Goal: Task Accomplishment & Management: Manage account settings

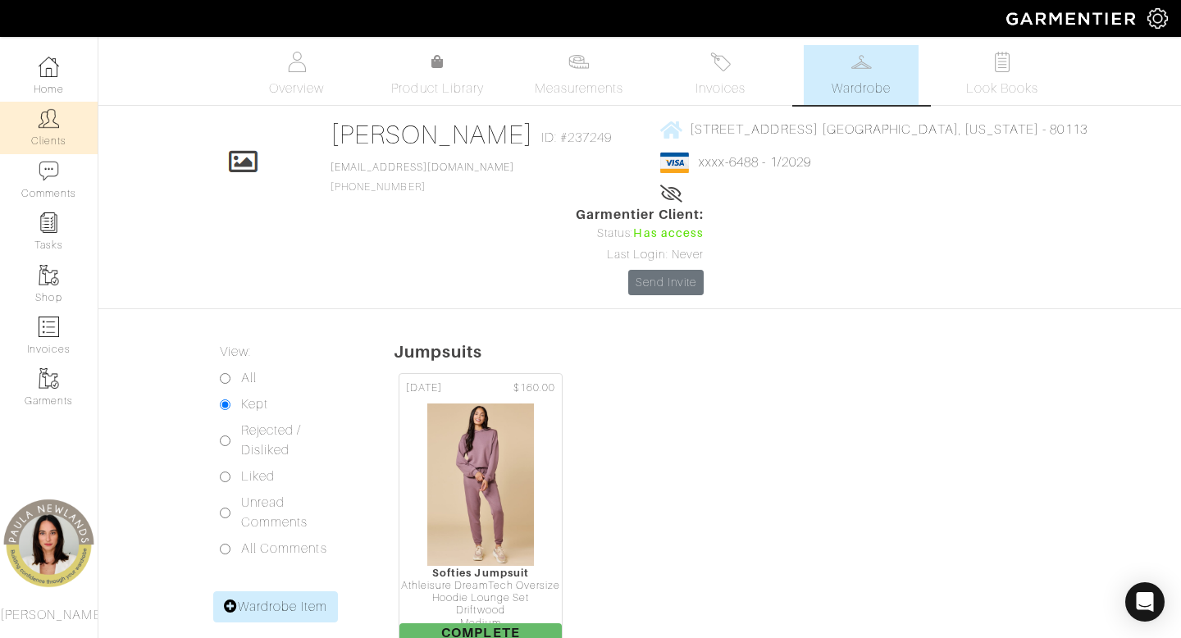
scroll to position [1314, 0]
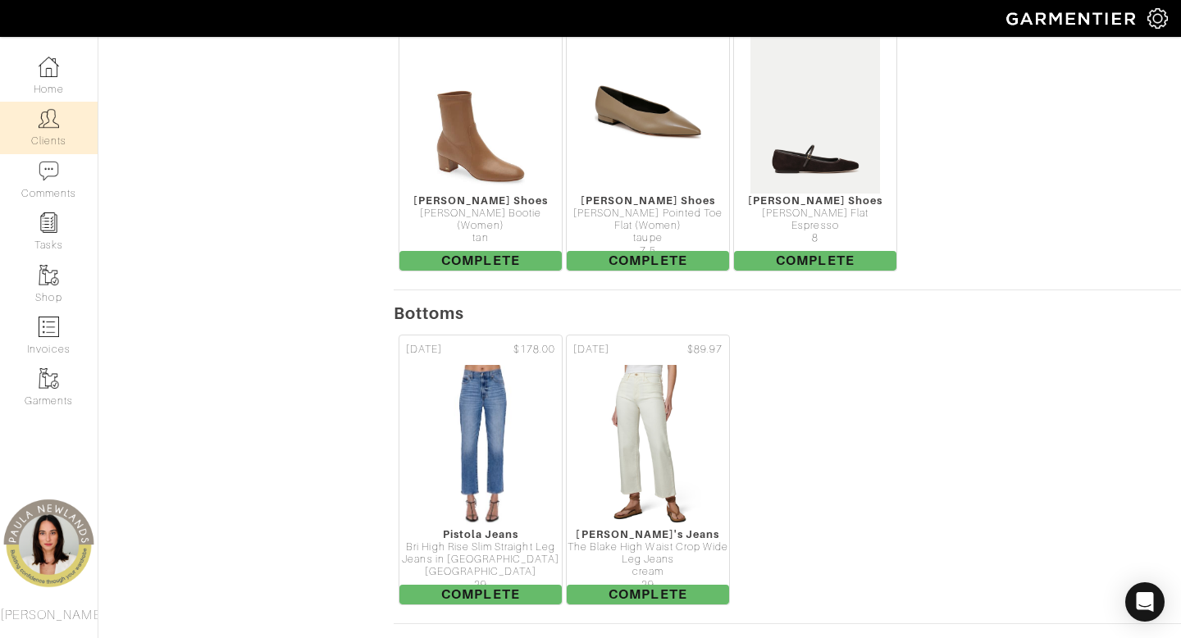
click at [47, 130] on link "Clients" at bounding box center [49, 128] width 98 height 52
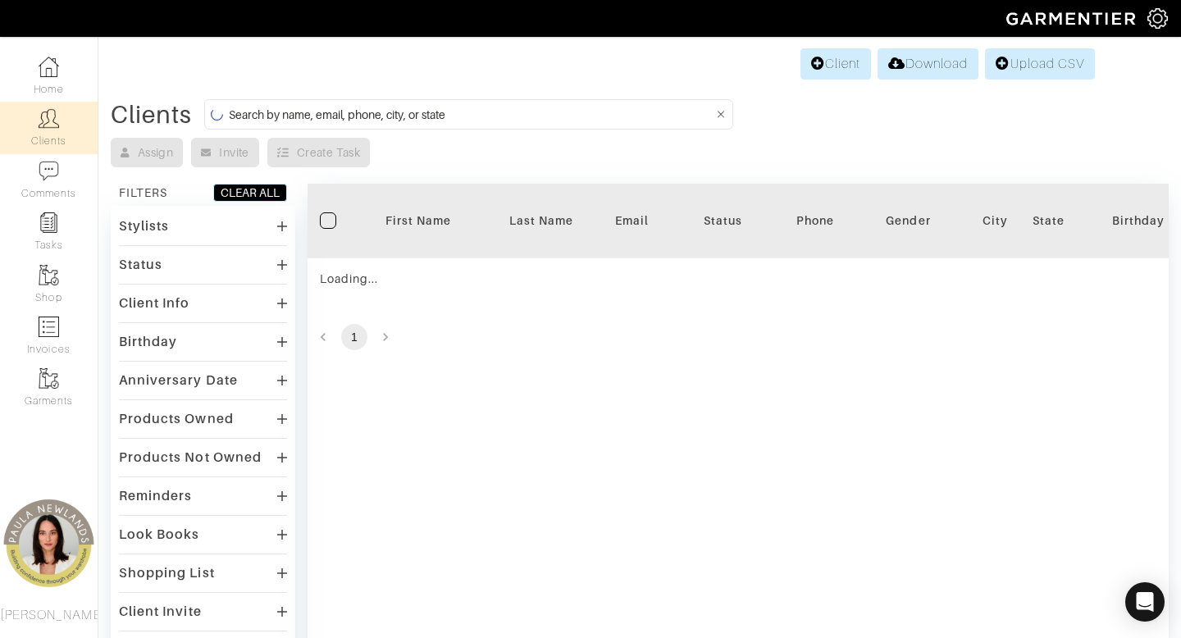
click at [455, 120] on input at bounding box center [471, 114] width 485 height 21
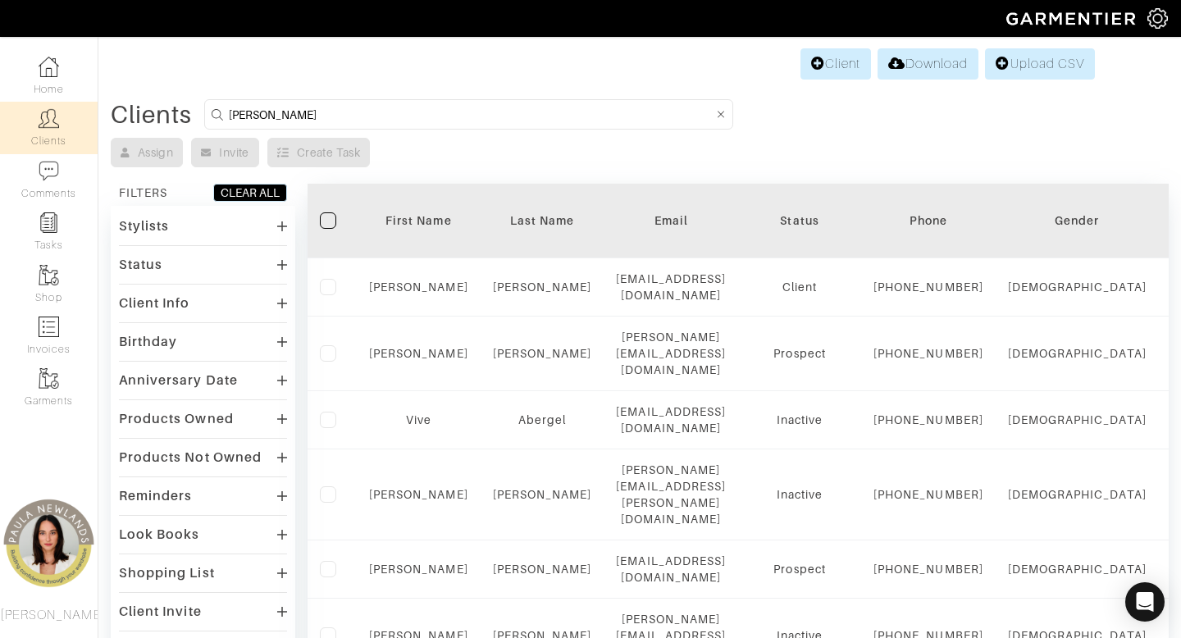
type input "[PERSON_NAME]"
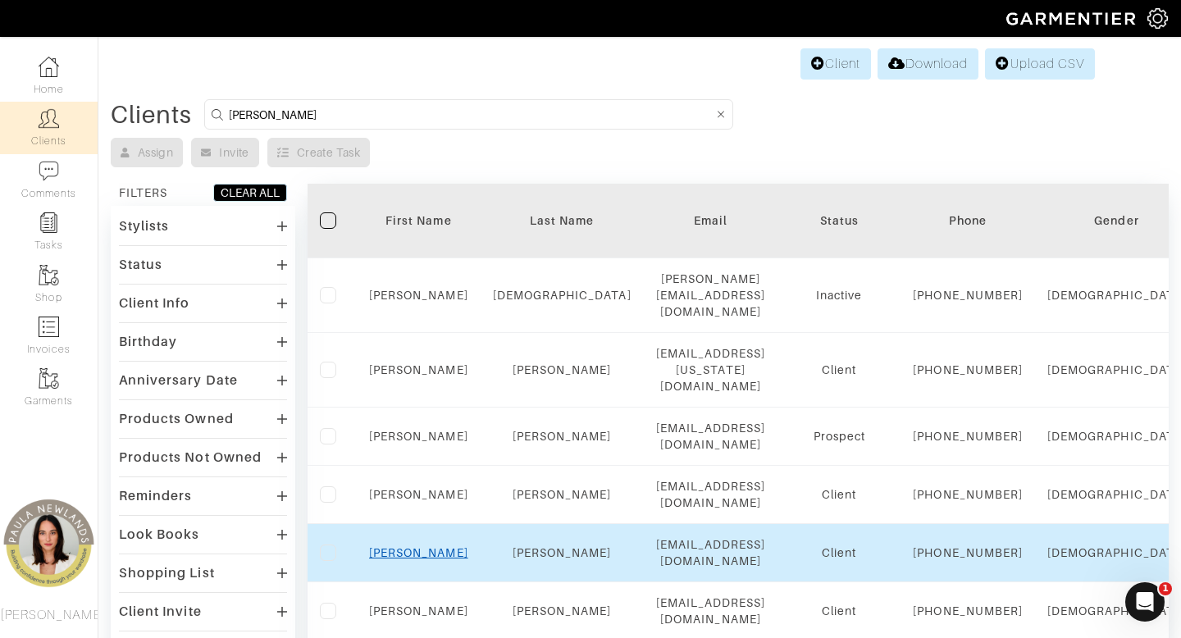
click at [421, 559] on link "[PERSON_NAME]" at bounding box center [418, 552] width 99 height 13
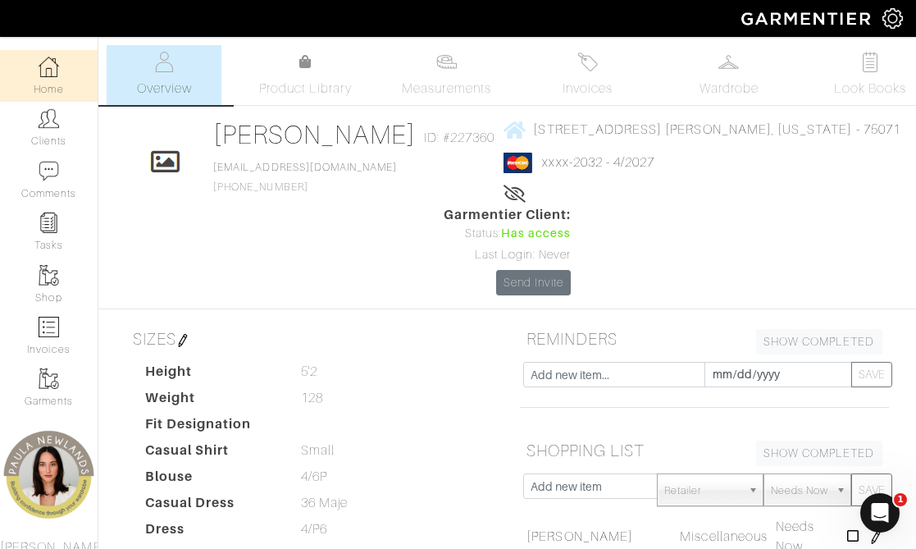
click at [46, 83] on link "Home" at bounding box center [49, 76] width 98 height 52
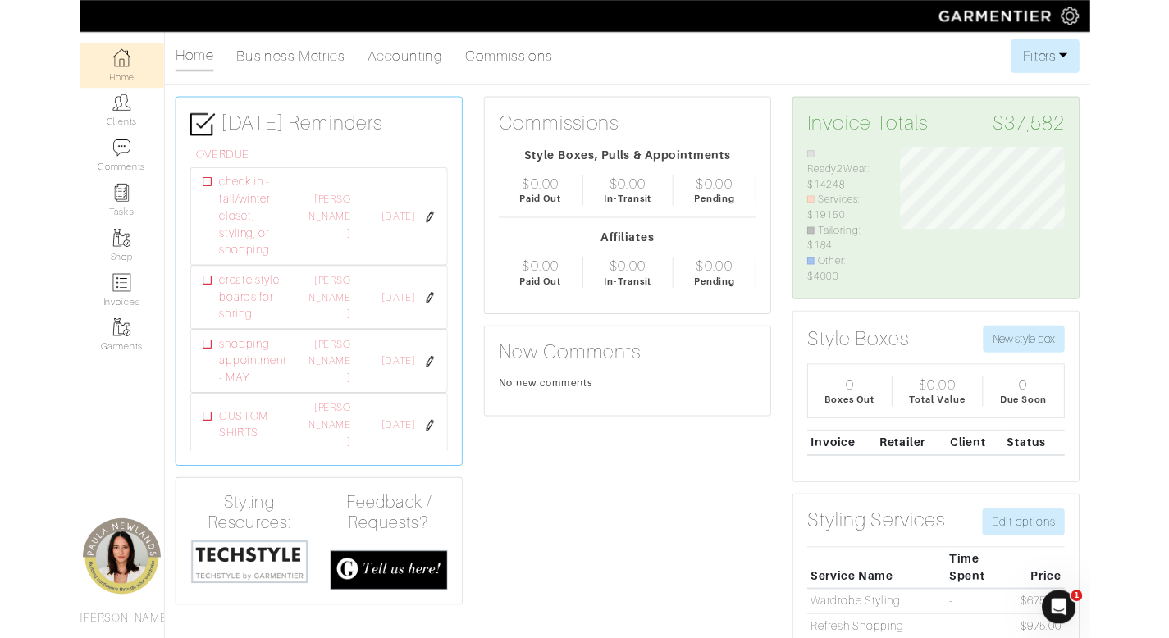
scroll to position [159, 215]
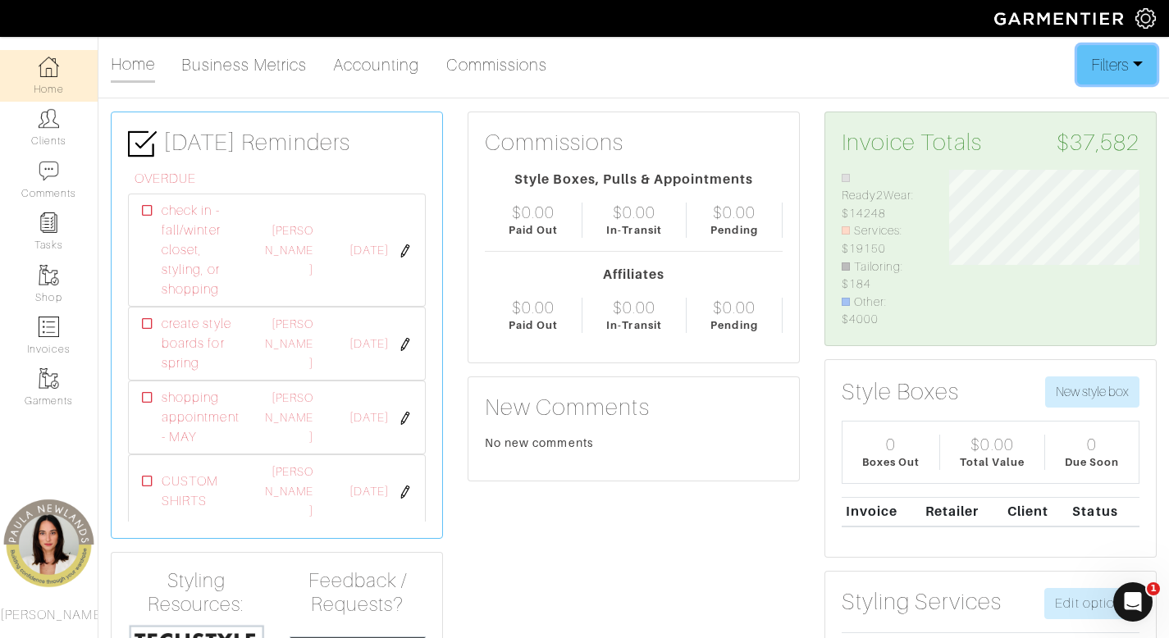
click at [1115, 58] on button "Filters" at bounding box center [1117, 64] width 80 height 39
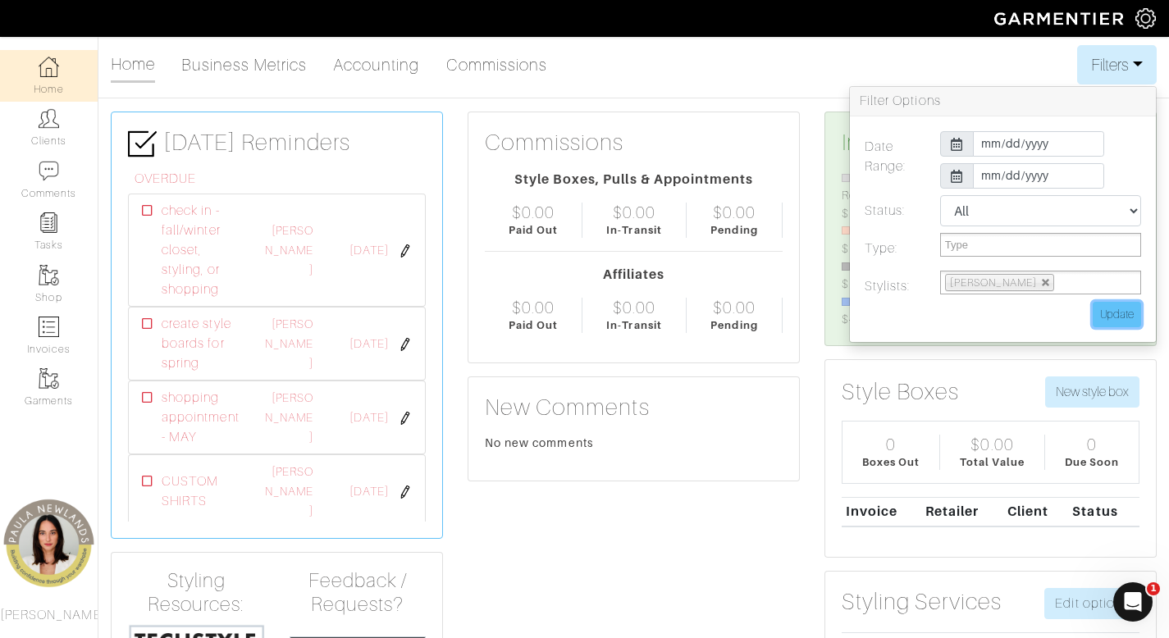
click at [1128, 320] on input "Update" at bounding box center [1116, 314] width 48 height 25
click at [1128, 311] on input "Update" at bounding box center [1116, 314] width 48 height 25
type input "Update"
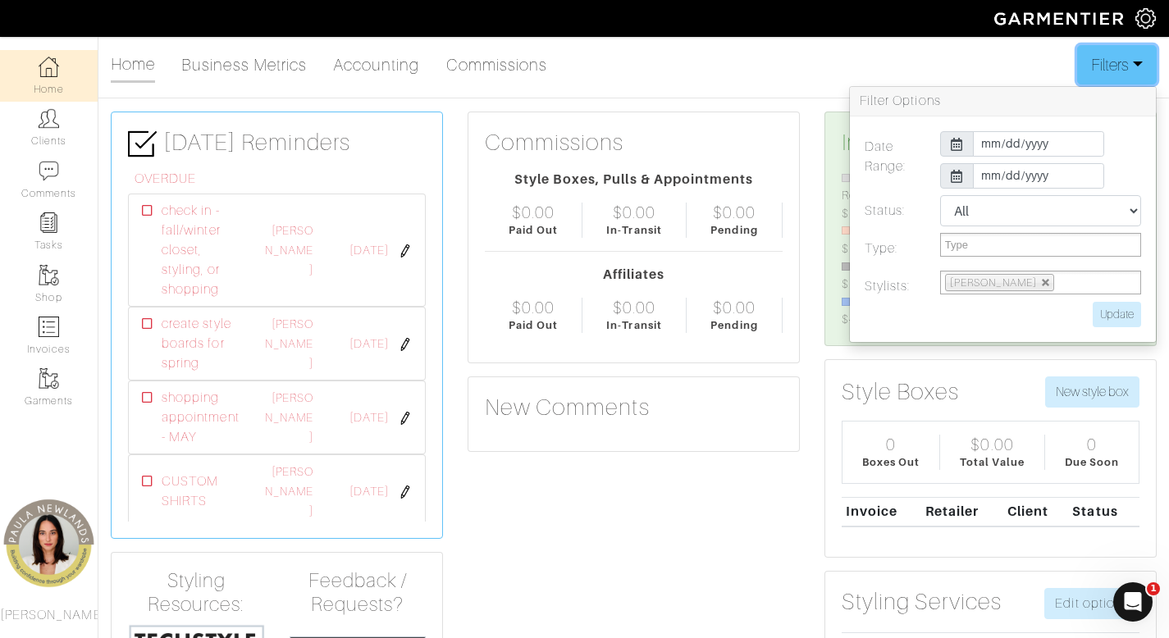
click at [1104, 52] on button "Filters" at bounding box center [1117, 64] width 80 height 39
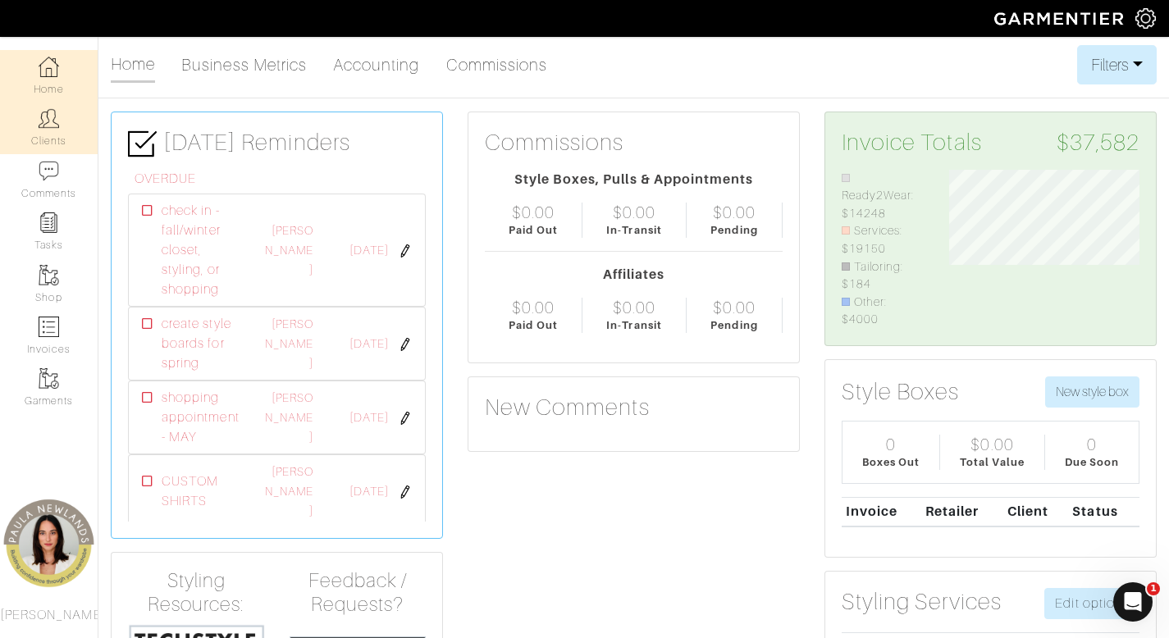
click at [50, 135] on link "Clients" at bounding box center [49, 128] width 98 height 52
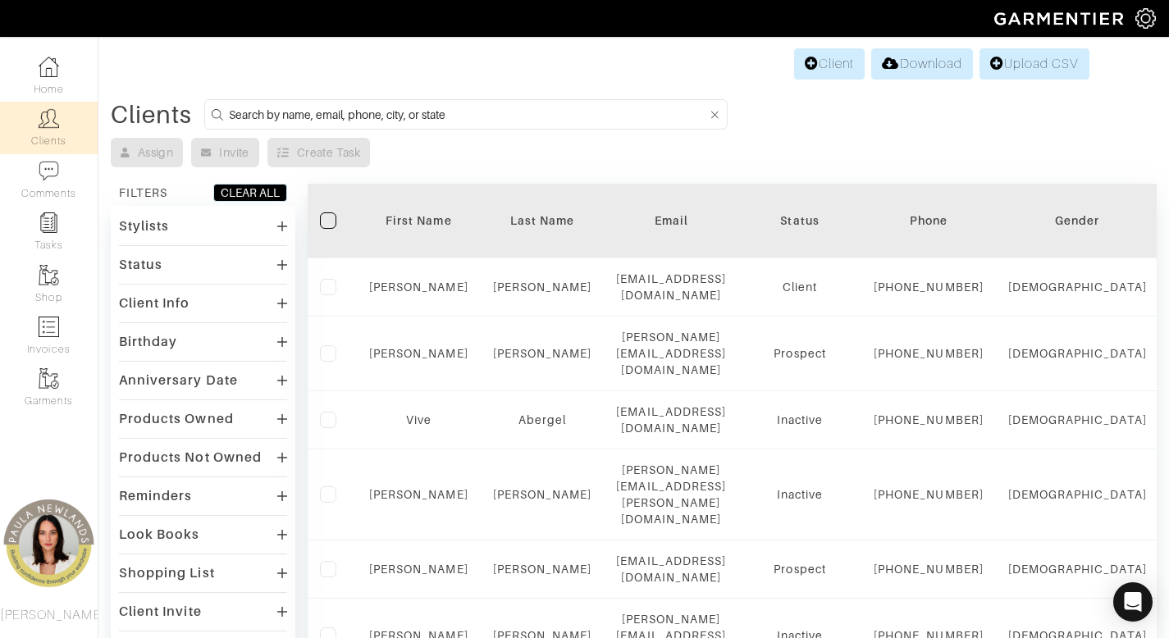
click at [568, 111] on input at bounding box center [468, 114] width 478 height 21
type input "[PERSON_NAME]"
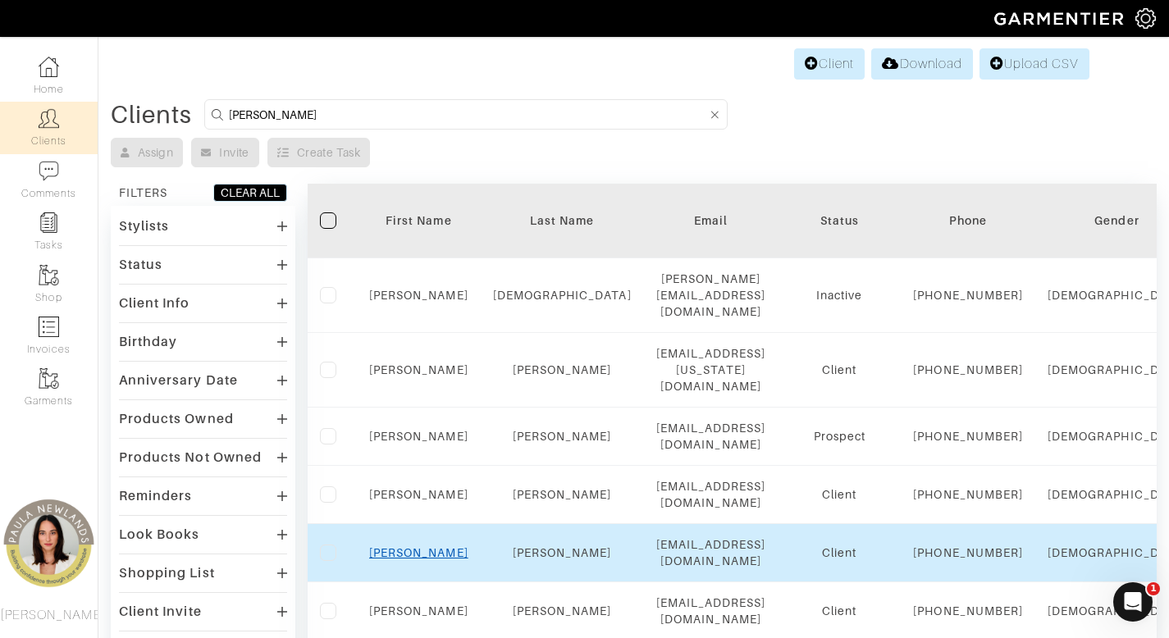
click at [424, 559] on link "[PERSON_NAME]" at bounding box center [418, 552] width 99 height 13
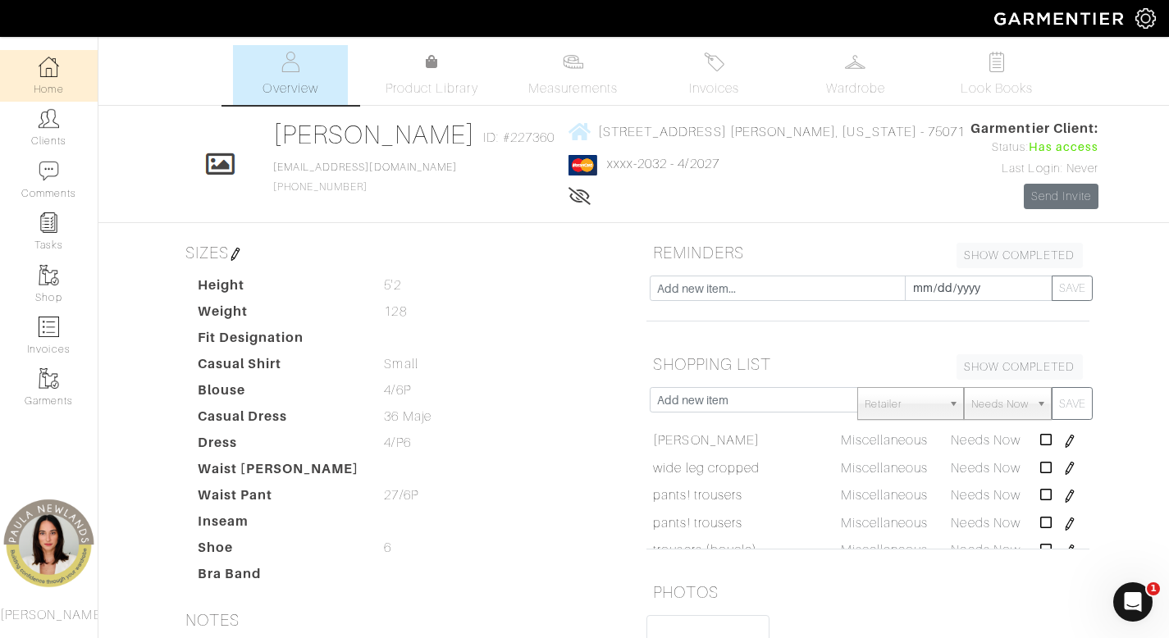
click at [48, 76] on link "Home" at bounding box center [49, 76] width 98 height 52
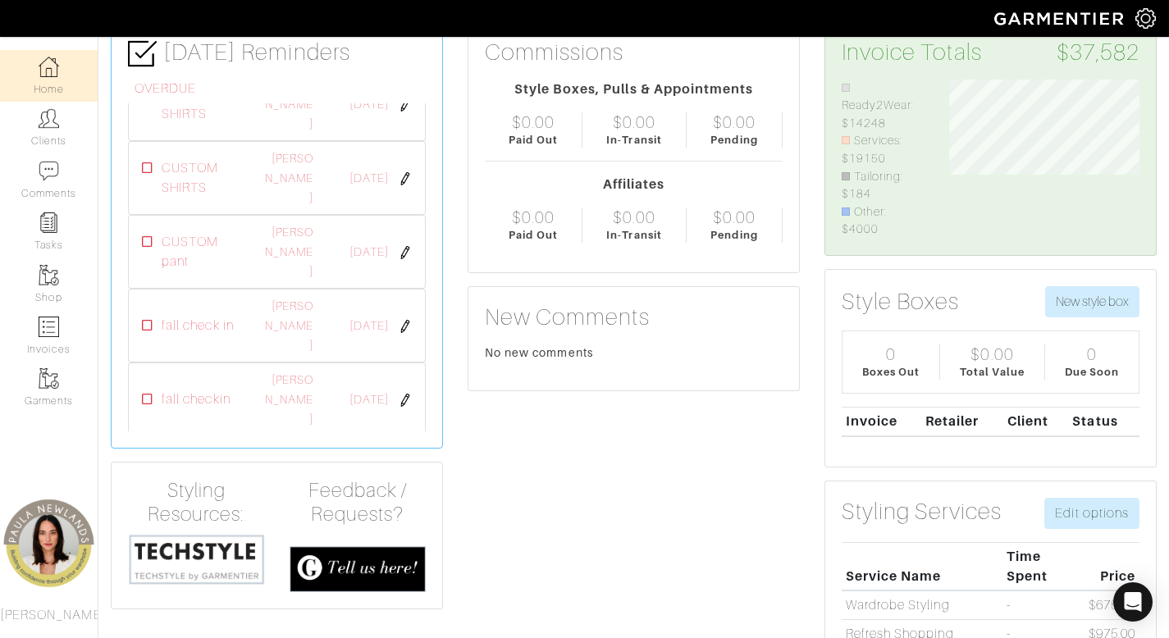
scroll to position [269, 0]
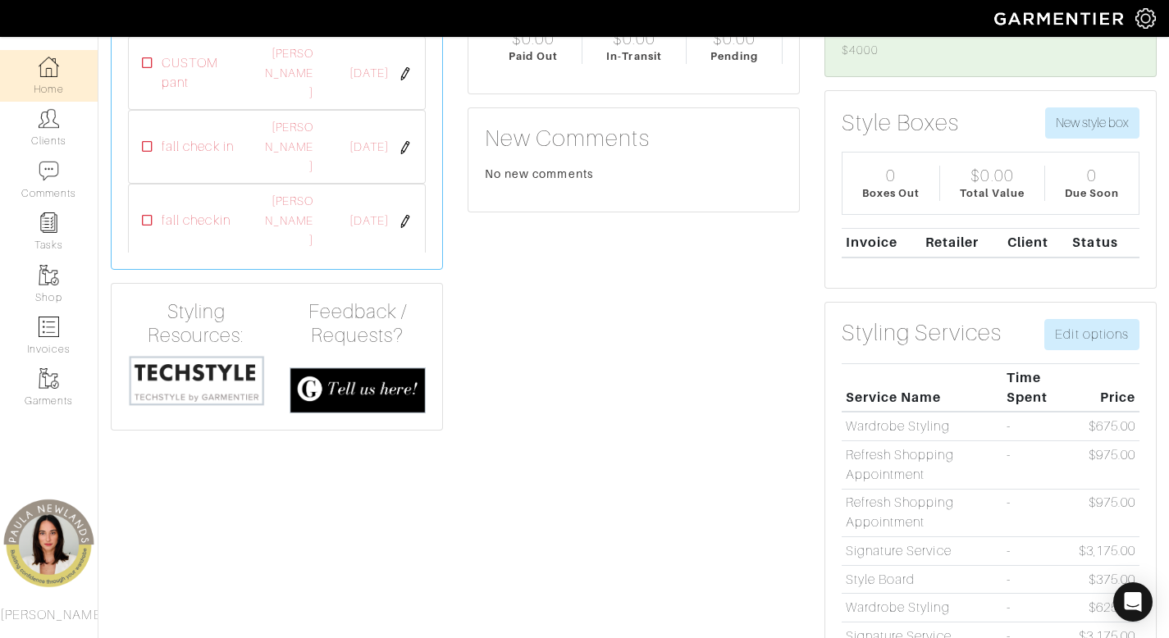
click at [162, 377] on img at bounding box center [196, 380] width 137 height 52
click at [49, 133] on link "Clients" at bounding box center [49, 128] width 98 height 52
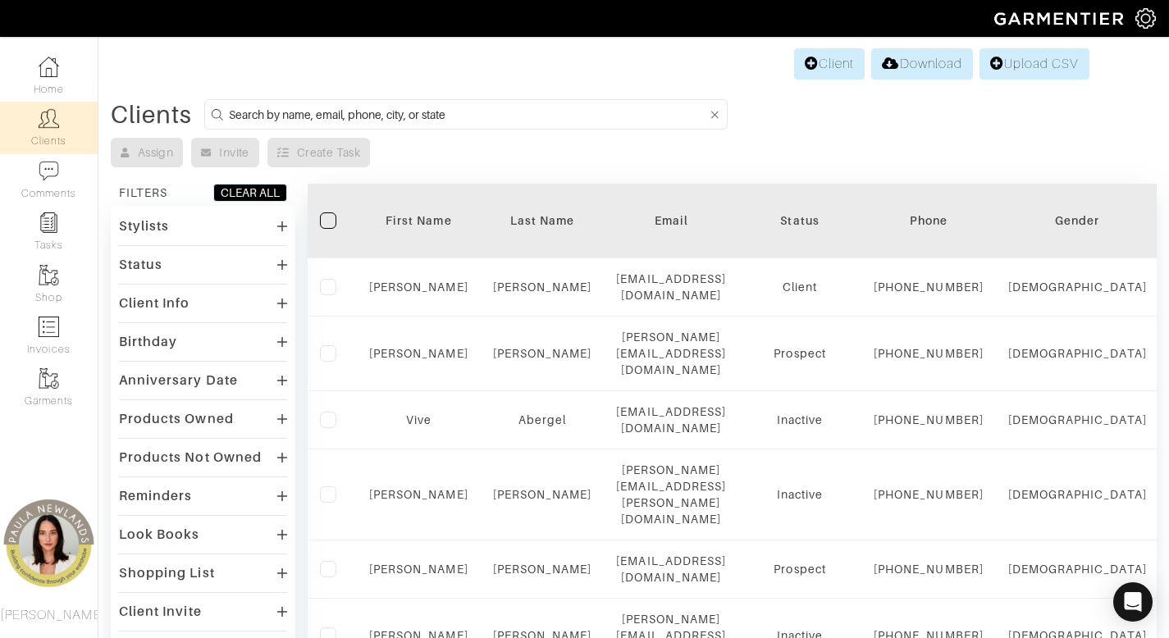
click at [593, 121] on input at bounding box center [468, 114] width 478 height 21
type input "pablo"
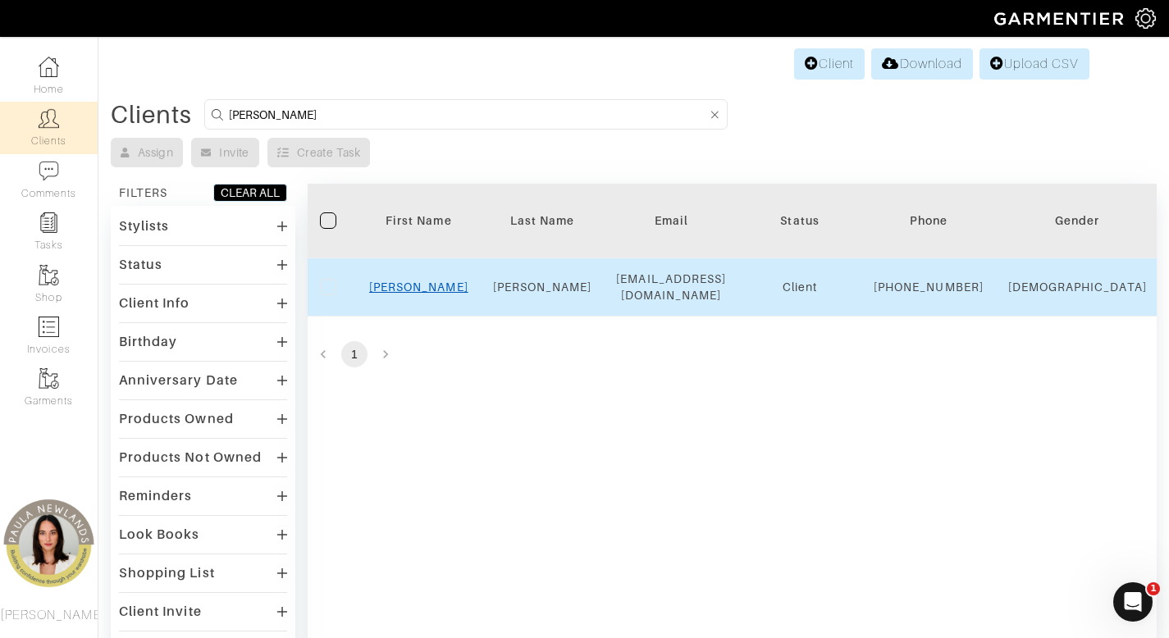
click at [409, 294] on link "[PERSON_NAME]" at bounding box center [418, 286] width 99 height 13
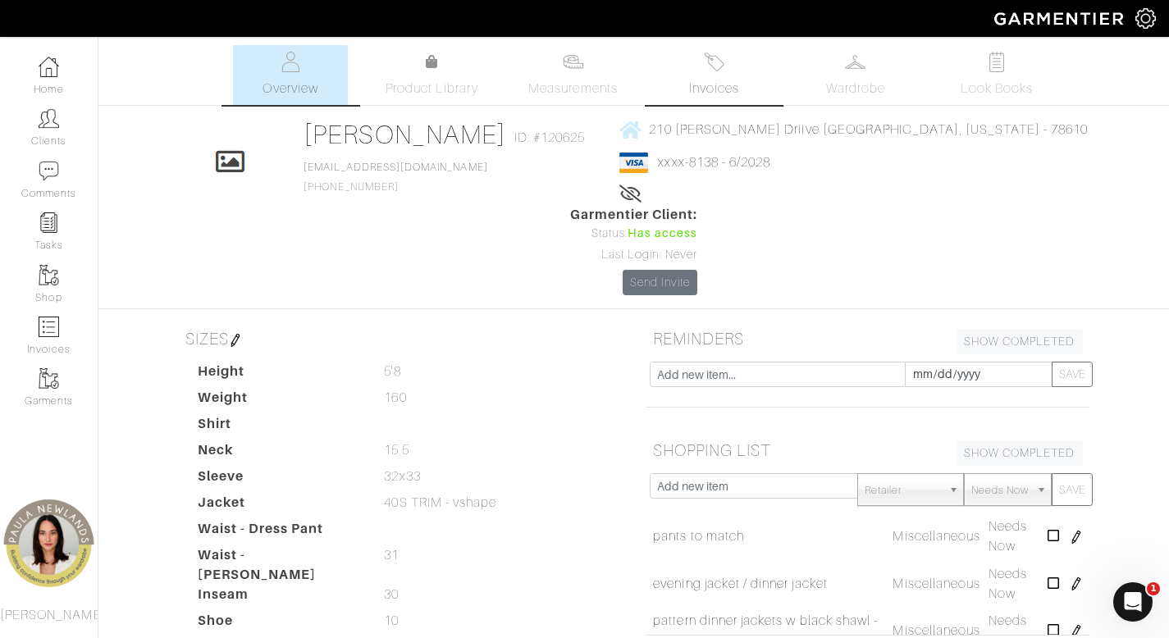
click at [713, 76] on link "Invoices" at bounding box center [714, 75] width 115 height 60
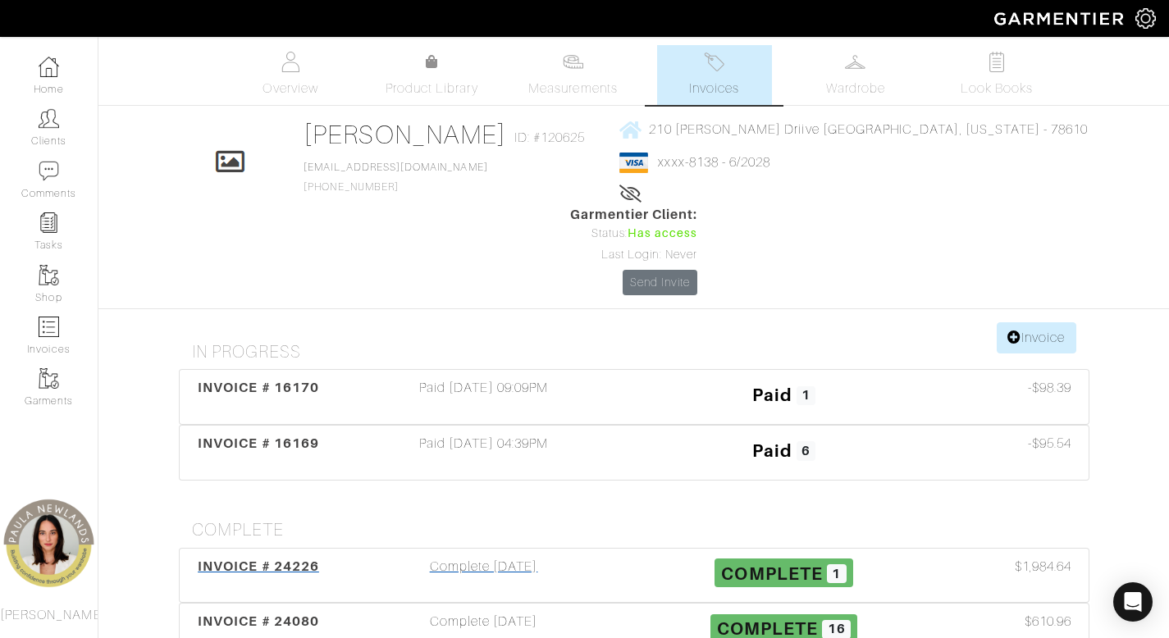
click at [279, 558] on span "INVOICE # 24226" at bounding box center [258, 566] width 121 height 16
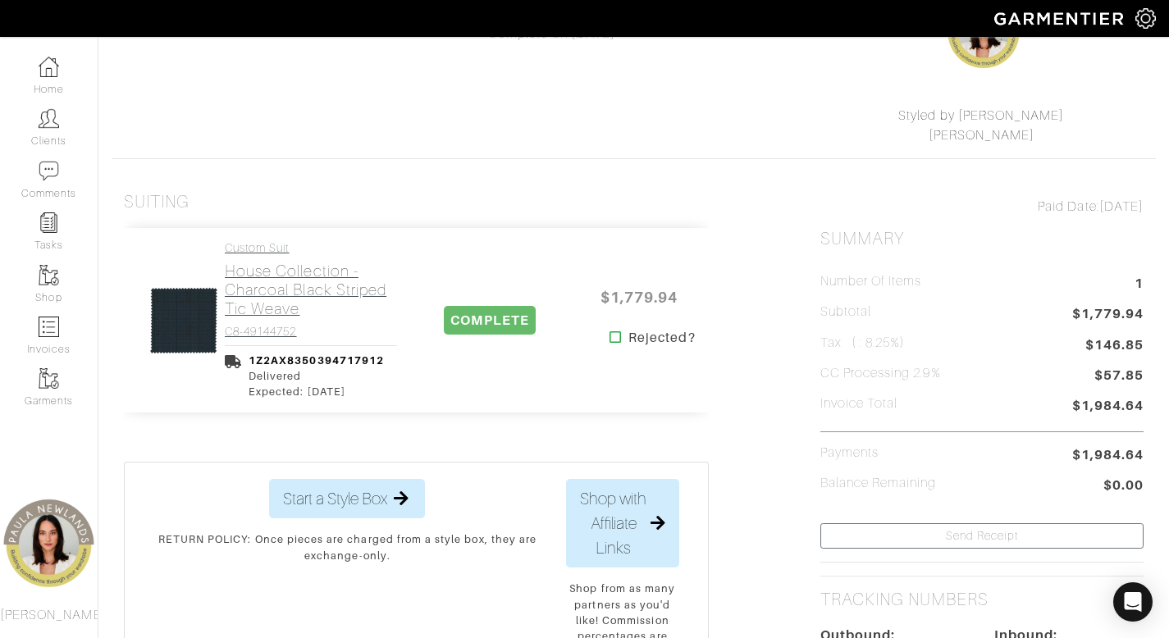
scroll to position [201, 0]
click at [276, 268] on h2 "House Collection - Charcoal Black Striped Tic Weave" at bounding box center [311, 289] width 172 height 57
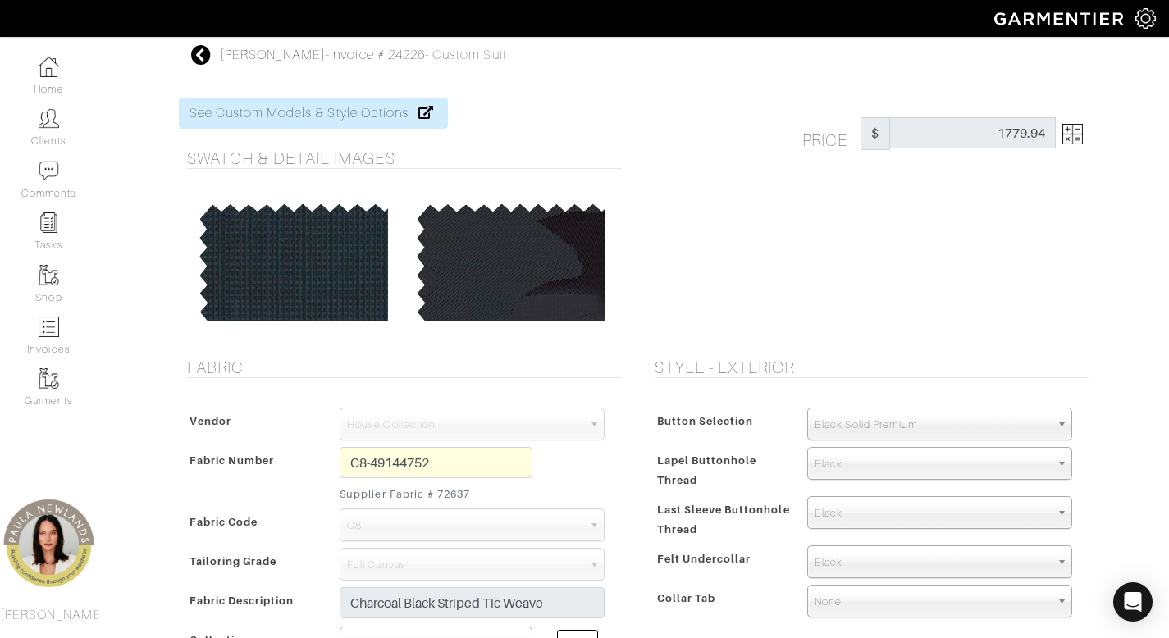
click at [198, 53] on icon at bounding box center [201, 55] width 21 height 20
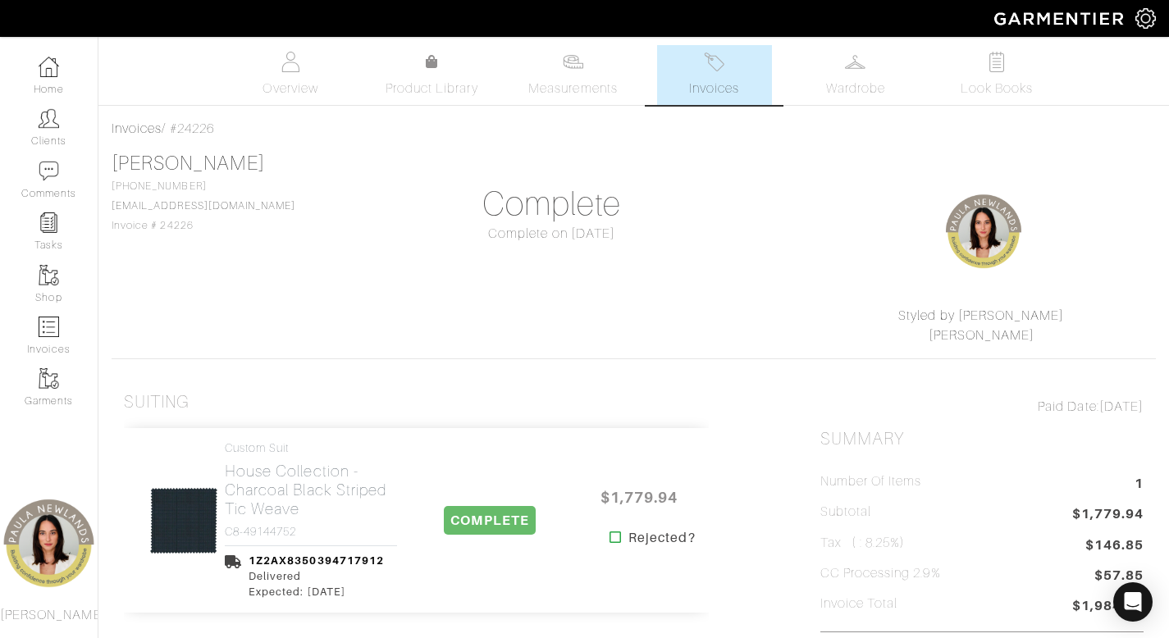
click at [700, 82] on span "Invoices" at bounding box center [714, 89] width 50 height 20
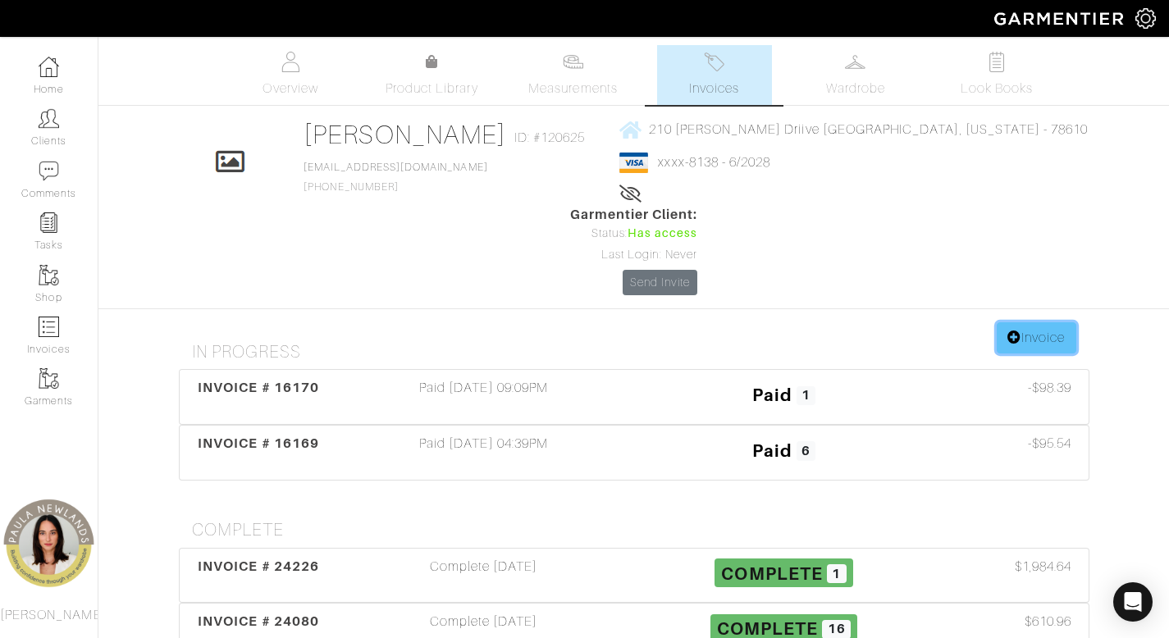
click at [1033, 322] on link "Invoice" at bounding box center [1035, 337] width 79 height 31
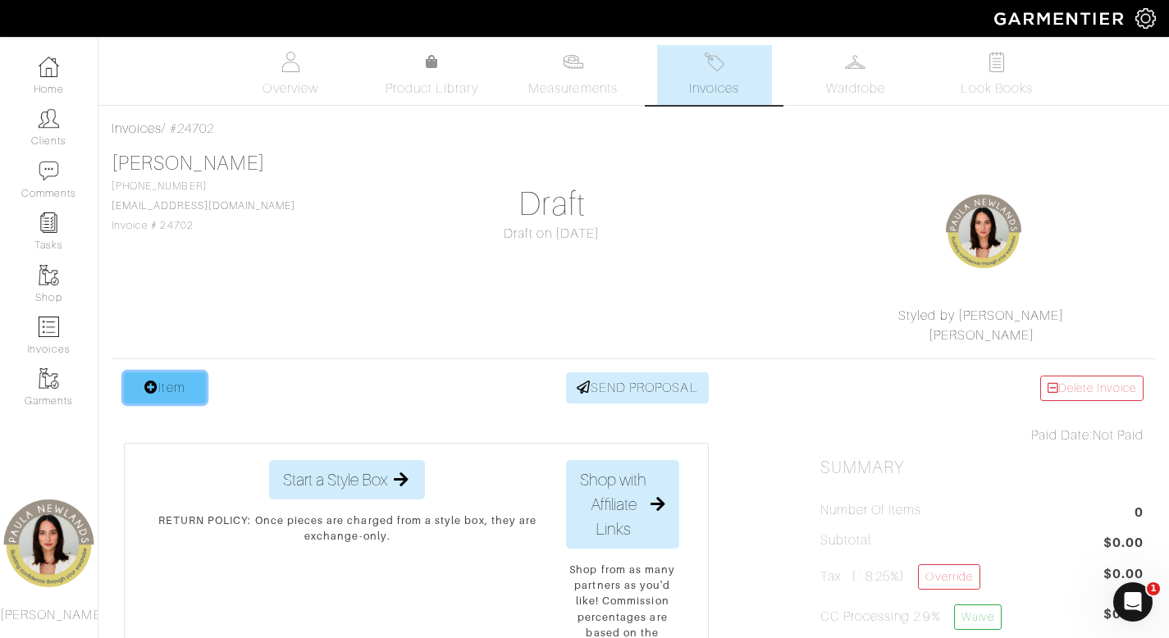
click at [178, 385] on link "Item" at bounding box center [165, 387] width 82 height 31
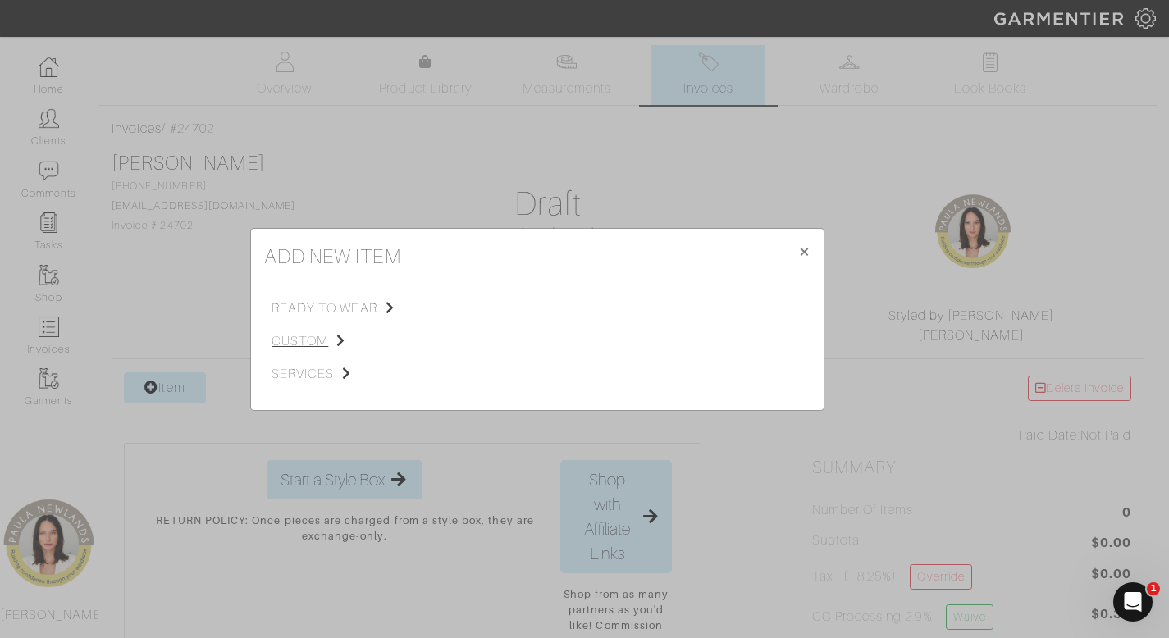
click at [304, 344] on span "custom" at bounding box center [353, 341] width 165 height 20
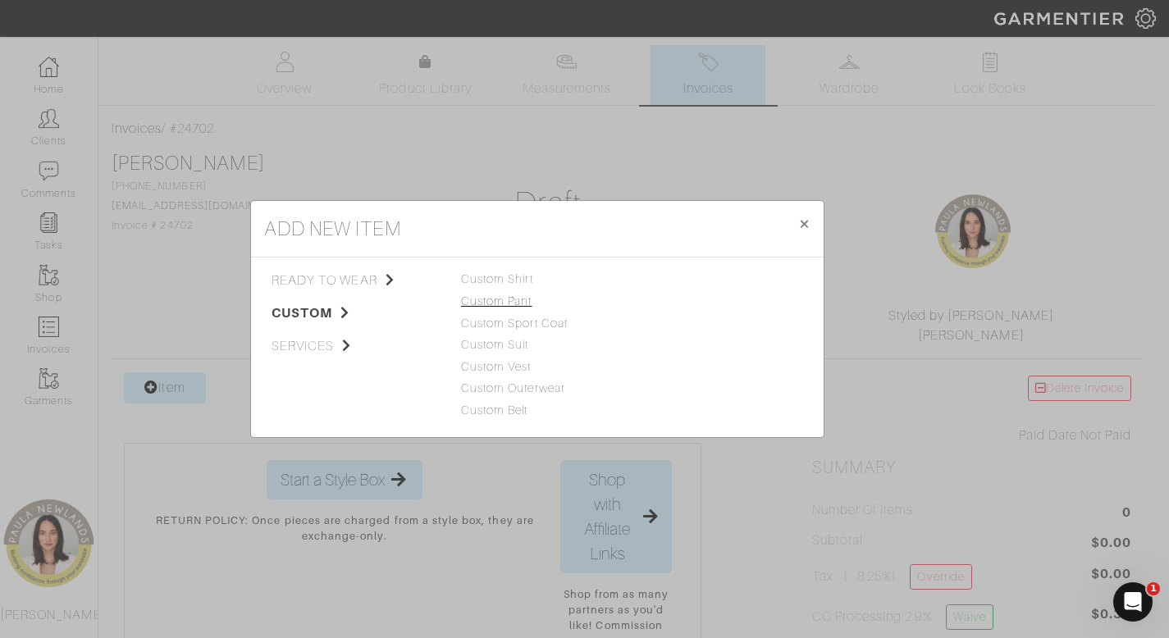
click at [527, 303] on link "Custom Pant" at bounding box center [496, 300] width 71 height 13
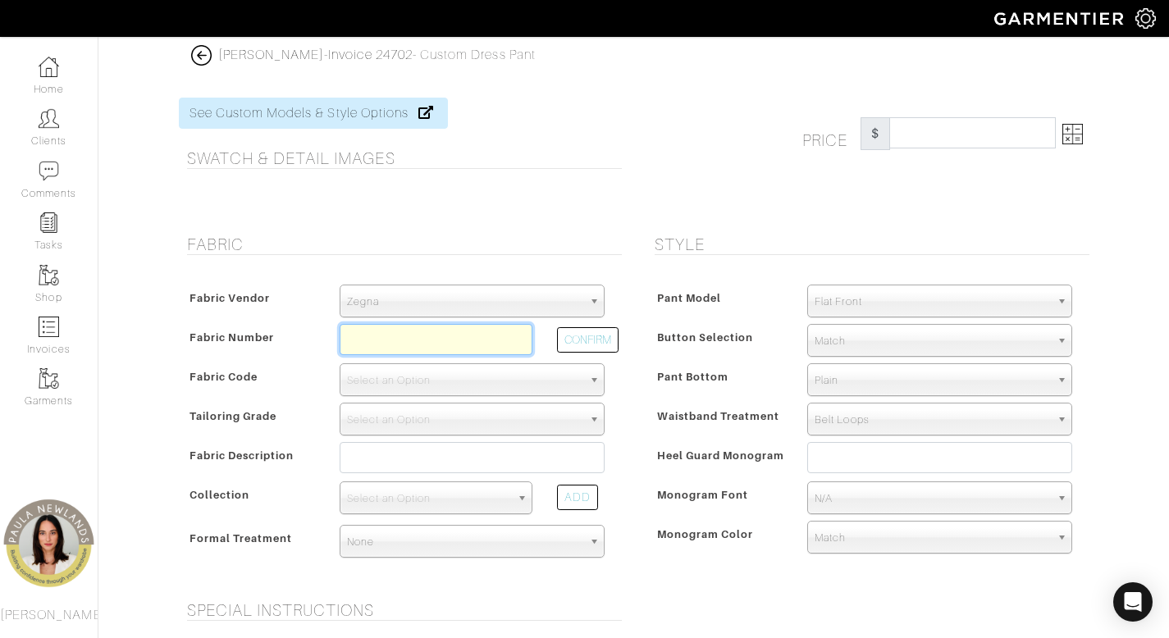
click at [417, 331] on input "text" at bounding box center [436, 339] width 193 height 31
paste input "C8-49144752"
type input "C8-49144752"
click at [584, 350] on button "CONFIRM" at bounding box center [588, 339] width 62 height 25
select select "5630"
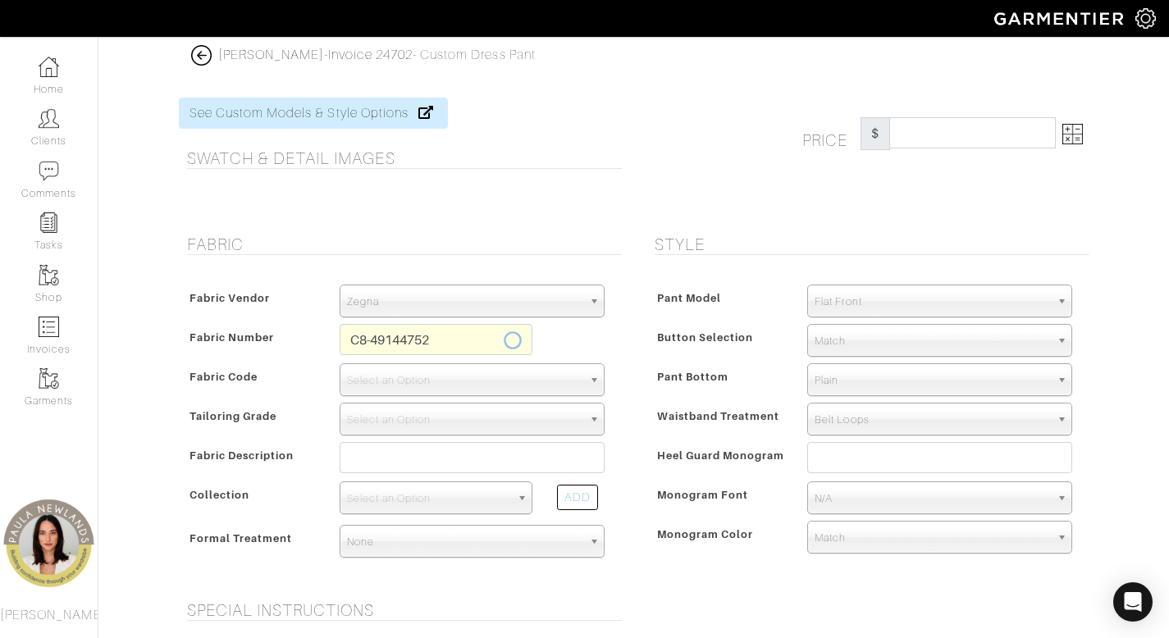
type input "Charcoal Black Striped Tic Weave"
select select
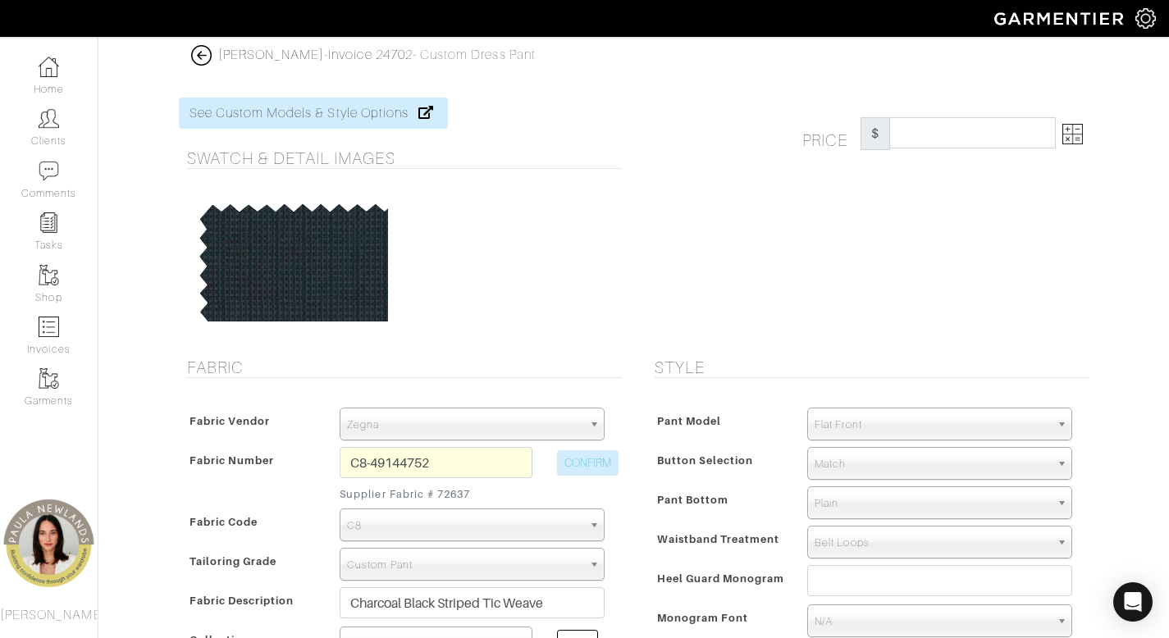
type input "396.67"
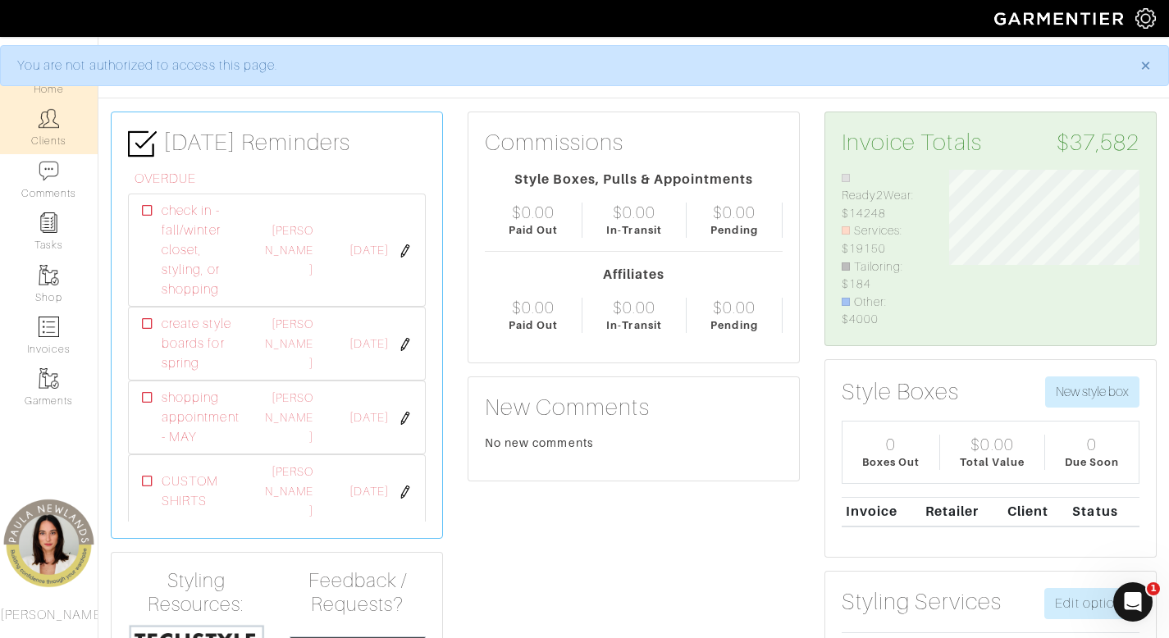
click at [40, 148] on link "Clients" at bounding box center [49, 128] width 98 height 52
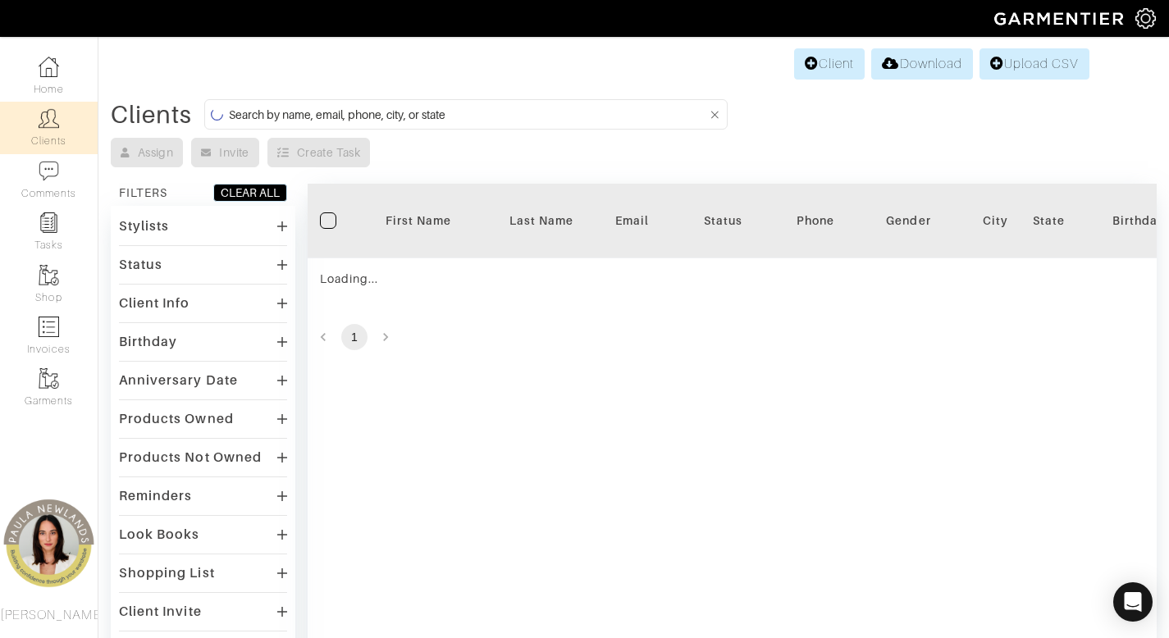
click at [526, 121] on input at bounding box center [468, 114] width 478 height 21
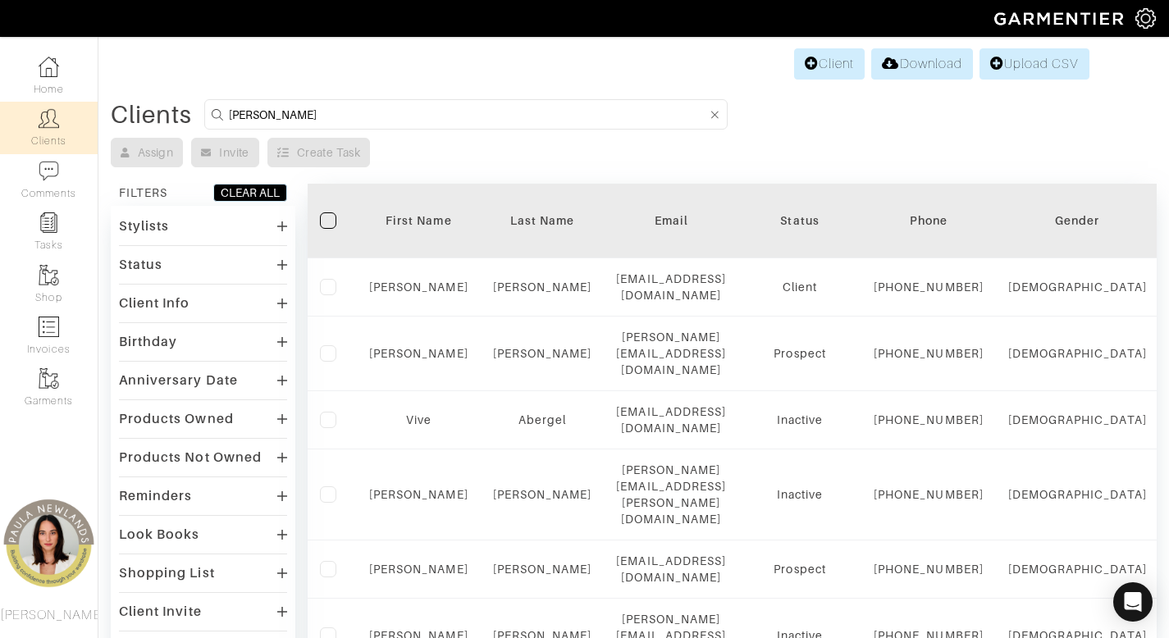
type input "pablo"
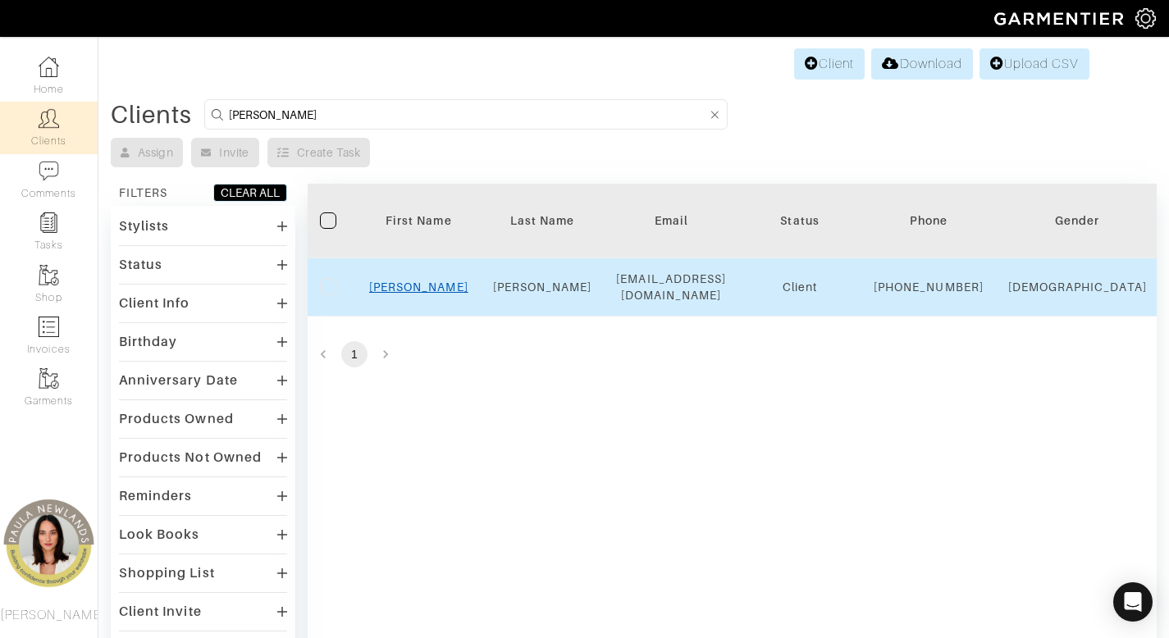
click at [431, 294] on link "[PERSON_NAME]" at bounding box center [418, 286] width 99 height 13
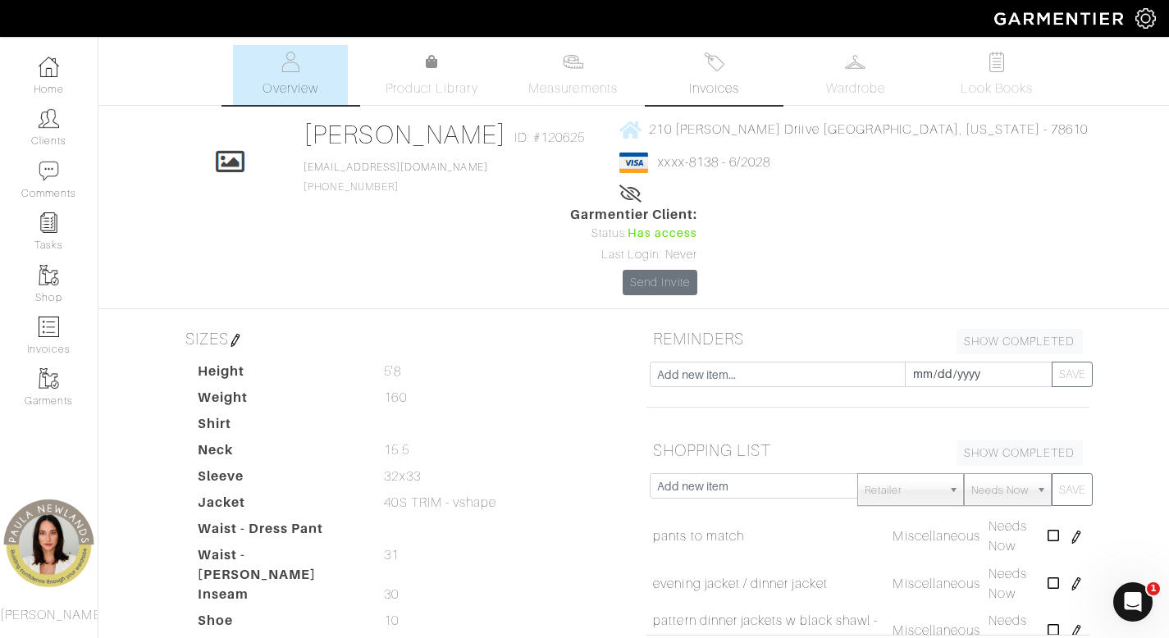
click at [711, 84] on span "Invoices" at bounding box center [714, 89] width 50 height 20
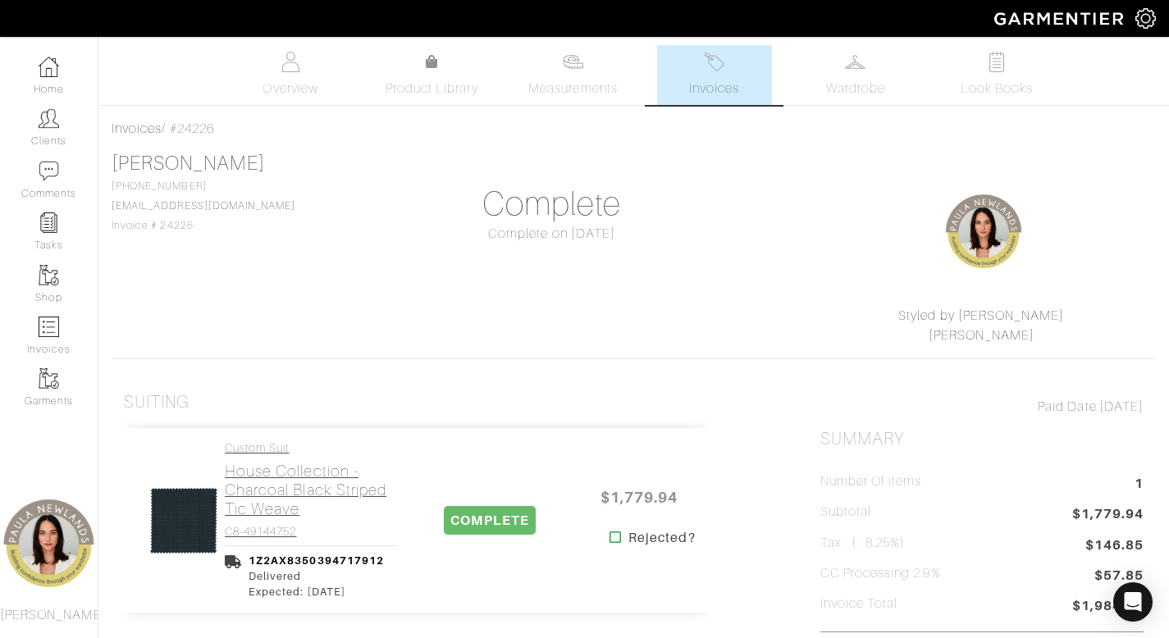
click at [271, 502] on h2 "House Collection - Charcoal Black Striped Tic Weave" at bounding box center [311, 490] width 172 height 57
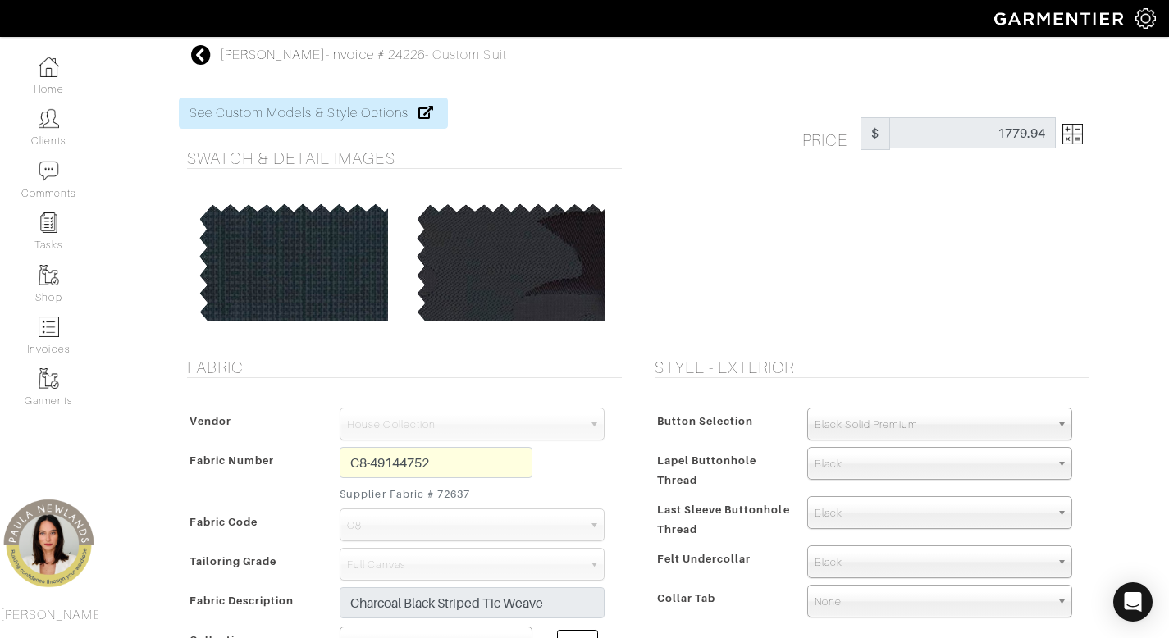
click at [198, 52] on icon at bounding box center [201, 55] width 21 height 20
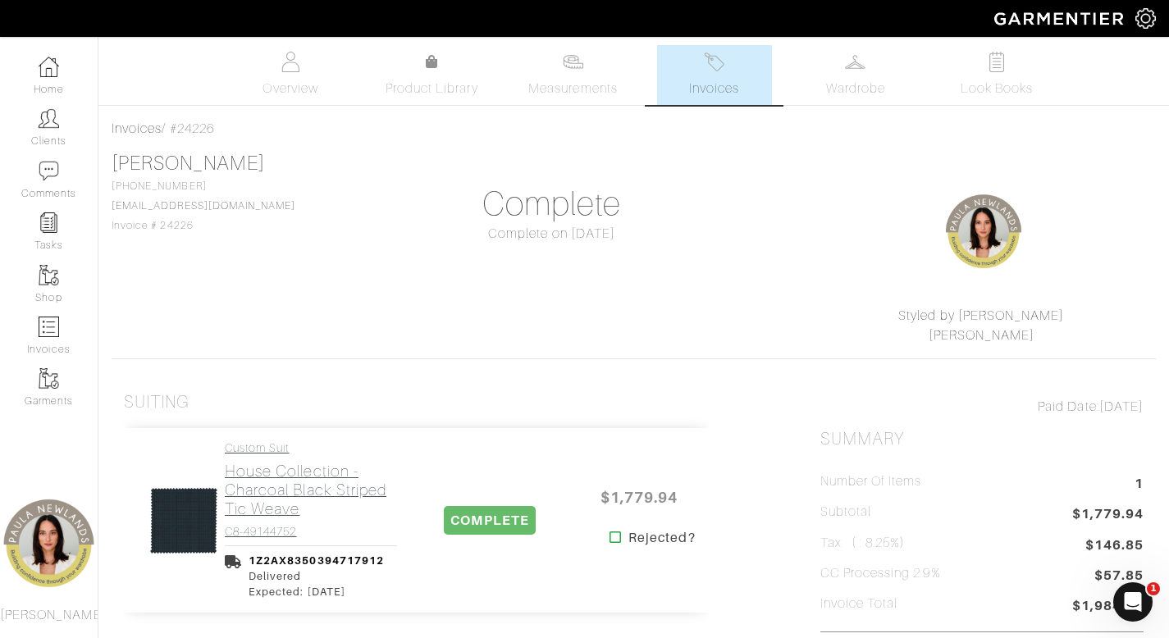
click at [270, 472] on h2 "House Collection - Charcoal Black Striped Tic Weave" at bounding box center [311, 490] width 172 height 57
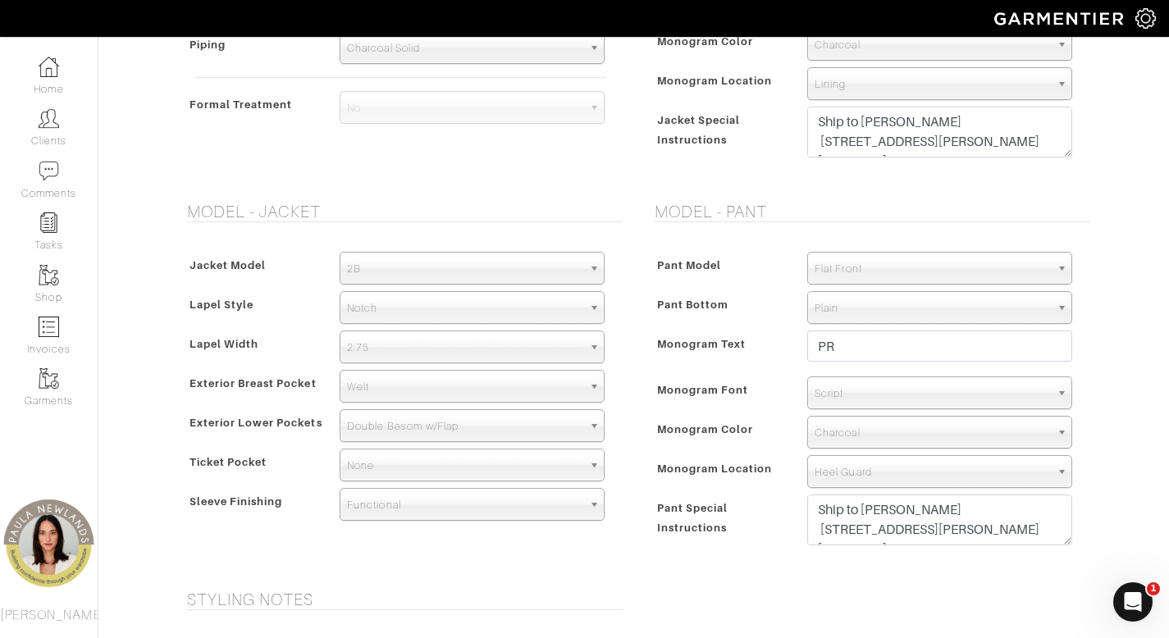
scroll to position [788, 0]
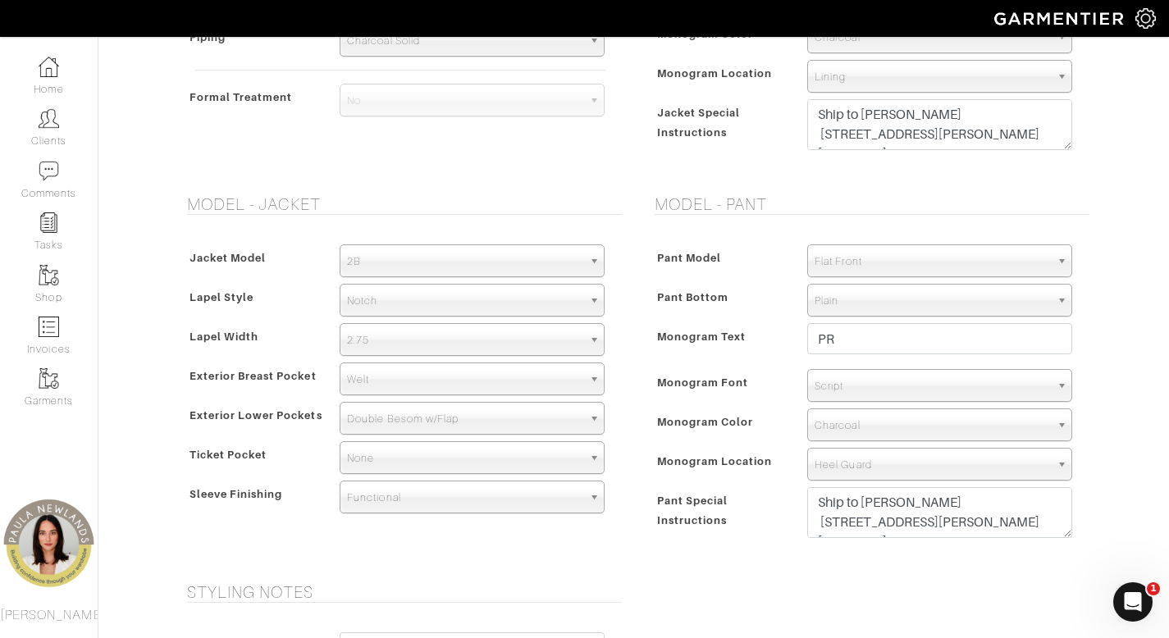
click at [1116, 340] on div "Pablo Riojas - Invoice # 24226 - Custom Suit See Custom Models & Style Options …" at bounding box center [584, 122] width 1169 height 1730
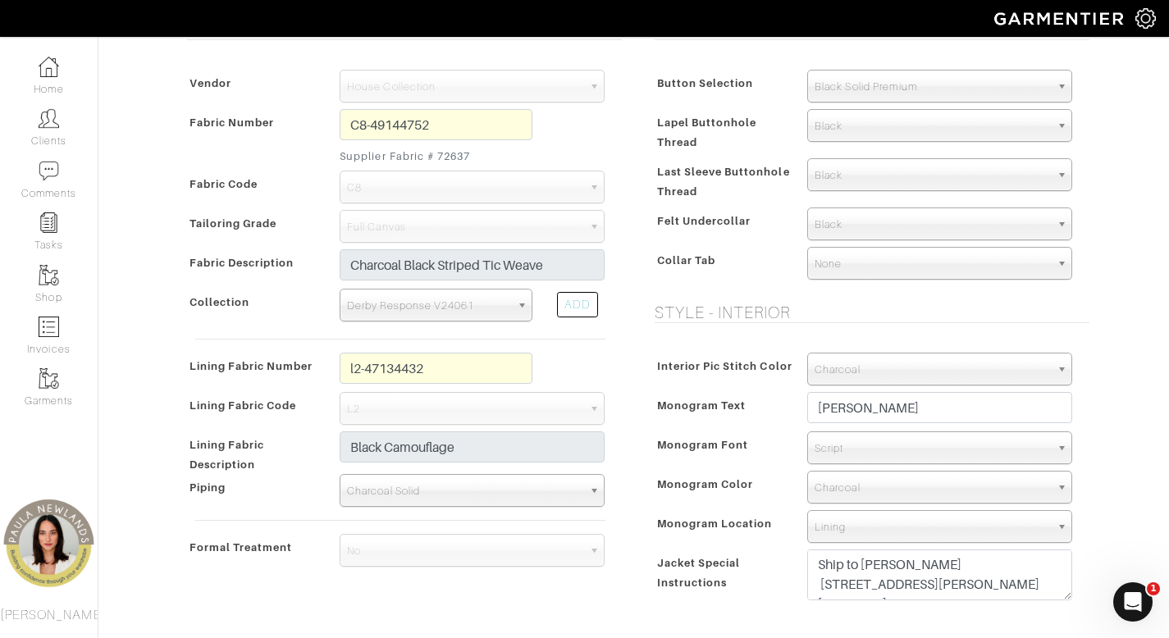
scroll to position [0, 0]
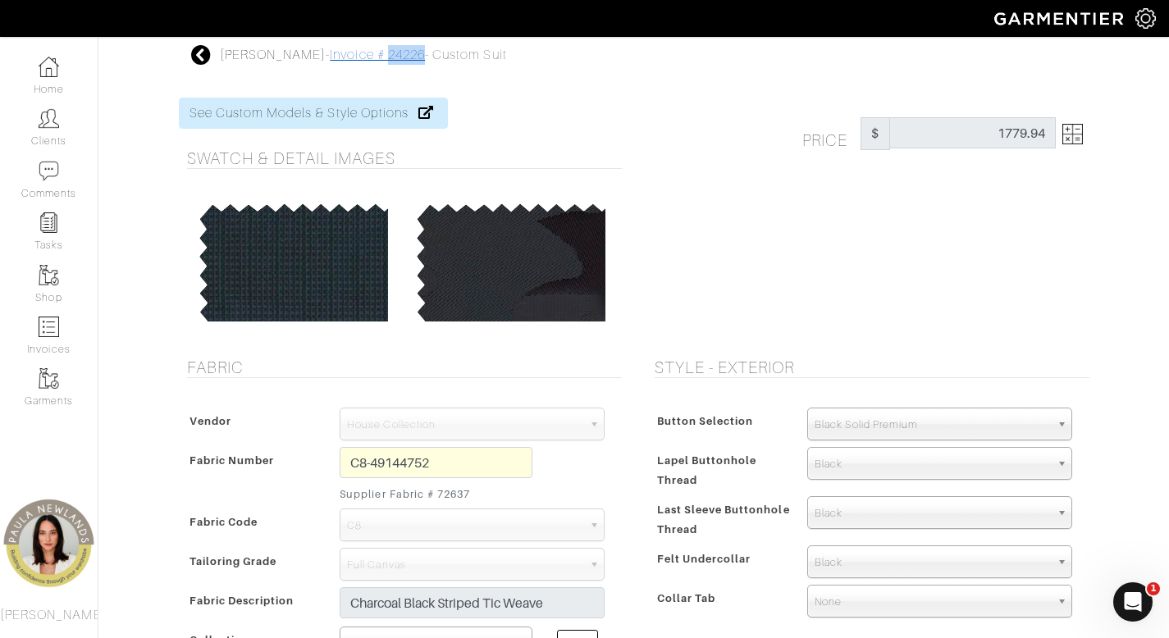
drag, startPoint x: 403, startPoint y: 57, endPoint x: 364, endPoint y: 57, distance: 39.4
click at [364, 57] on div "Pablo Riojas - Invoice # 24226 - Custom Suit" at bounding box center [363, 55] width 287 height 20
copy link "24226"
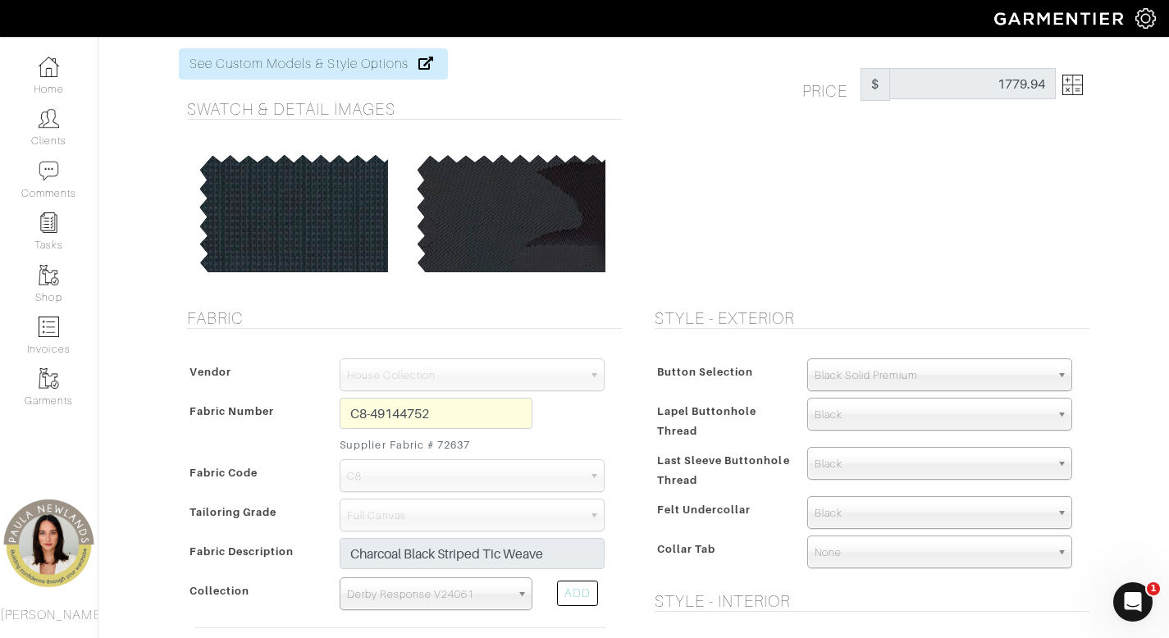
scroll to position [62, 0]
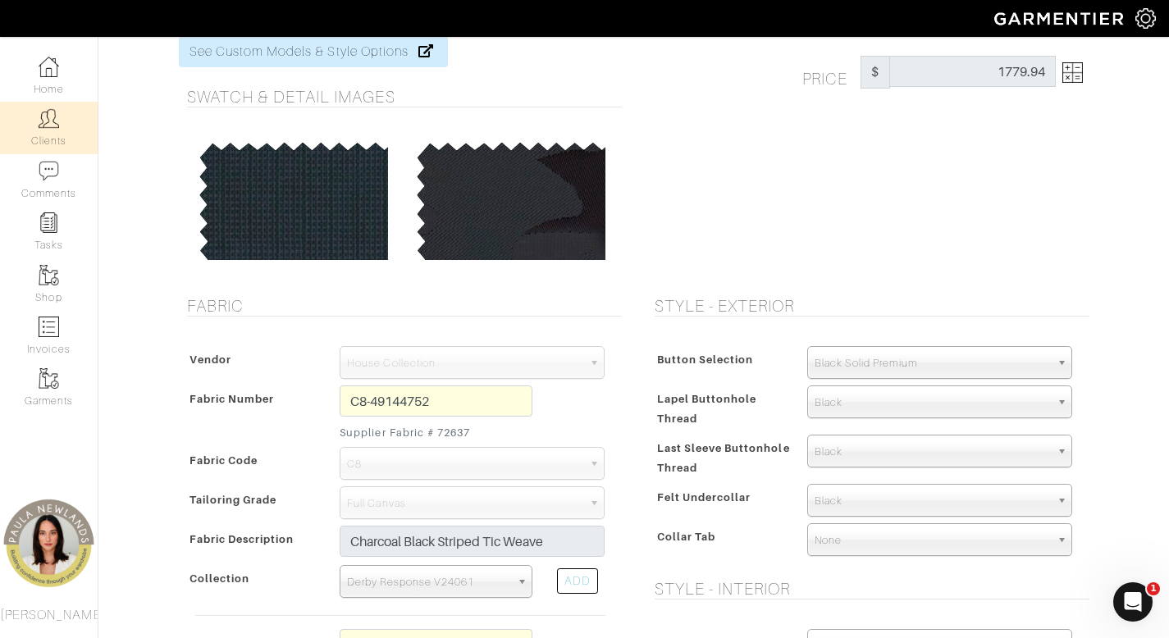
click at [39, 126] on img at bounding box center [49, 118] width 21 height 21
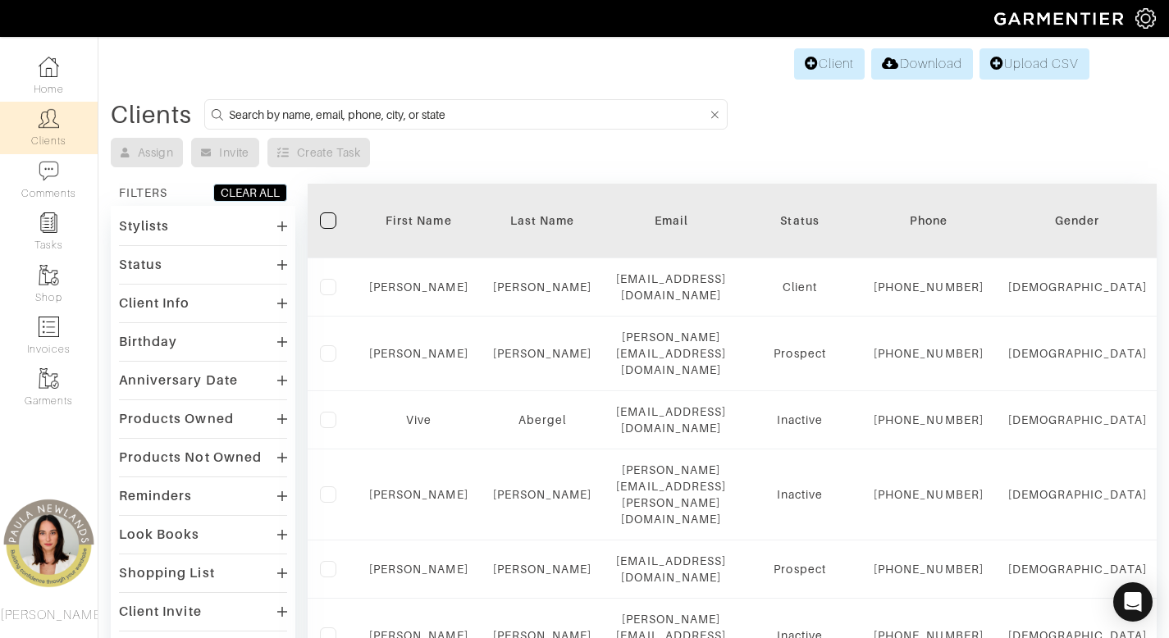
click at [412, 126] on form at bounding box center [465, 114] width 523 height 30
click at [417, 116] on input at bounding box center [468, 114] width 478 height 21
type input "lisa"
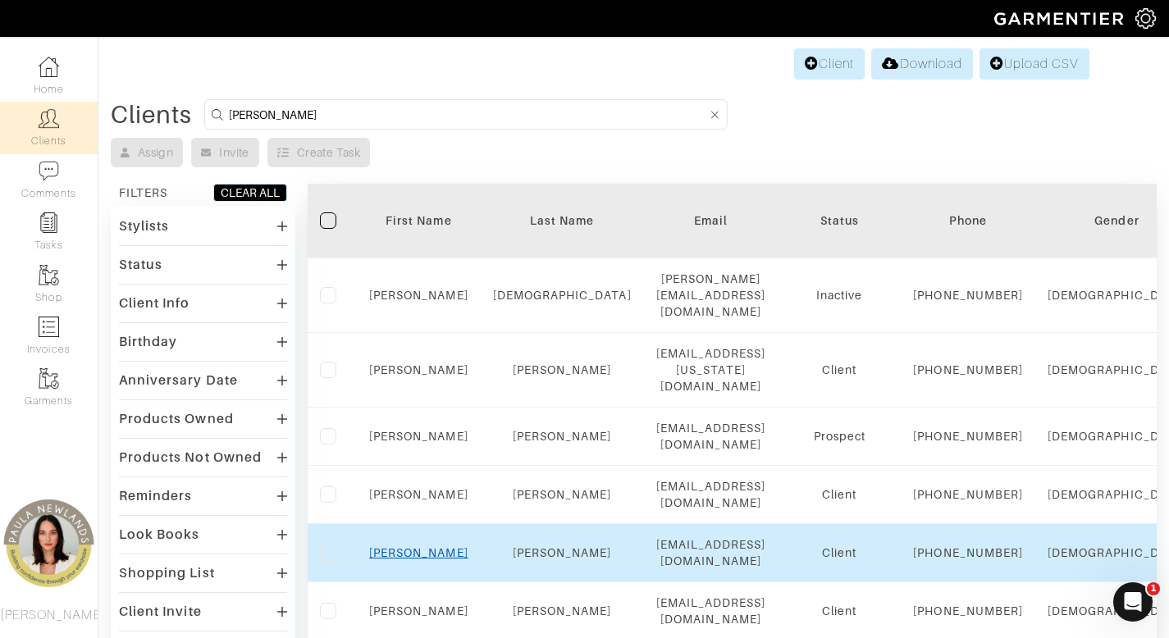
click at [417, 559] on link "Lisa" at bounding box center [418, 552] width 99 height 13
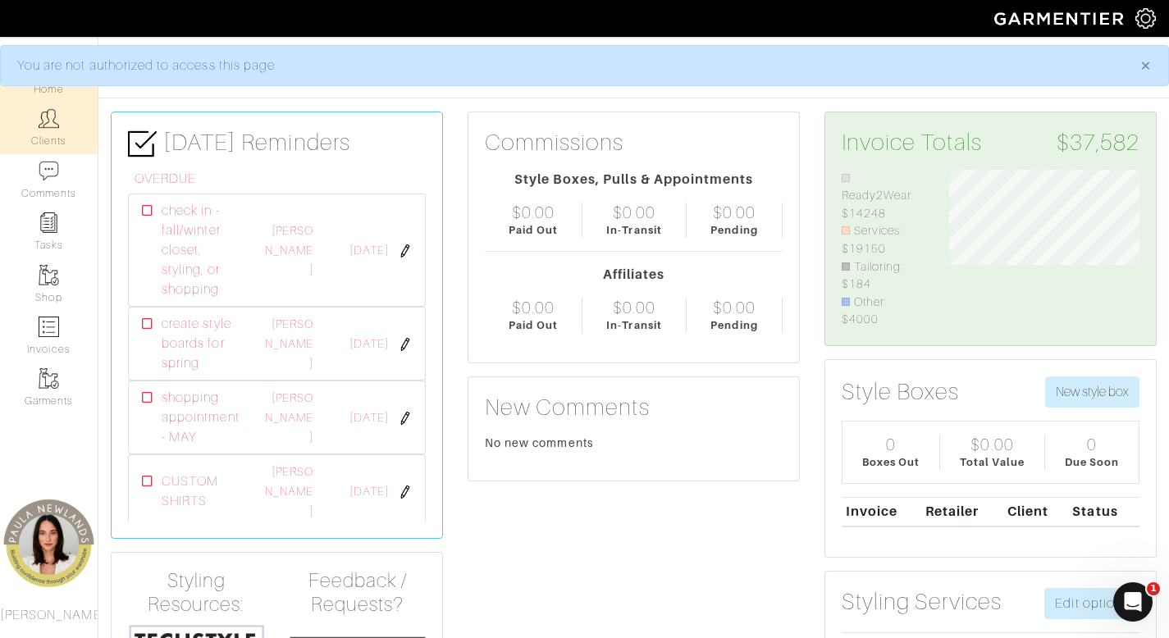
click at [55, 144] on link "Clients" at bounding box center [49, 128] width 98 height 52
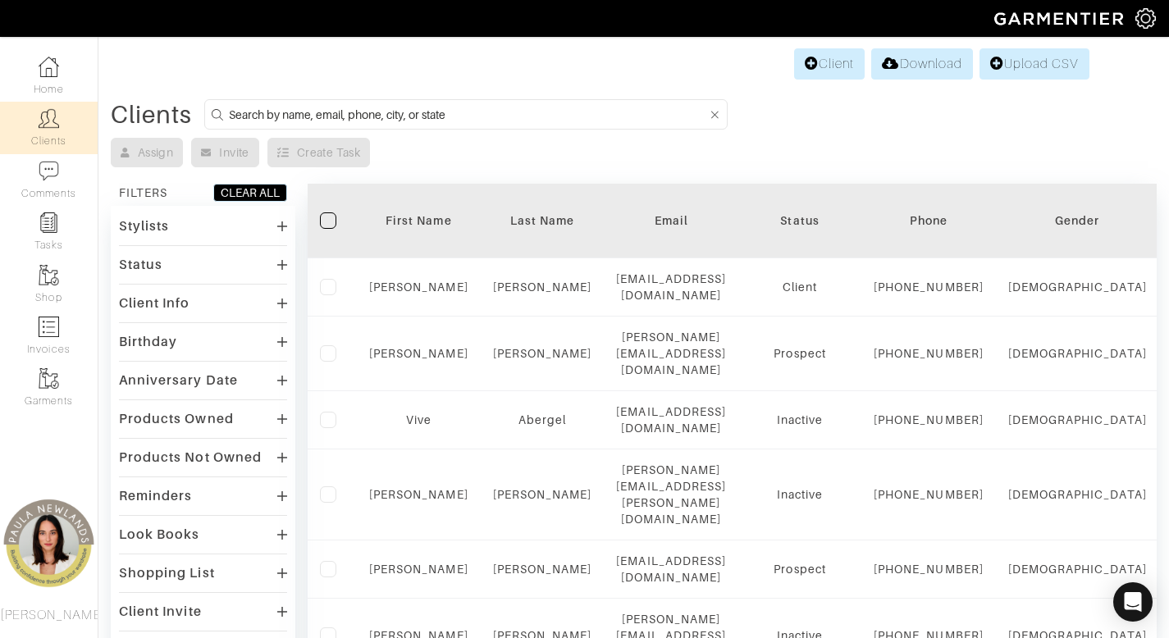
click at [461, 124] on input at bounding box center [468, 114] width 478 height 21
type input "psblo"
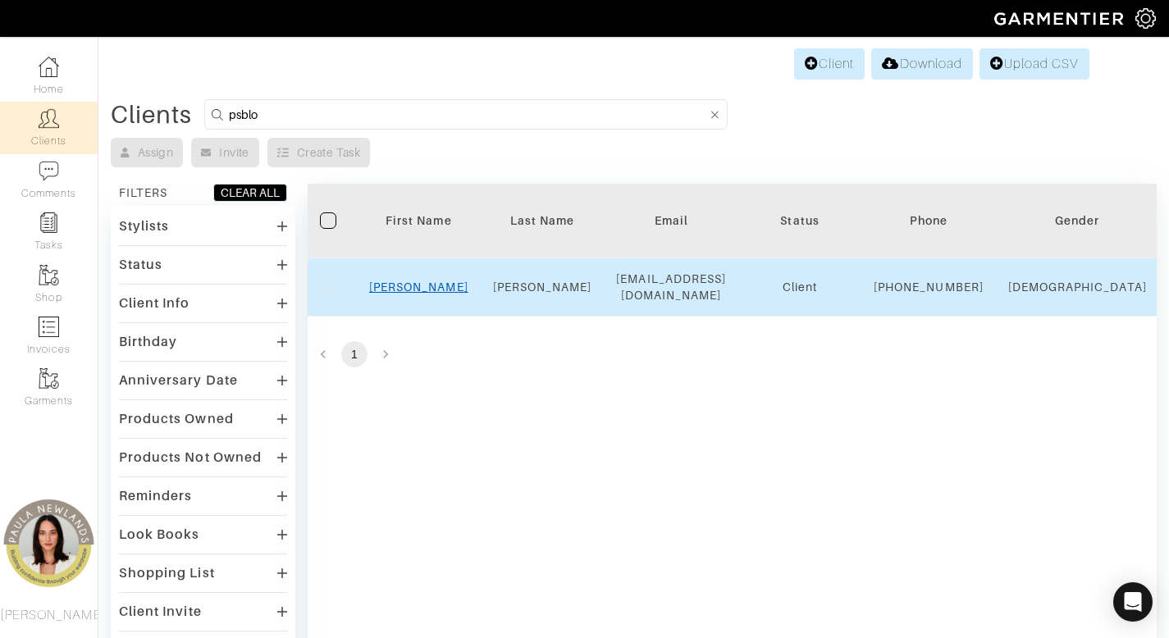
click at [407, 289] on link "[PERSON_NAME]" at bounding box center [418, 286] width 99 height 13
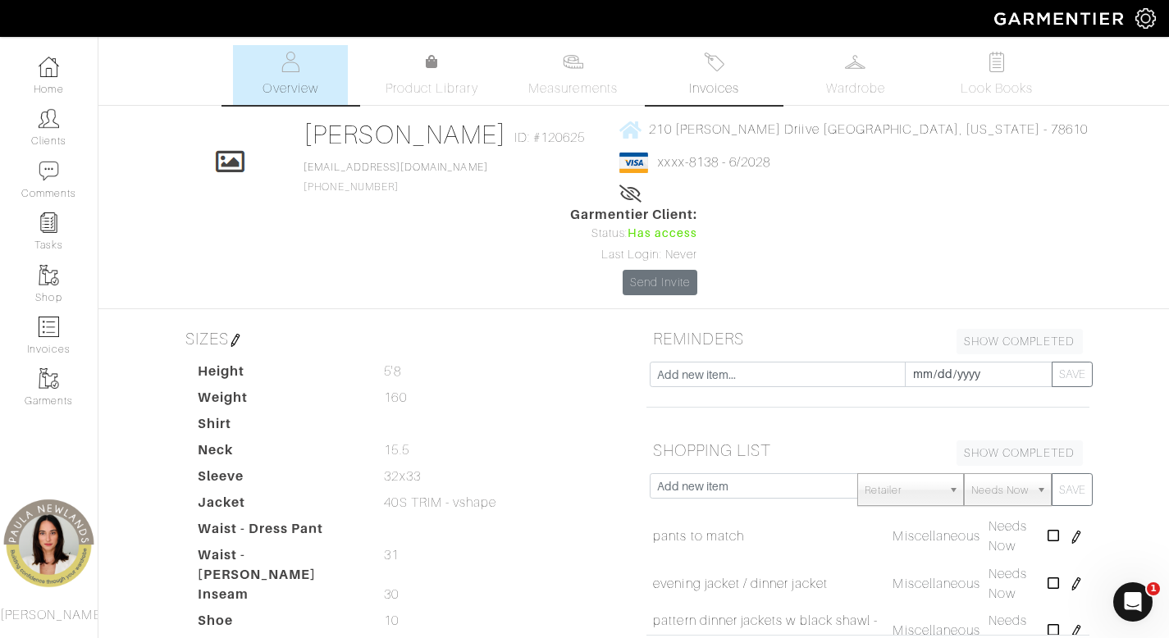
click at [713, 48] on link "Invoices" at bounding box center [714, 75] width 115 height 60
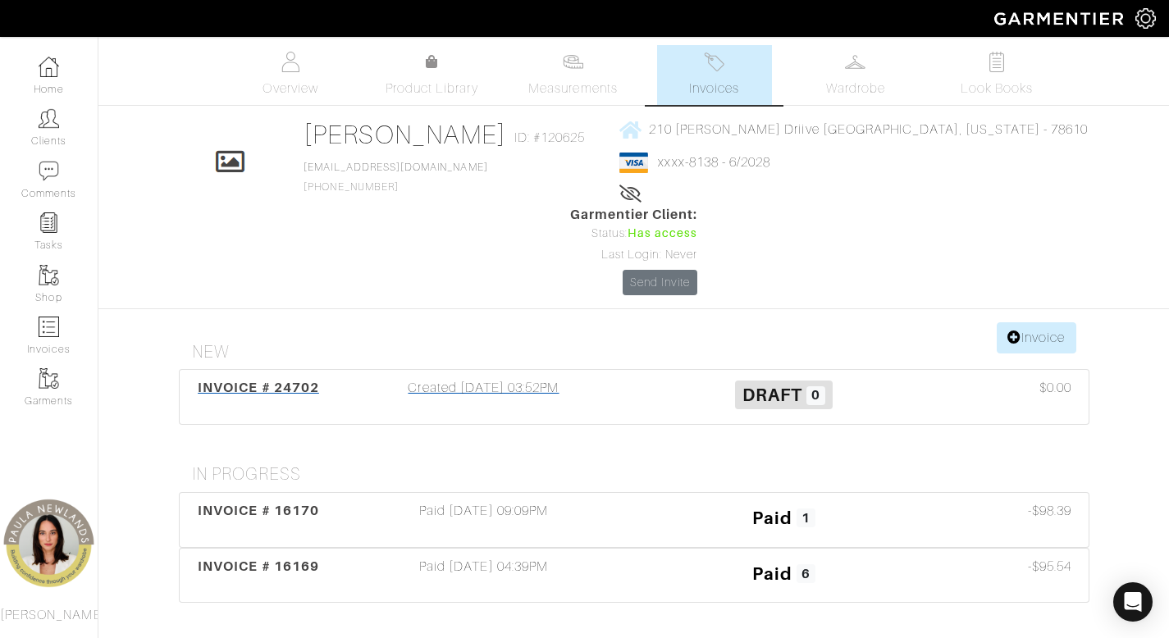
click at [522, 378] on div "Created [DATE] 03:52PM" at bounding box center [484, 397] width 300 height 38
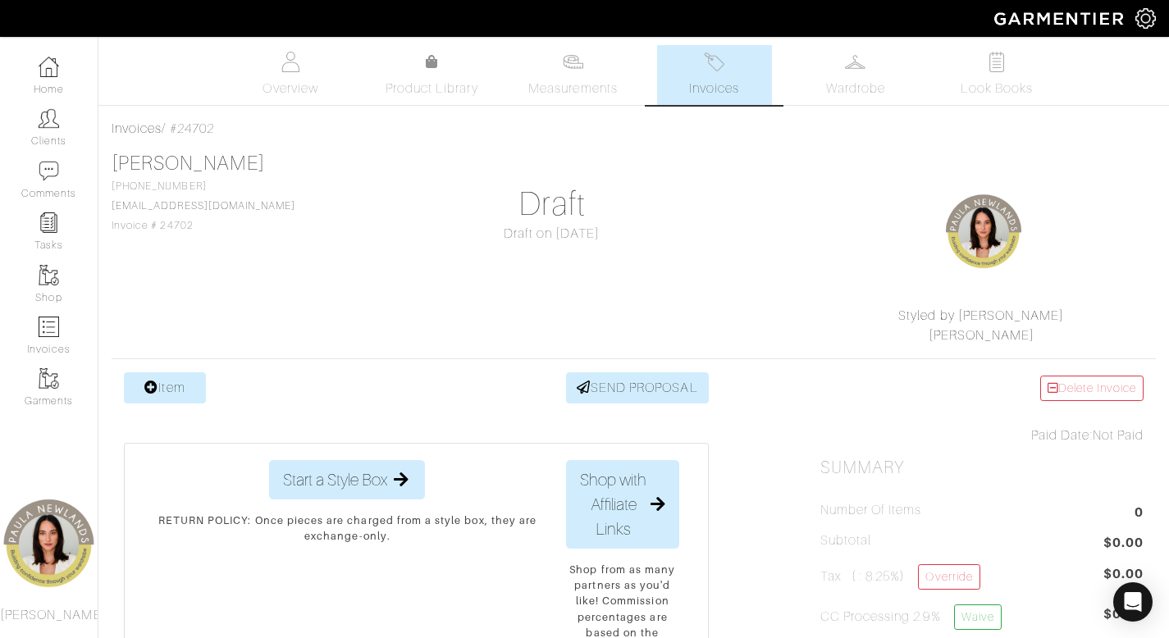
click at [696, 86] on span "Invoices" at bounding box center [714, 89] width 50 height 20
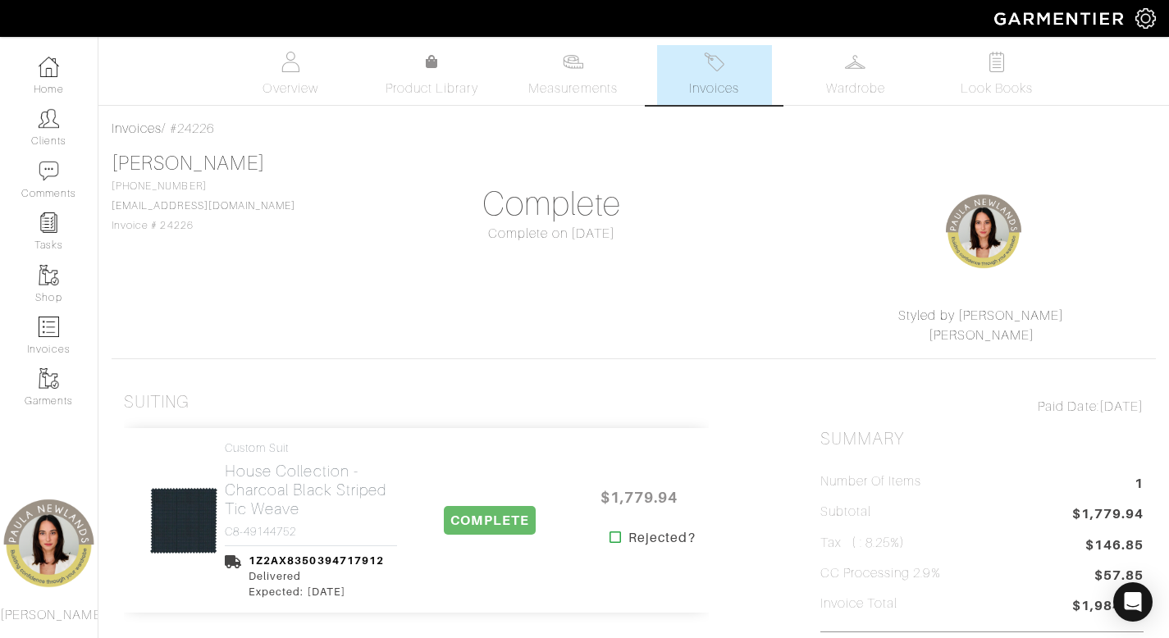
click at [725, 68] on link "Invoices" at bounding box center [714, 75] width 115 height 60
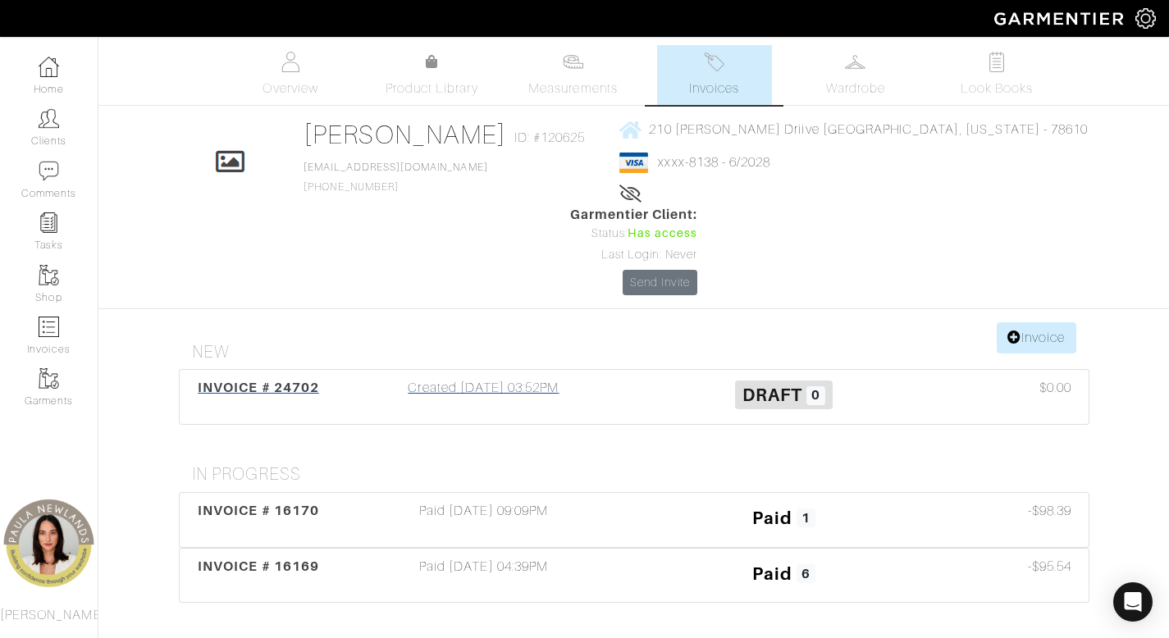
click at [451, 378] on div "Created [DATE] 03:52PM" at bounding box center [484, 397] width 300 height 38
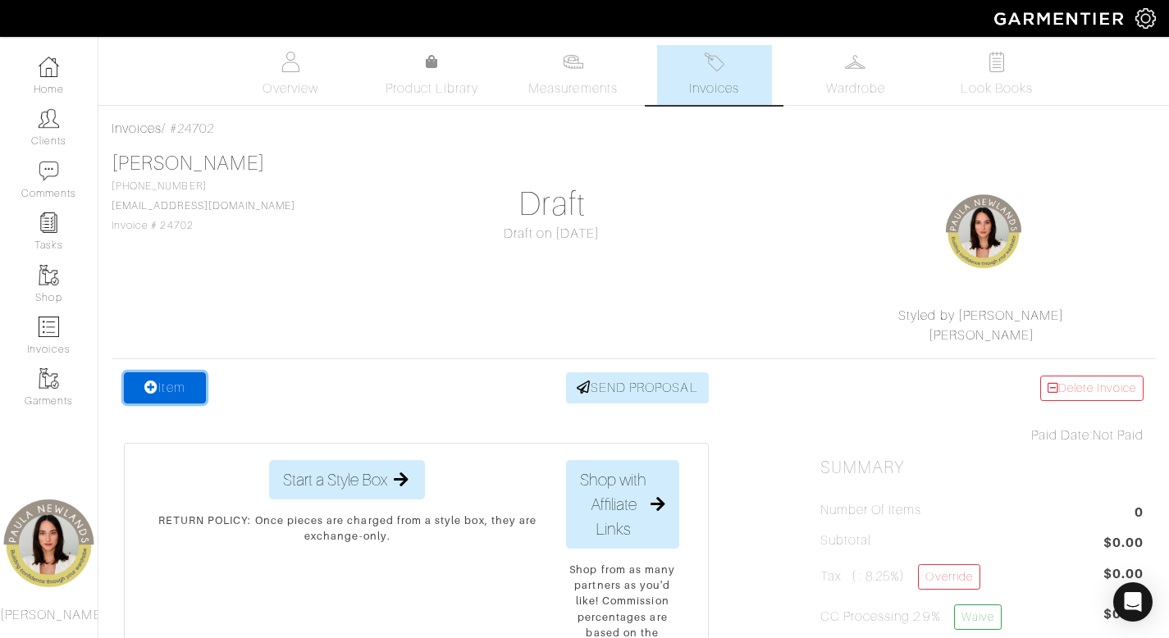
click at [173, 389] on link "Item" at bounding box center [165, 387] width 82 height 31
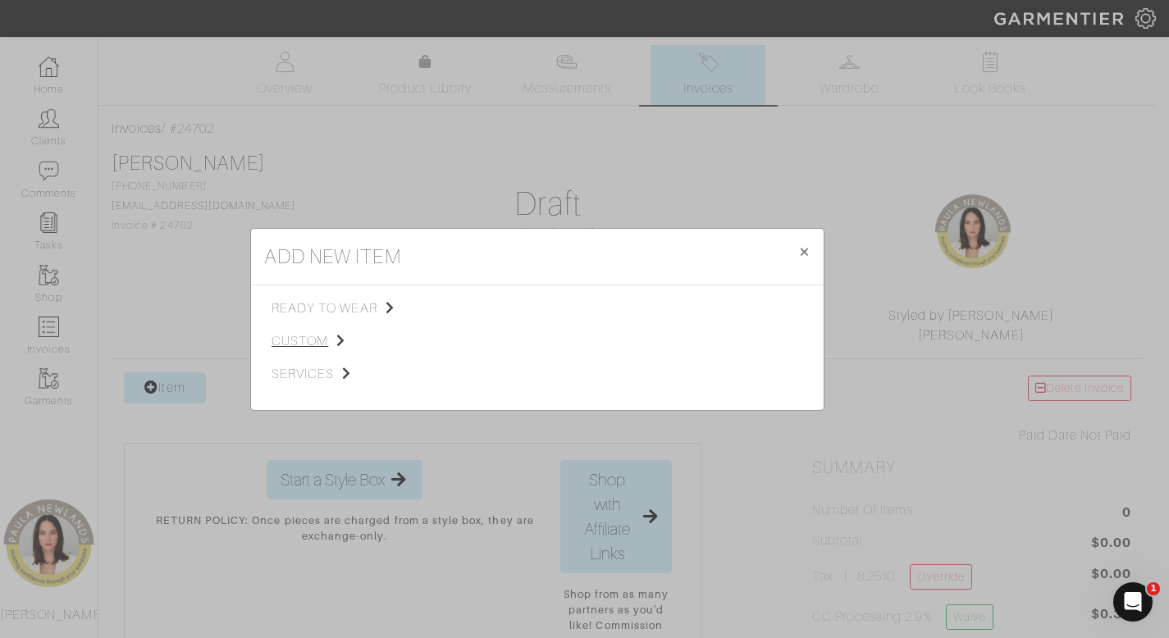
click at [325, 346] on span "custom" at bounding box center [353, 341] width 165 height 20
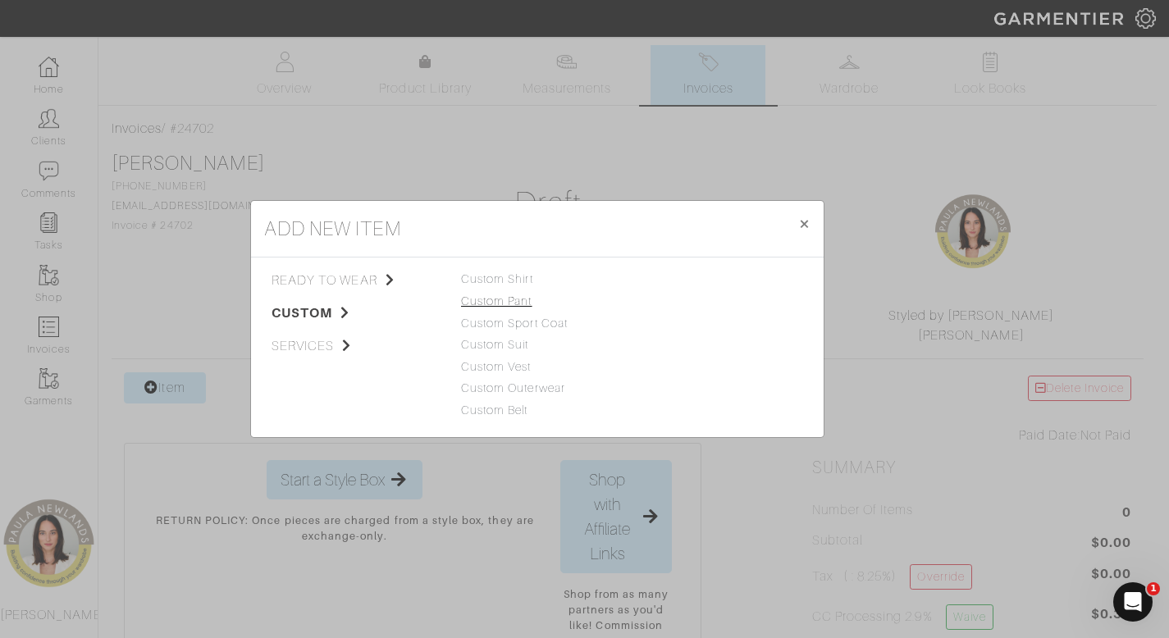
click at [508, 299] on link "Custom Pant" at bounding box center [496, 300] width 71 height 13
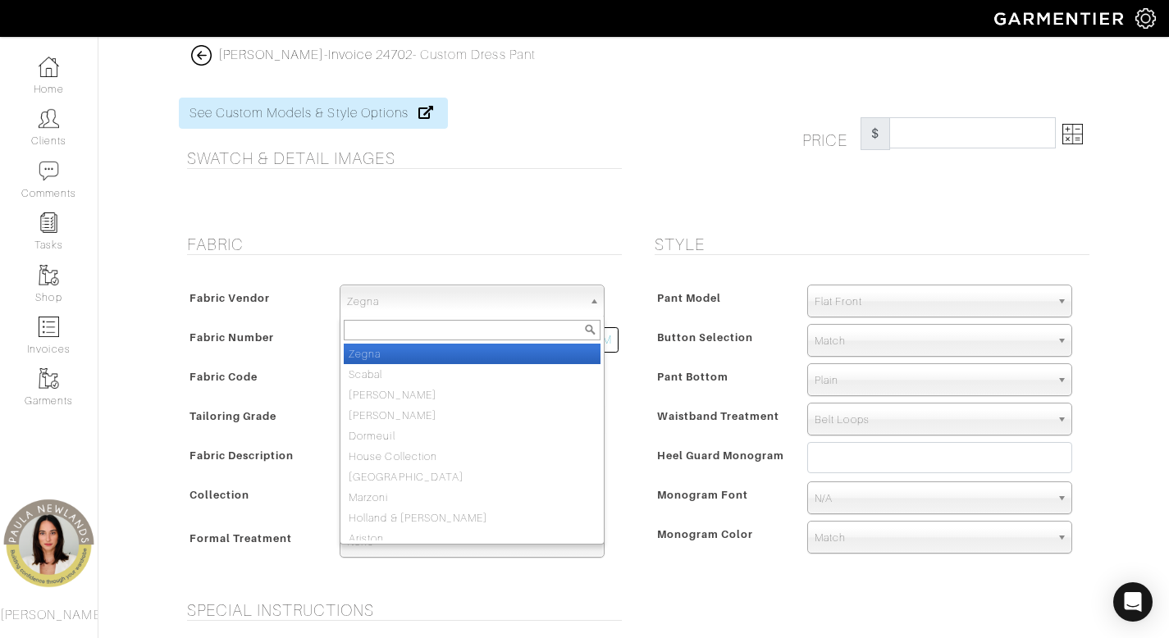
click at [501, 299] on span "Zegna" at bounding box center [464, 301] width 235 height 33
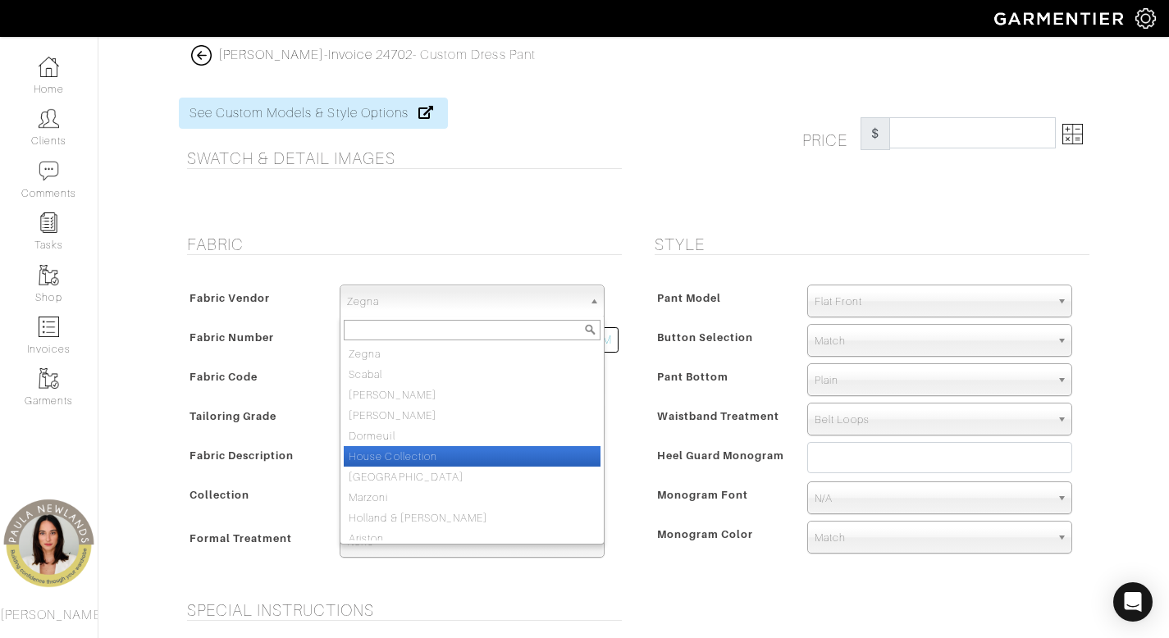
click at [498, 454] on li "House Collection" at bounding box center [472, 456] width 257 height 21
select select "75"
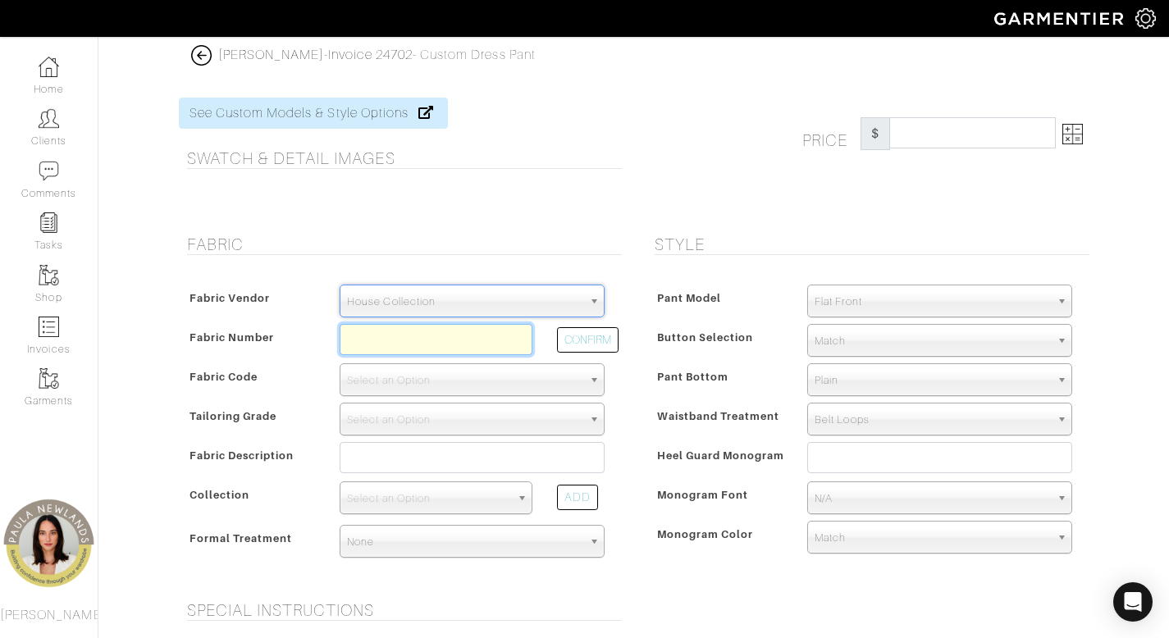
click at [500, 341] on input "text" at bounding box center [436, 339] width 193 height 31
paste input "C8-49144752"
type input "C8-49144752"
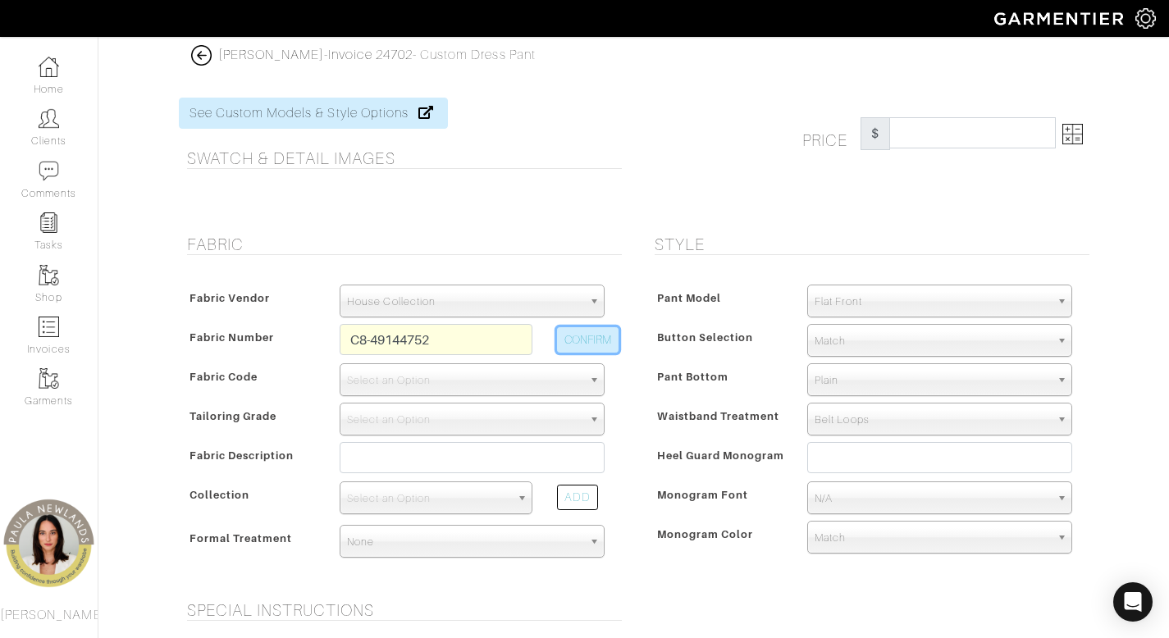
click at [574, 339] on button "CONFIRM" at bounding box center [588, 339] width 62 height 25
select select "5630"
type input "Charcoal Black Striped Tic Weave"
select select
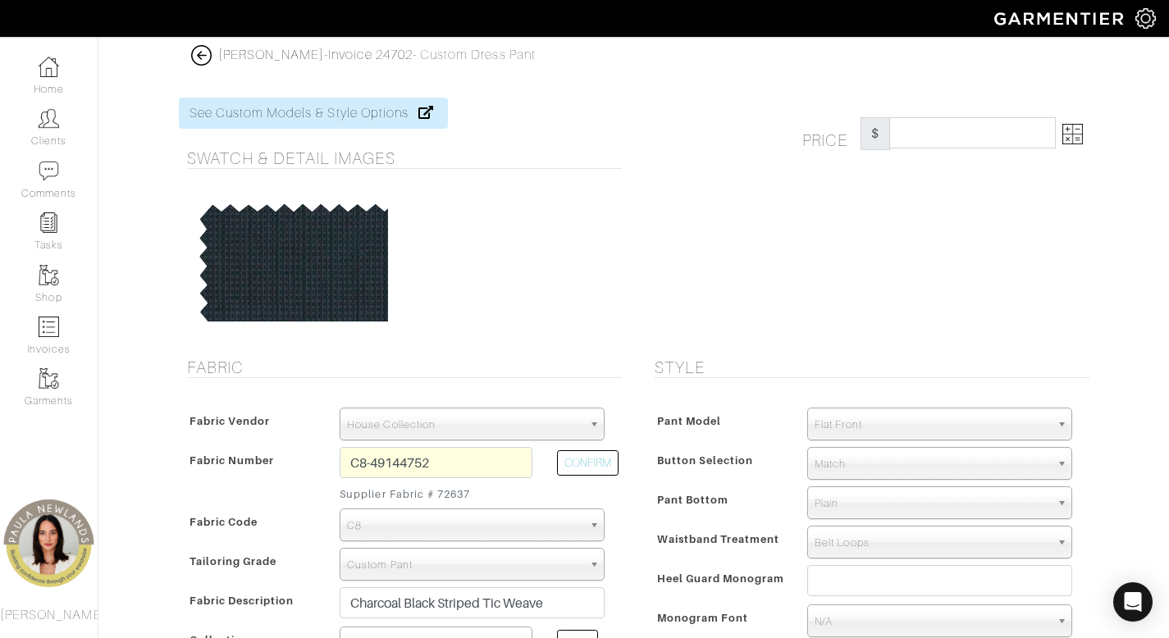
type input "396.67"
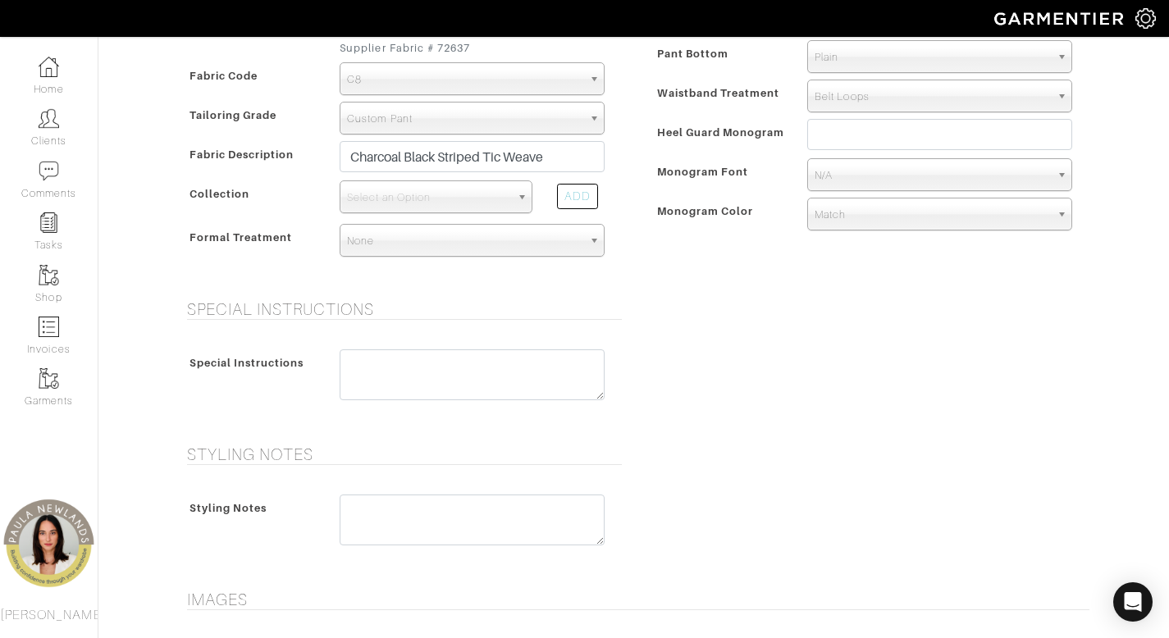
scroll to position [510, 0]
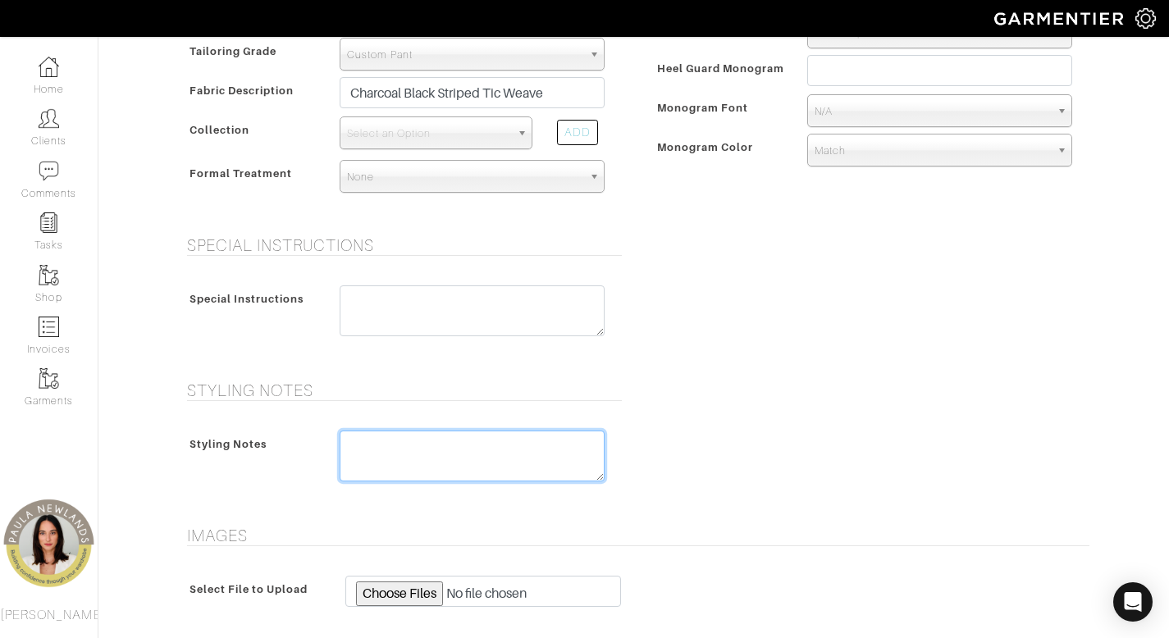
click at [482, 460] on textarea at bounding box center [472, 456] width 265 height 51
paste textarea "please write 40/40 REMAKE."
type textarea "please write 40/40 REMAKE."
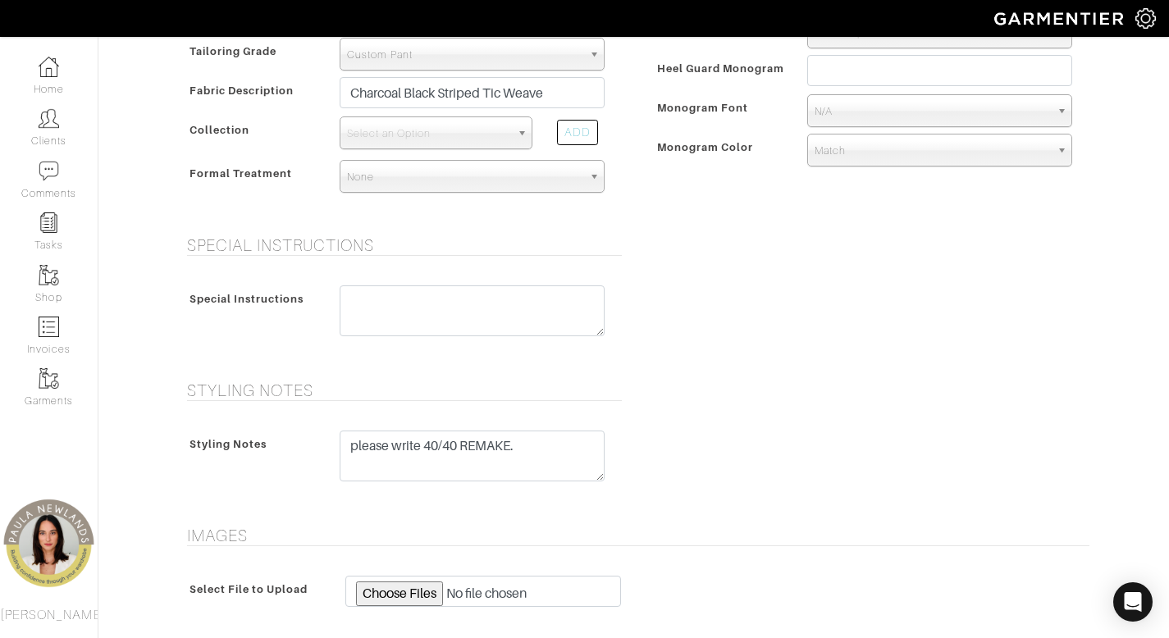
click at [702, 460] on div "Styling Notes Styling Notes please write 40/40 REMAKE." at bounding box center [633, 443] width 935 height 125
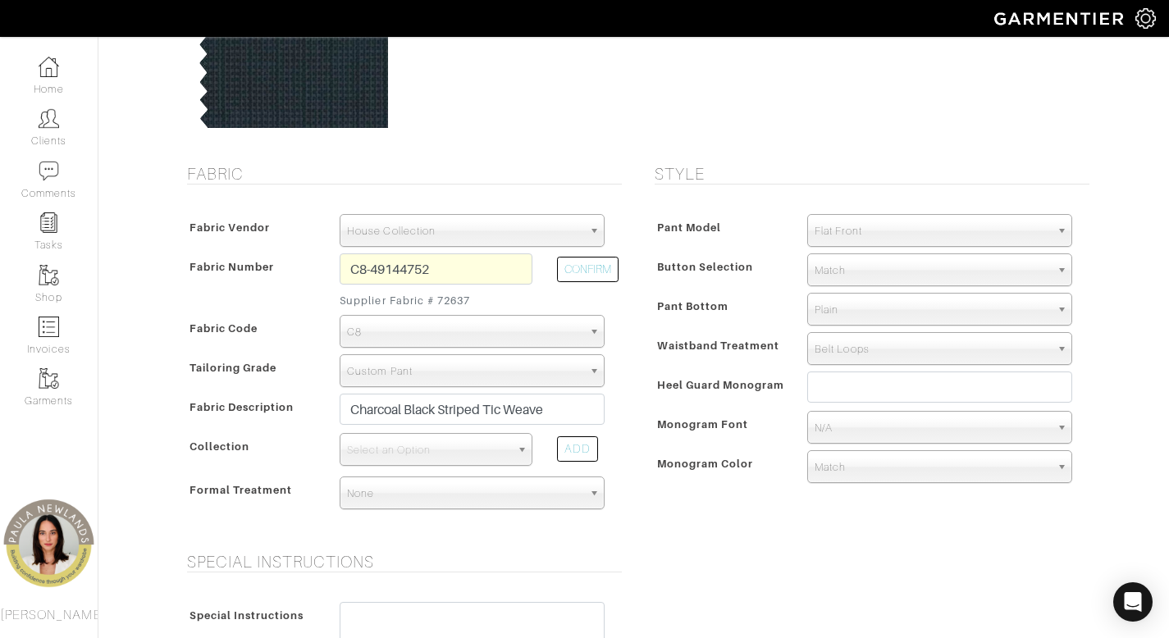
scroll to position [195, 0]
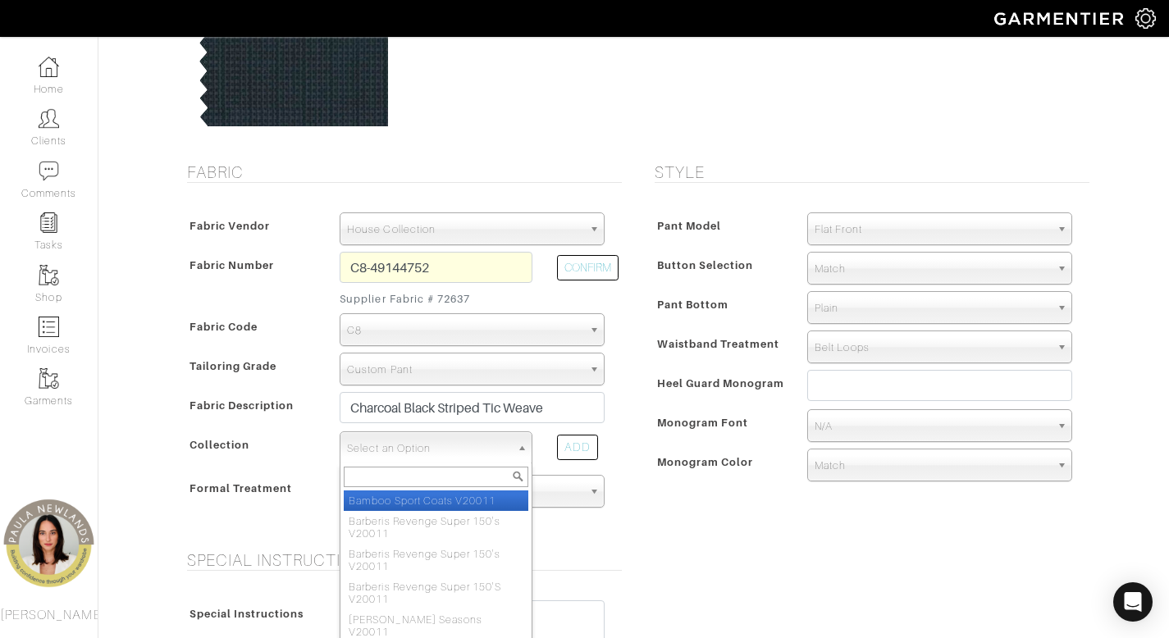
click at [447, 449] on span "Select an Option" at bounding box center [428, 448] width 163 height 33
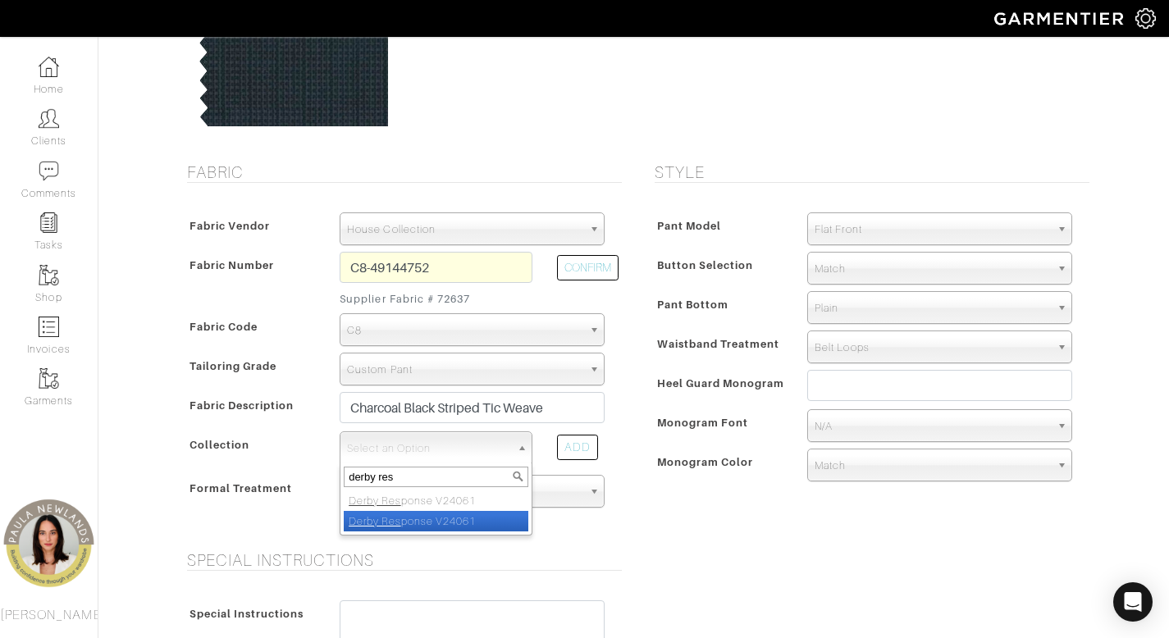
type input "derby res"
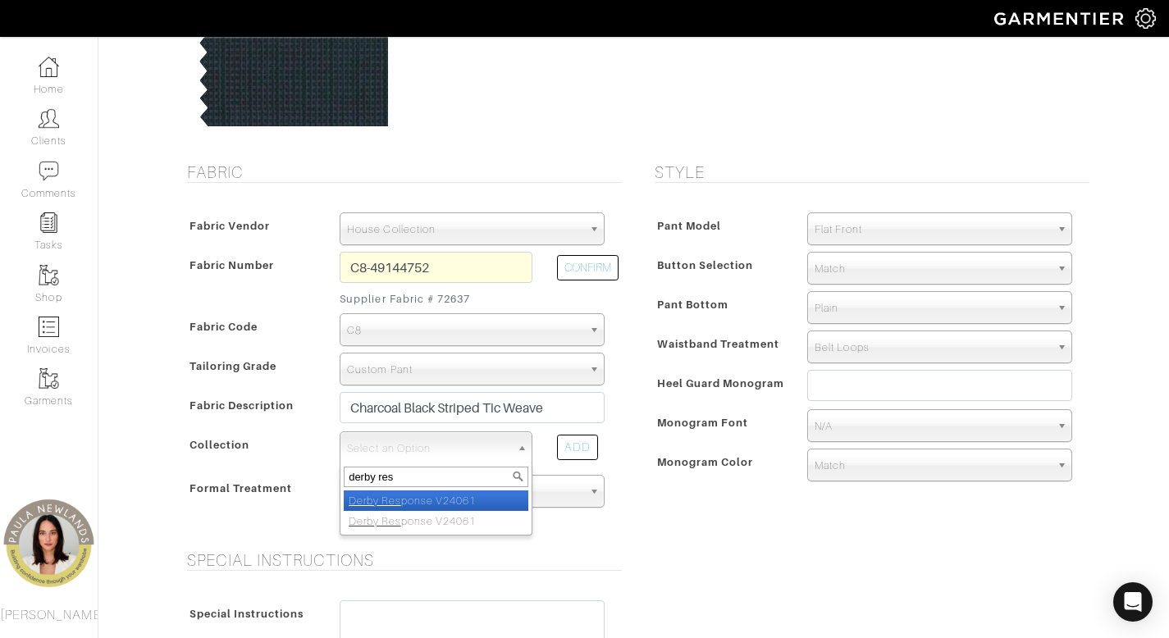
click at [472, 504] on li "Derby Res ponse V24061" at bounding box center [436, 500] width 185 height 21
select select "934"
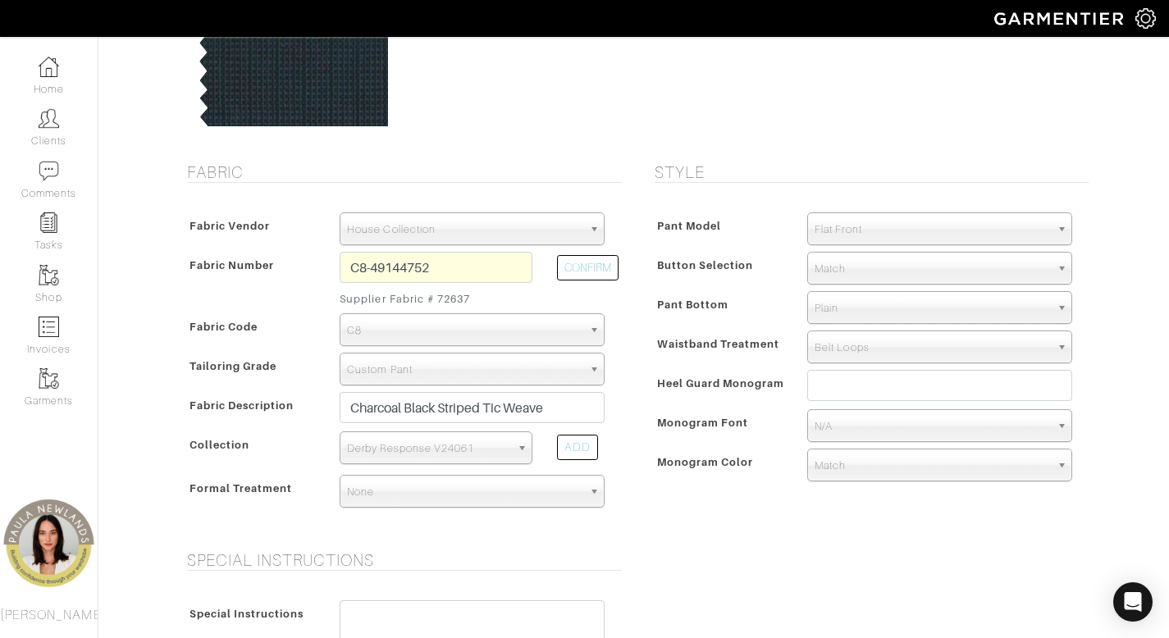
click at [922, 347] on span "Belt Loops" at bounding box center [931, 347] width 235 height 33
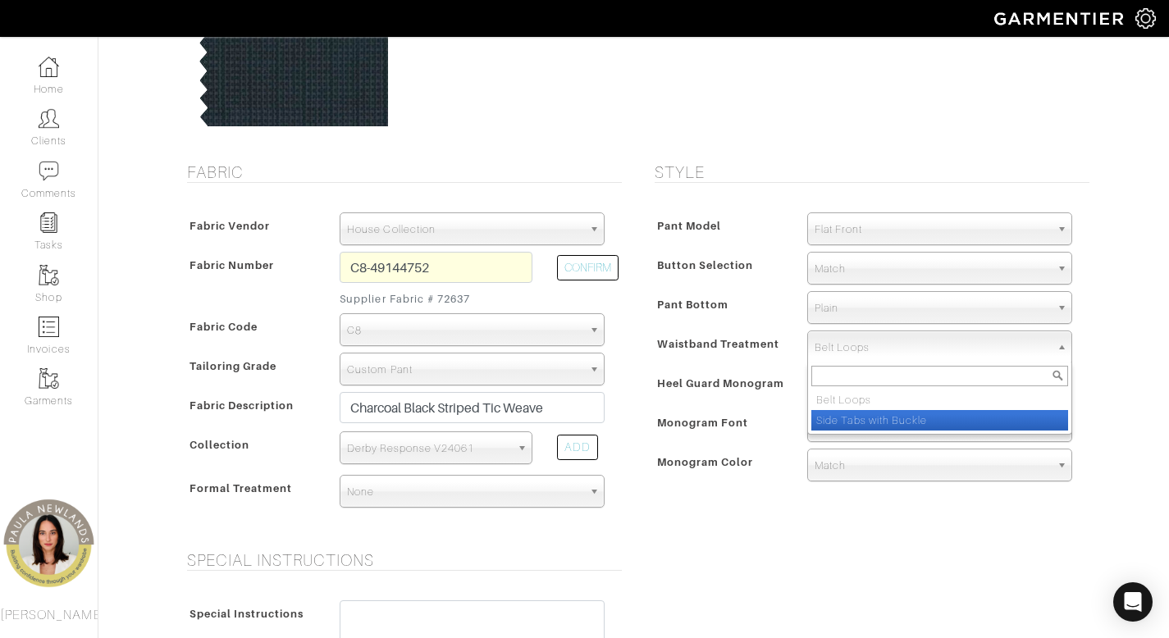
click at [923, 420] on li "Side Tabs with Buckle" at bounding box center [939, 420] width 257 height 21
select select "Side Tabs with Buckle"
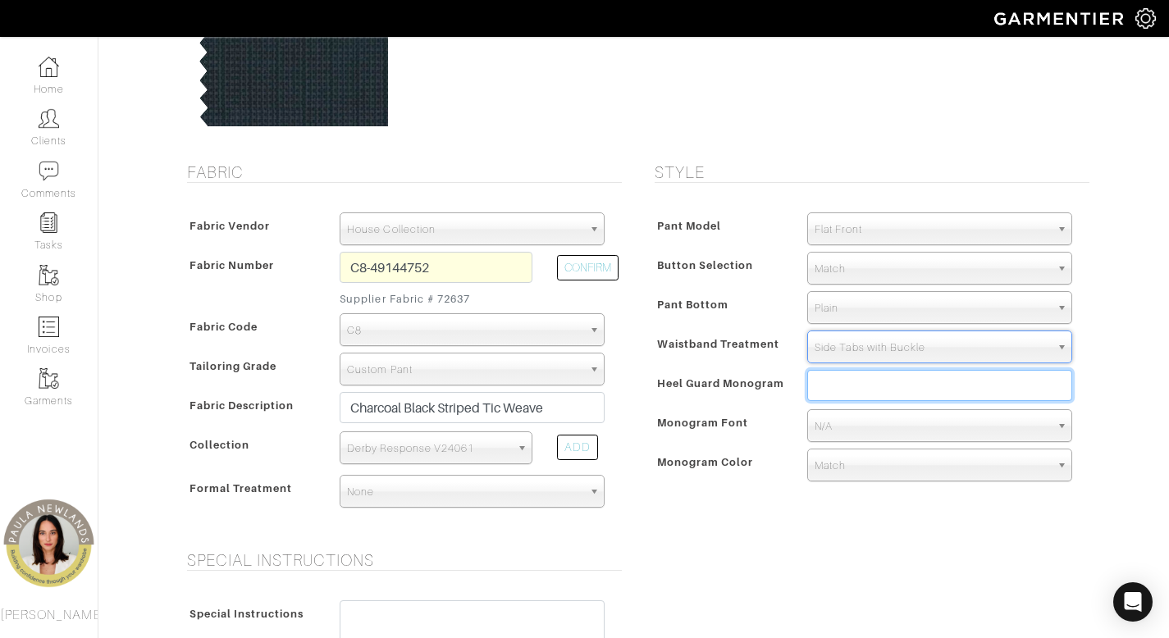
click at [923, 389] on input "text" at bounding box center [939, 385] width 265 height 31
type input "PR"
click at [906, 423] on span "N/A" at bounding box center [931, 426] width 235 height 33
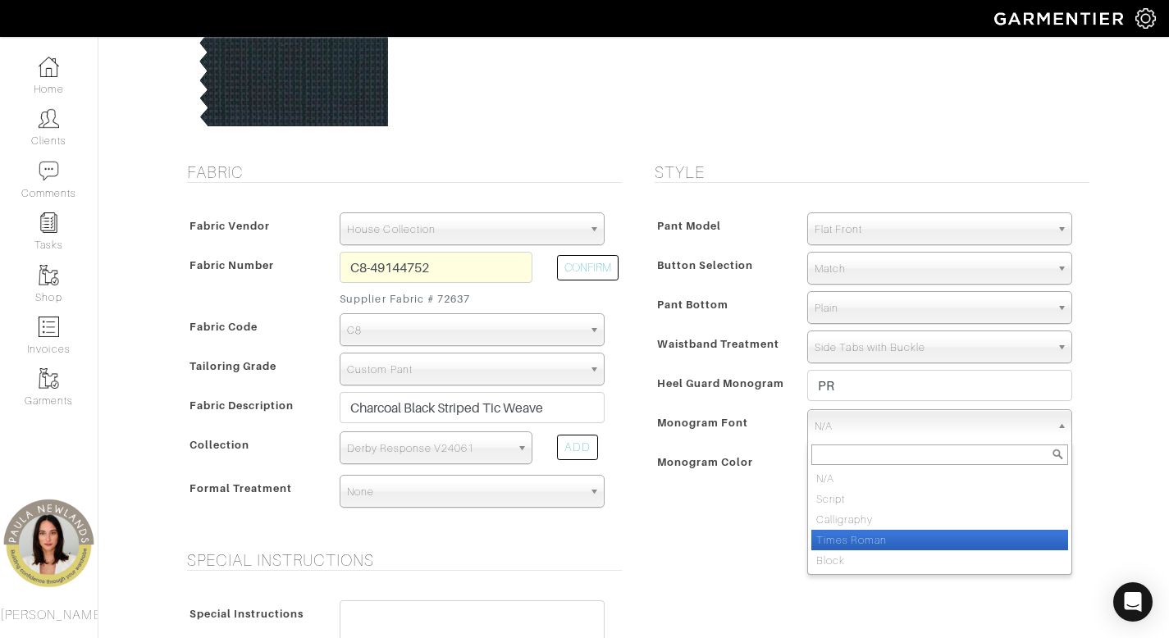
click at [916, 545] on li "Times Roman" at bounding box center [939, 540] width 257 height 21
select select "Times Roman"
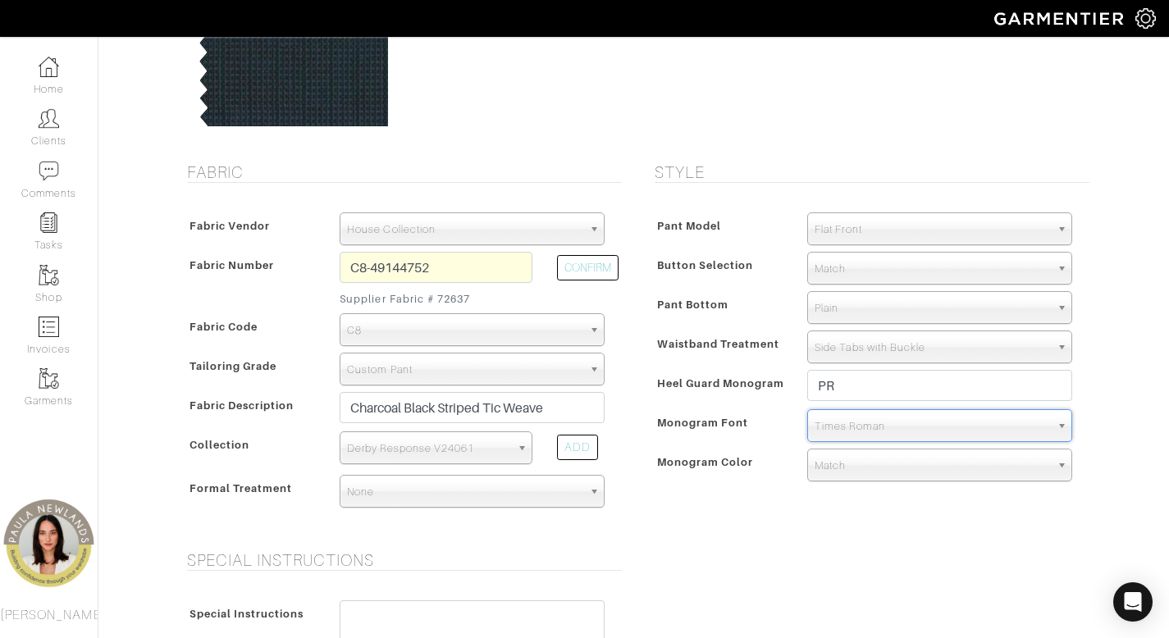
click at [846, 467] on span "Match" at bounding box center [931, 465] width 235 height 33
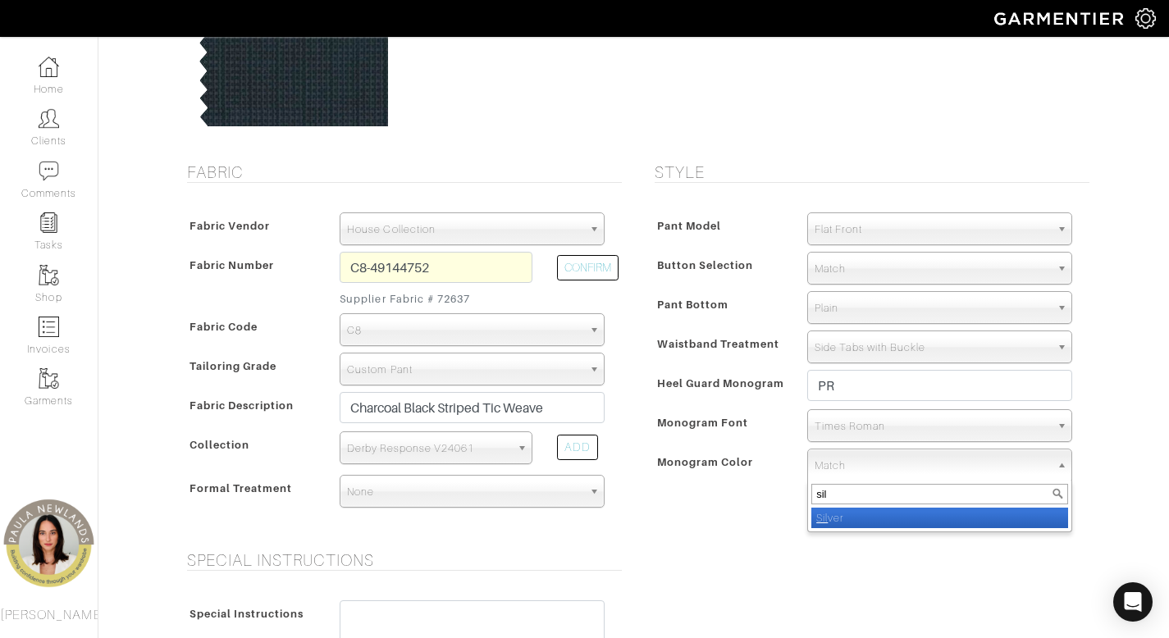
type input "sil"
click at [851, 521] on li "Sil ver" at bounding box center [939, 518] width 257 height 21
select select "2"
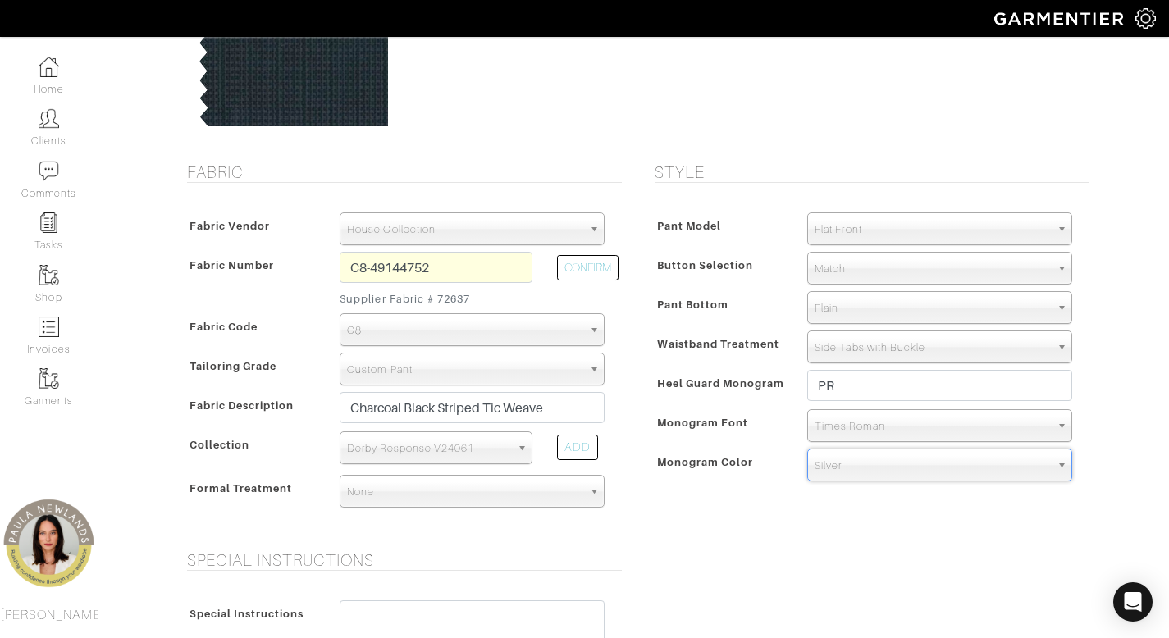
click at [684, 568] on div "Special Instructions Special Instructions" at bounding box center [633, 612] width 935 height 125
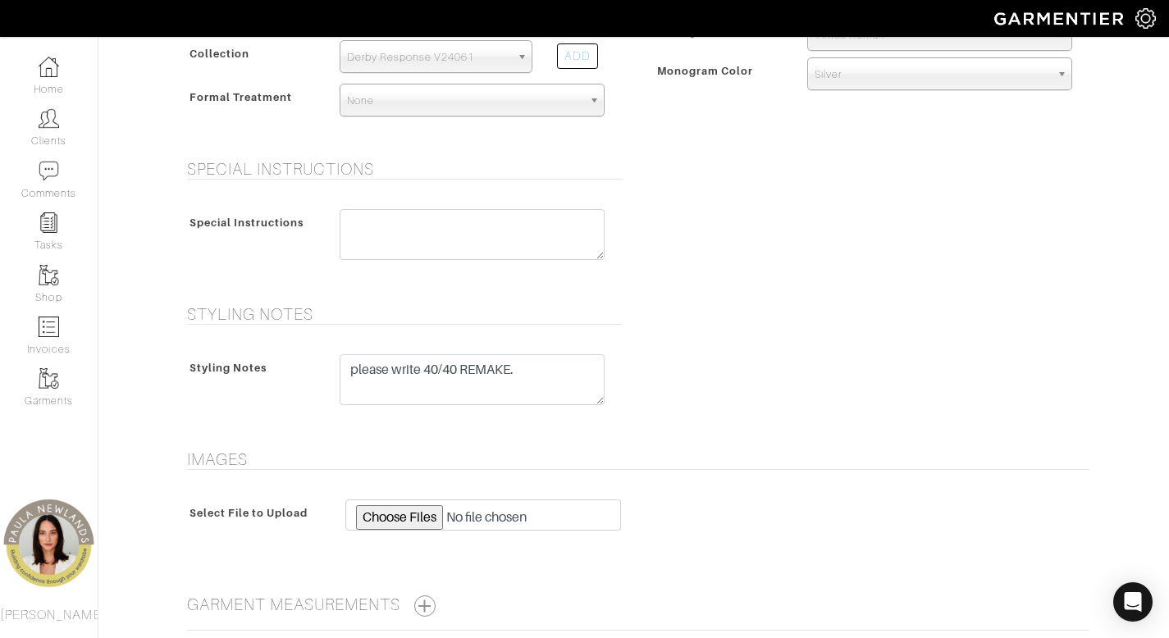
scroll to position [723, 0]
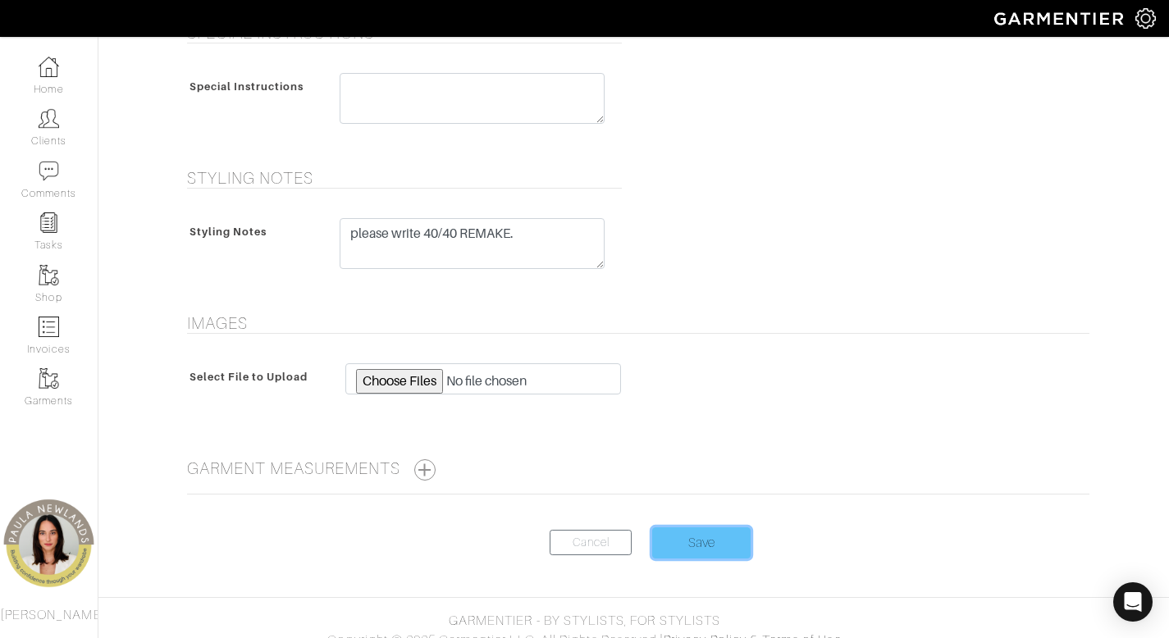
click at [709, 542] on input "Save" at bounding box center [701, 542] width 98 height 31
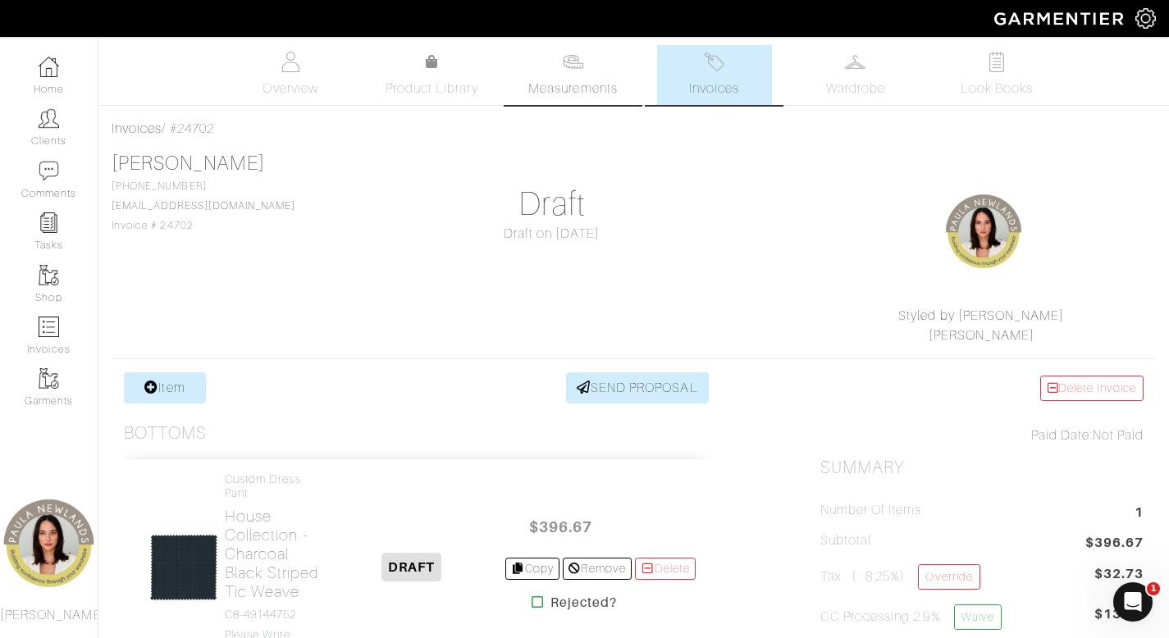
click at [572, 71] on img at bounding box center [573, 62] width 21 height 21
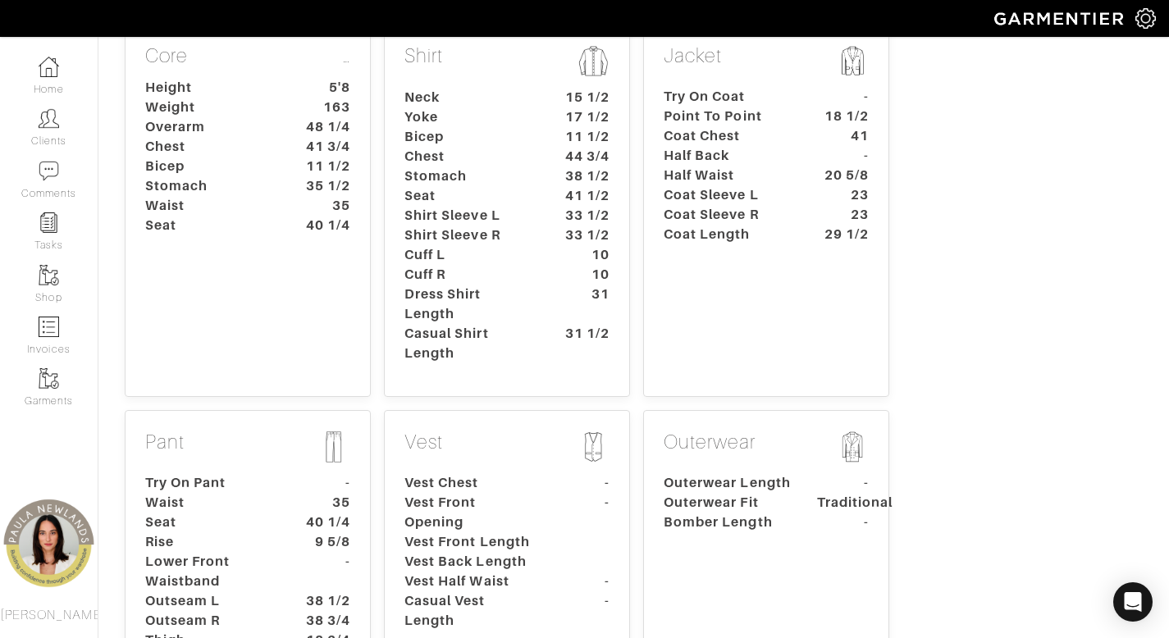
scroll to position [305, 0]
click at [342, 552] on dt "-" at bounding box center [324, 571] width 76 height 39
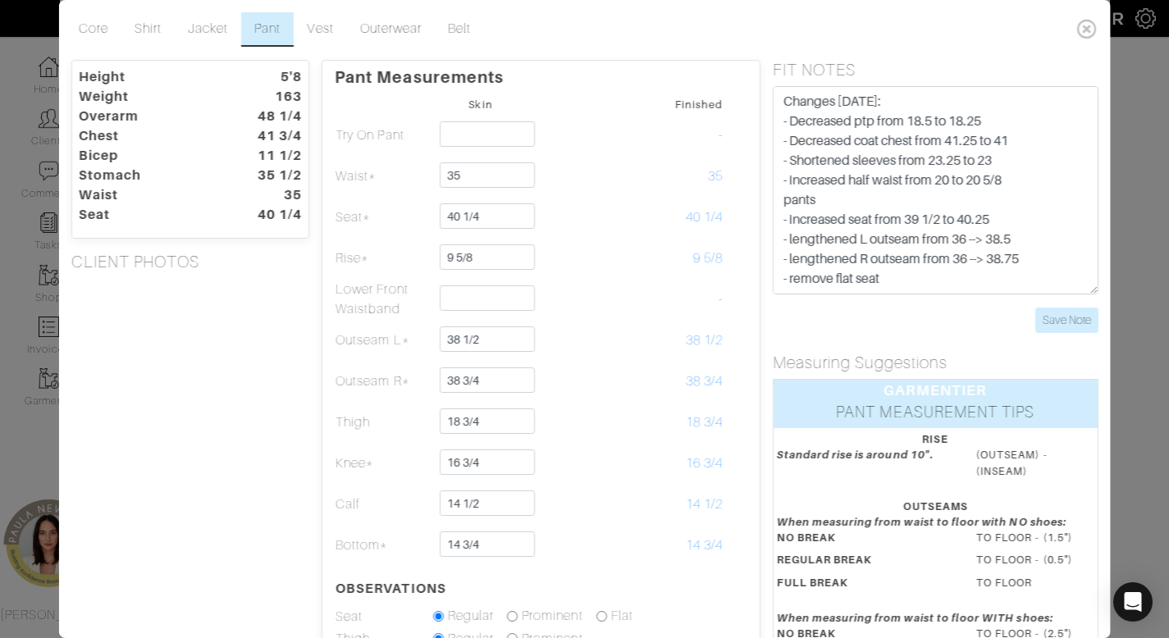
scroll to position [0, 0]
click at [1078, 32] on icon at bounding box center [1087, 29] width 34 height 33
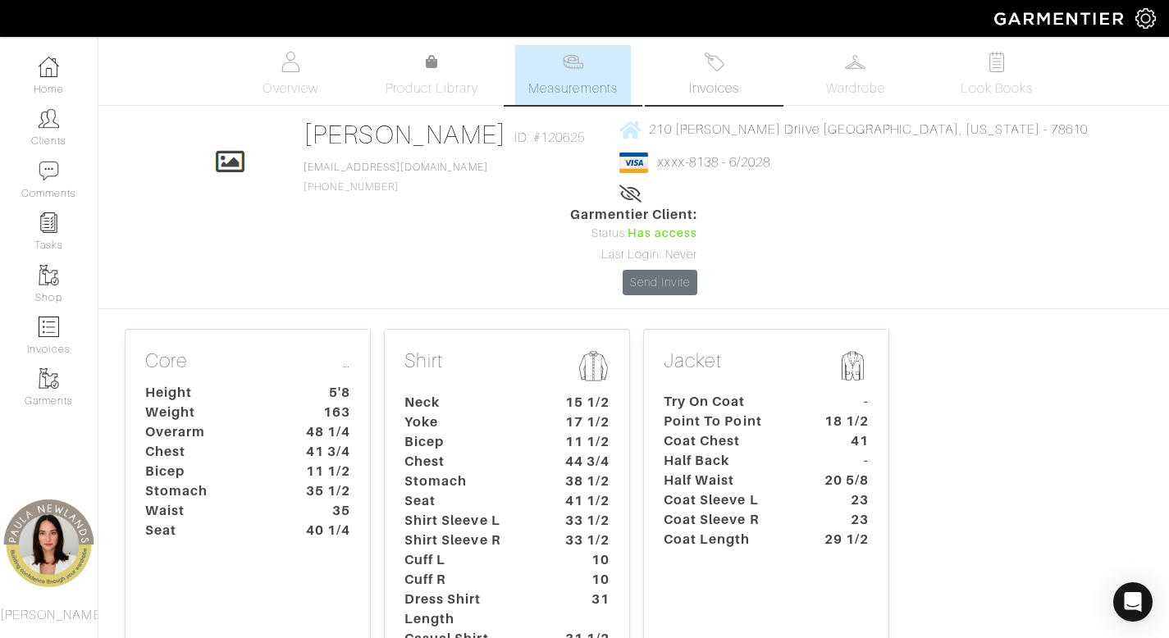
click at [718, 75] on link "Invoices" at bounding box center [714, 75] width 115 height 60
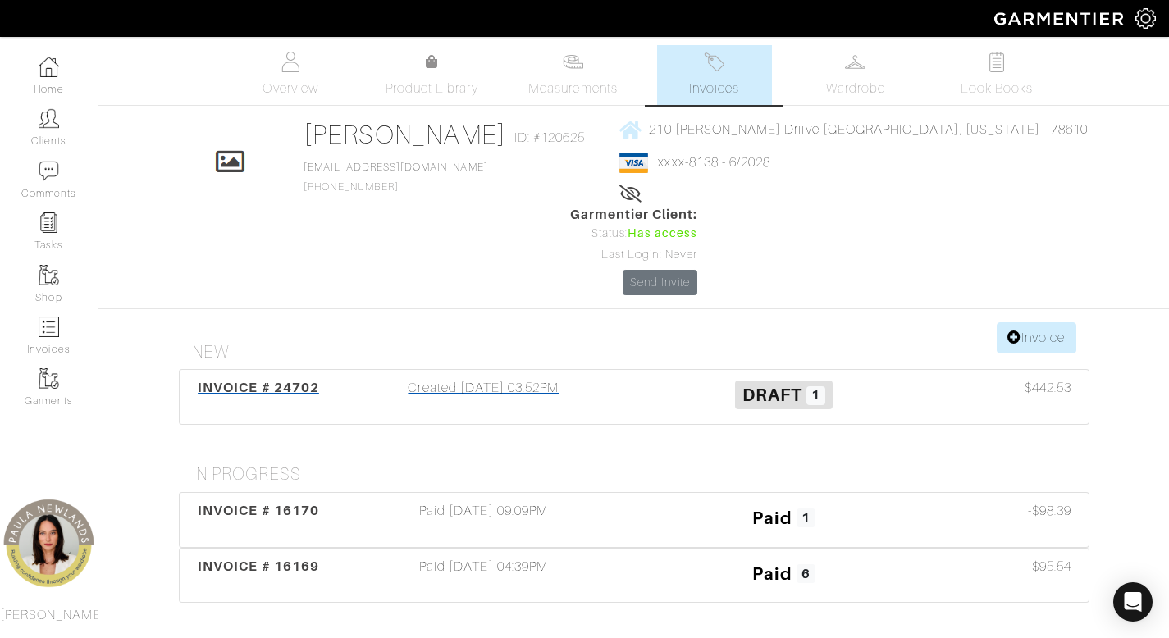
click at [546, 378] on div "Created [DATE] 03:52PM" at bounding box center [484, 397] width 300 height 38
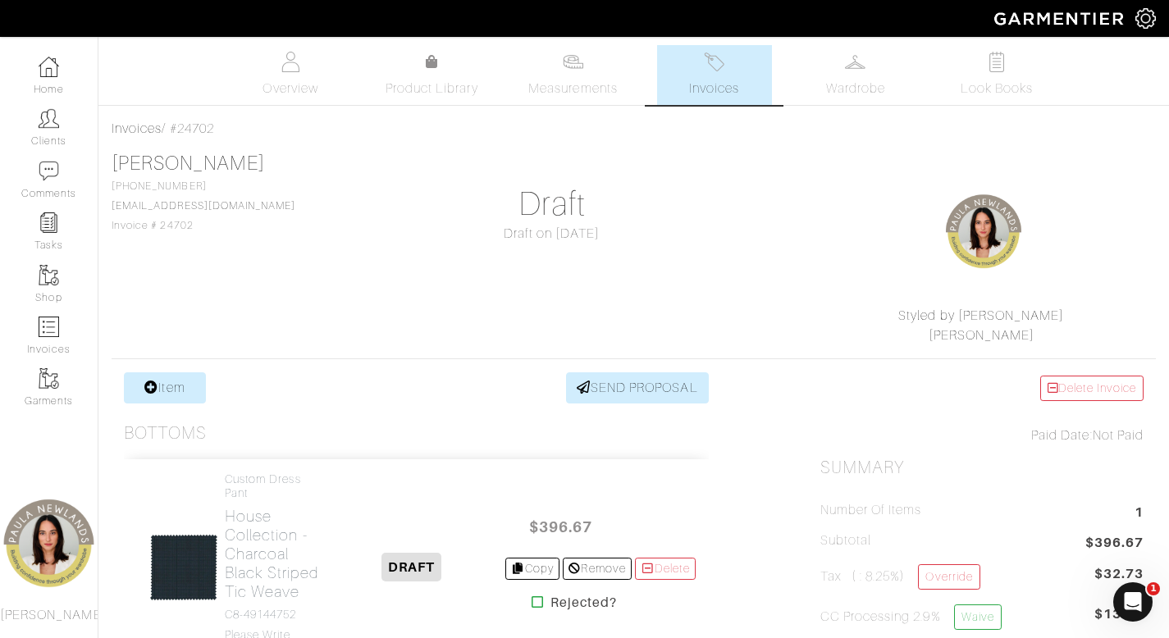
drag, startPoint x: 239, startPoint y: 127, endPoint x: 184, endPoint y: 125, distance: 55.8
click at [184, 125] on div "Invoices / #24702" at bounding box center [634, 129] width 1044 height 20
copy div "24702"
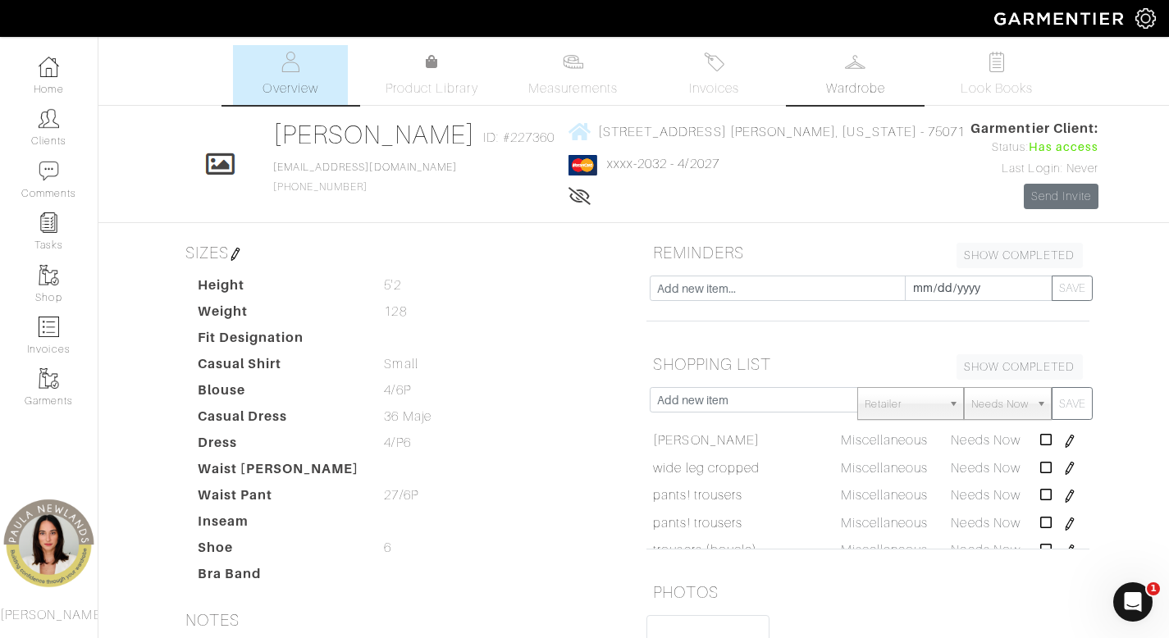
click at [849, 77] on link "Wardrobe" at bounding box center [855, 75] width 115 height 60
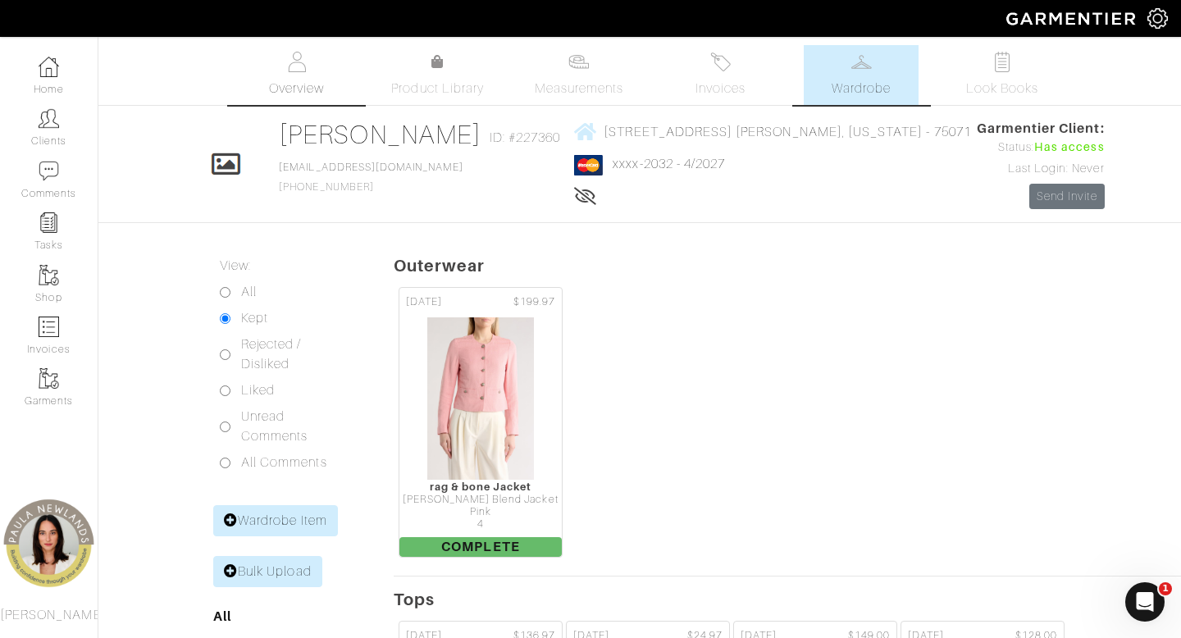
click at [285, 83] on span "Overview" at bounding box center [296, 89] width 55 height 20
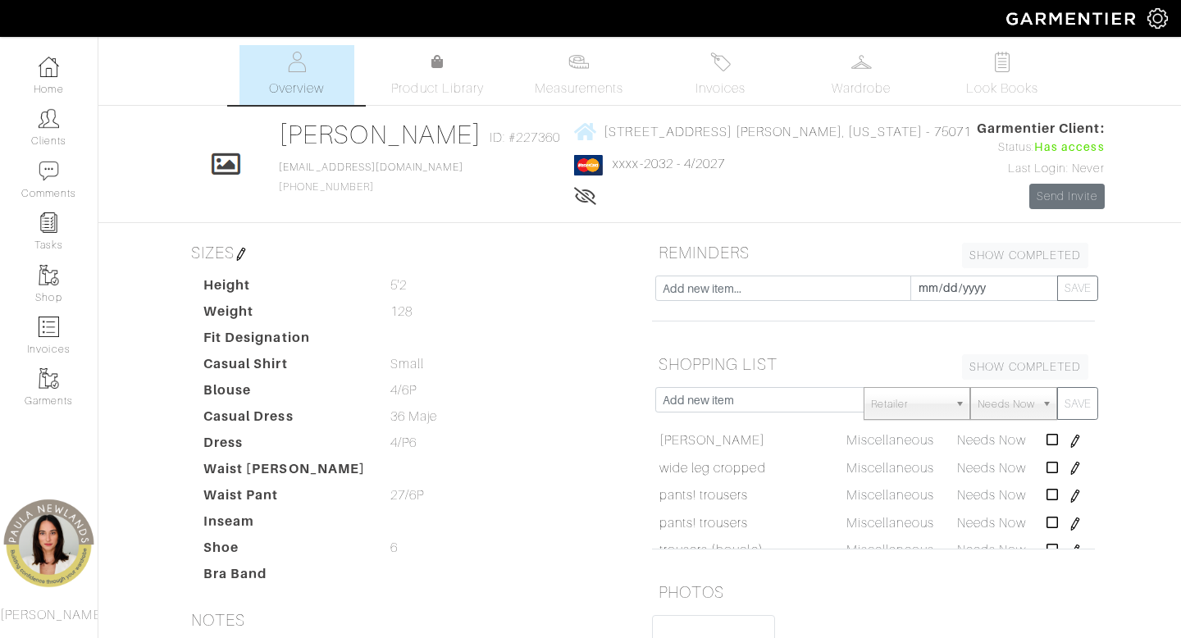
click at [754, 403] on input "text" at bounding box center [759, 399] width 209 height 25
type input "black / brown suede bag"
click at [1057, 387] on button "SAVE" at bounding box center [1077, 403] width 41 height 33
click at [724, 77] on link "Invoices" at bounding box center [720, 75] width 115 height 60
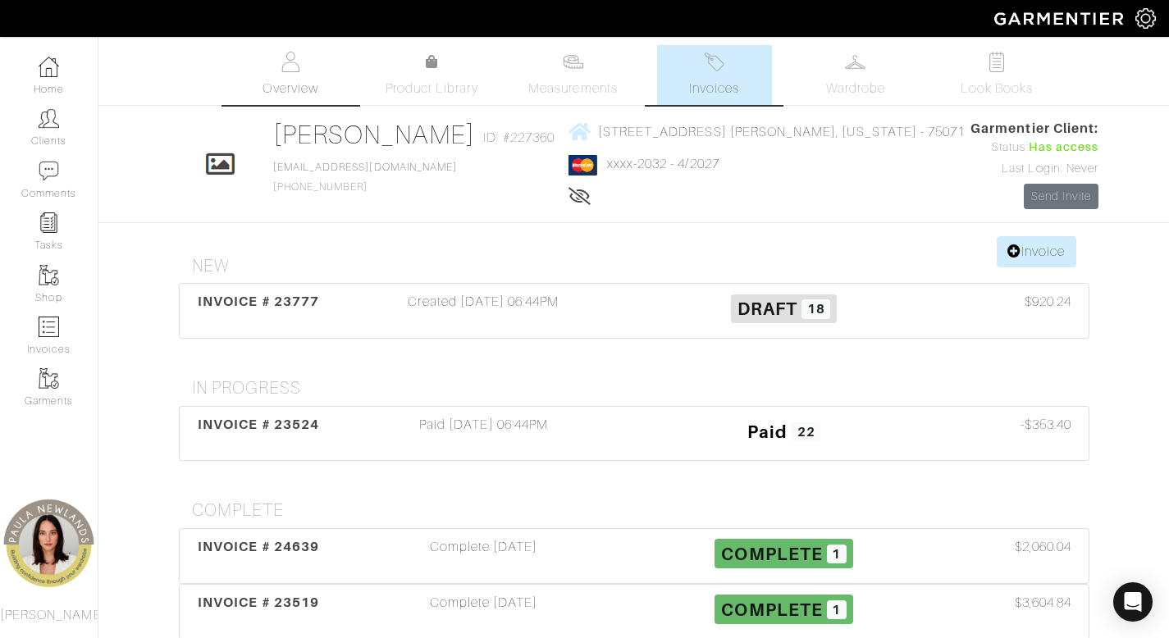
click at [299, 77] on link "Overview" at bounding box center [290, 75] width 115 height 60
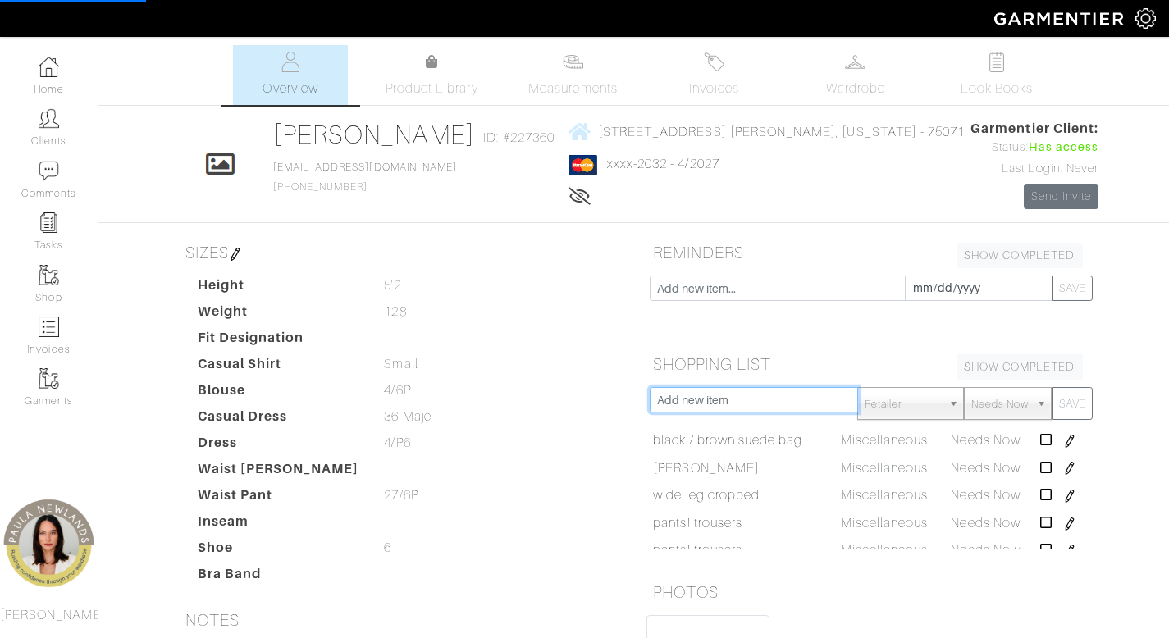
click at [723, 402] on input "text" at bounding box center [754, 399] width 209 height 25
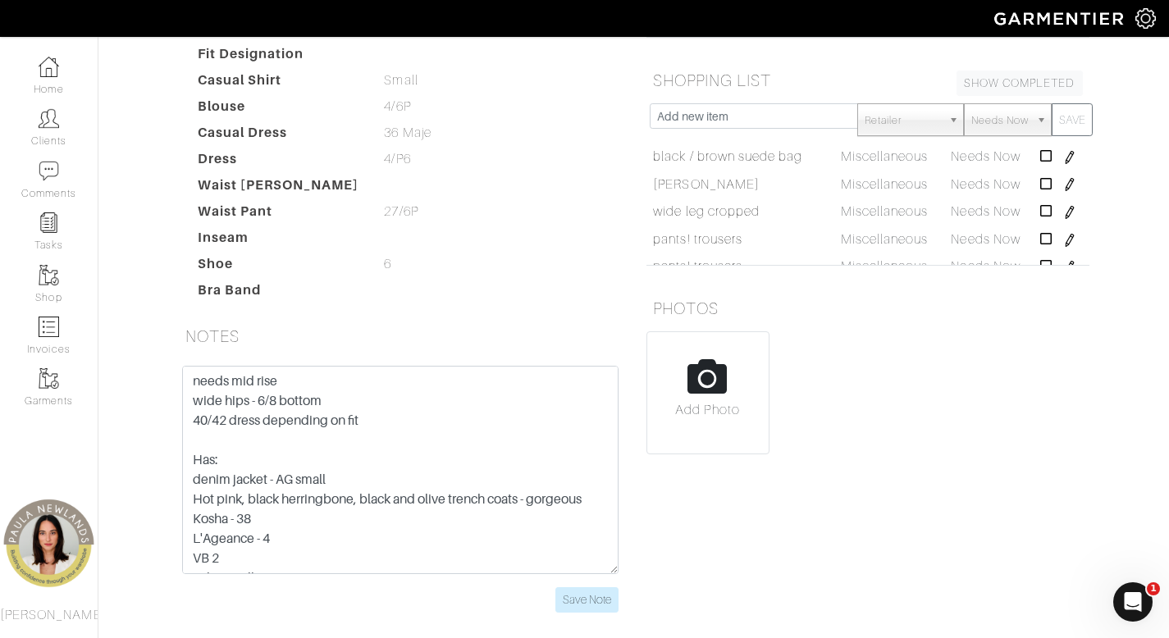
scroll to position [282, 0]
click at [752, 118] on input "text" at bounding box center [754, 117] width 209 height 25
type input "designer belt"
click at [1051, 105] on button "SAVE" at bounding box center [1071, 121] width 41 height 33
type input "net a [PERSON_NAME] - mytheresa"
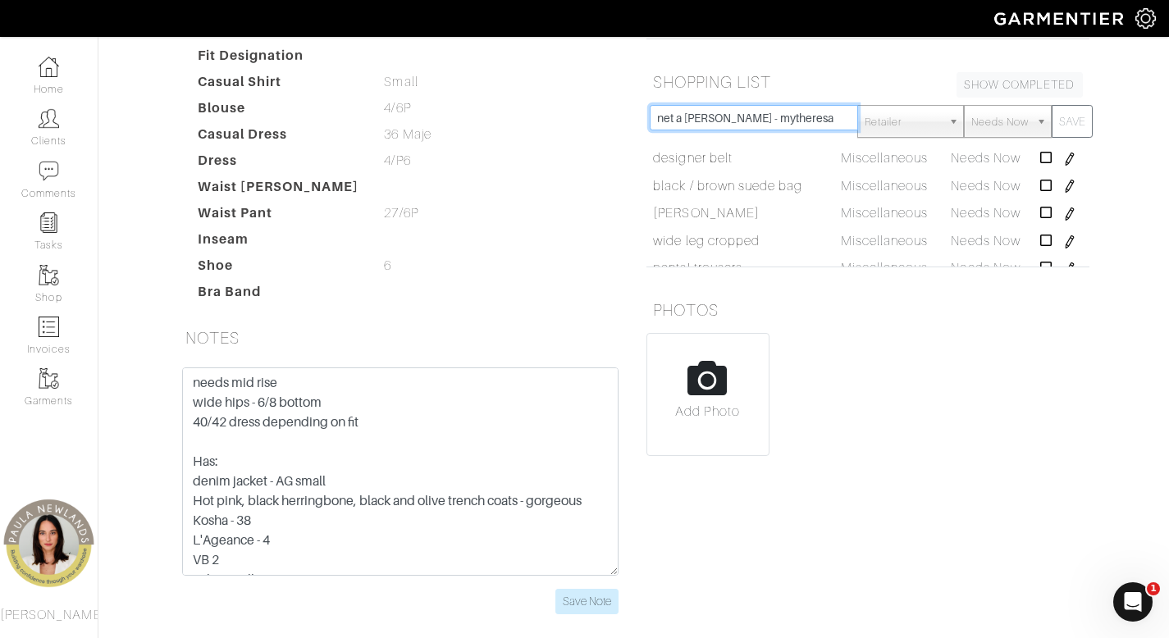
click at [1051, 105] on button "SAVE" at bounding box center [1071, 121] width 41 height 33
type input "chocolate brown boots"
click at [1051, 105] on button "SAVE" at bounding box center [1071, 121] width 41 height 33
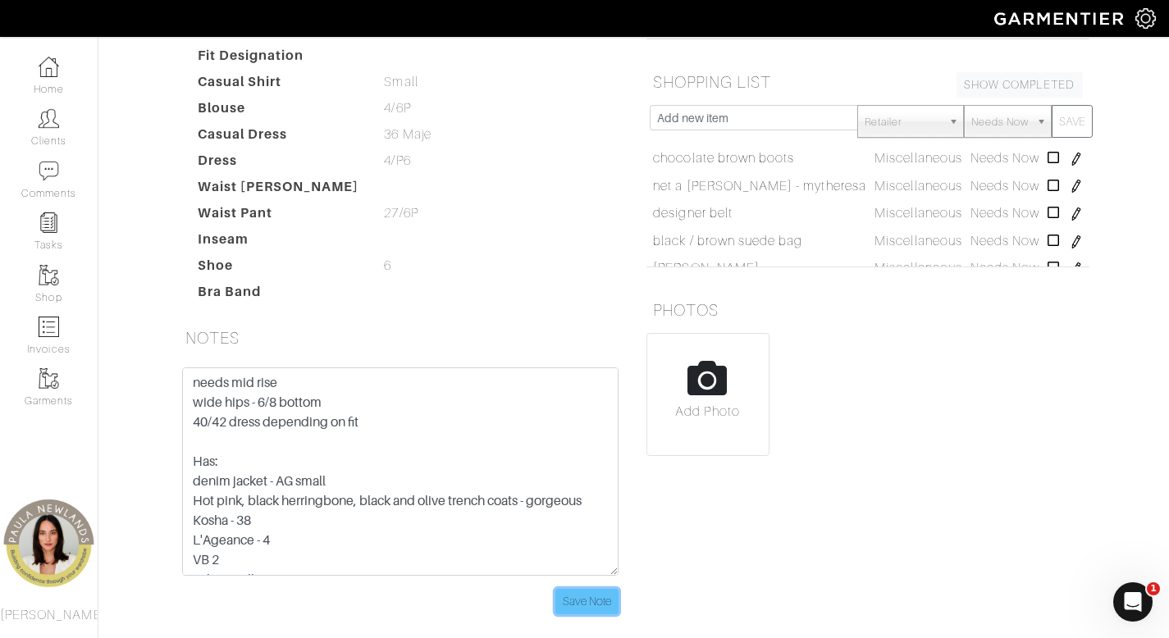
click at [573, 601] on input "Save Note" at bounding box center [586, 601] width 63 height 25
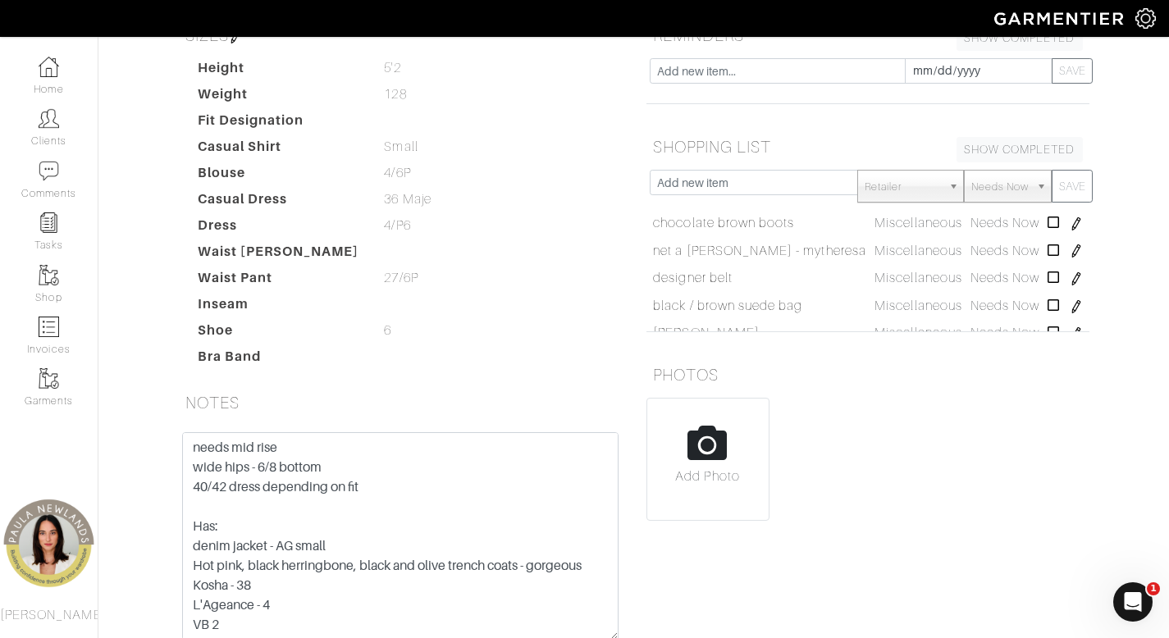
scroll to position [0, 0]
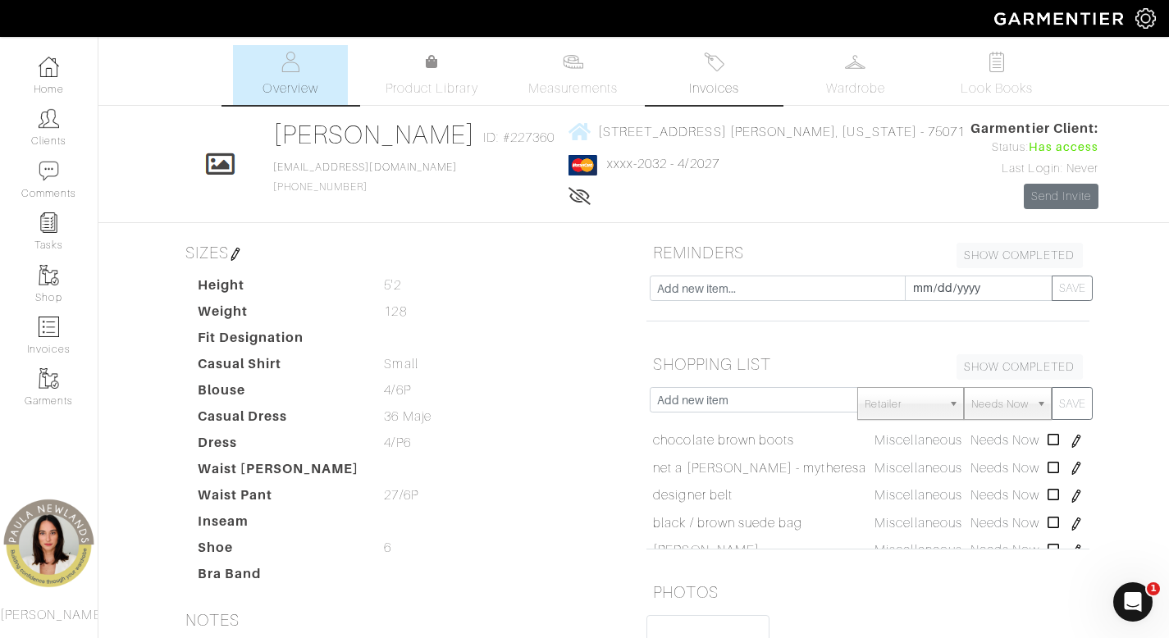
click at [721, 80] on span "Invoices" at bounding box center [714, 89] width 50 height 20
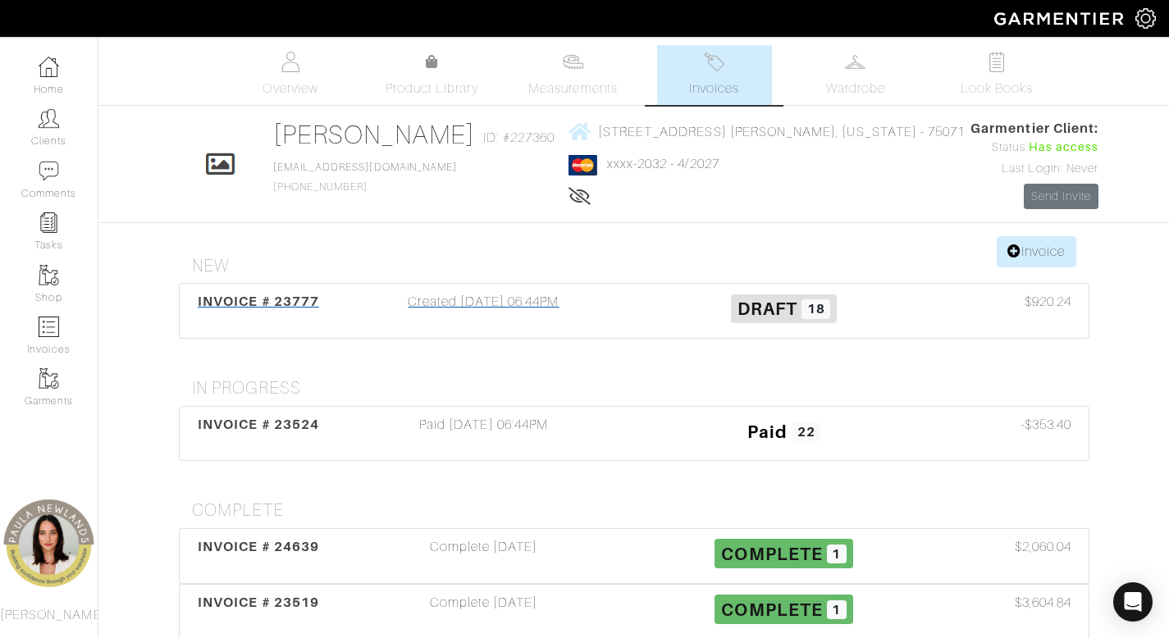
click at [472, 299] on div "Created 05/30/25 06:44PM" at bounding box center [484, 311] width 300 height 38
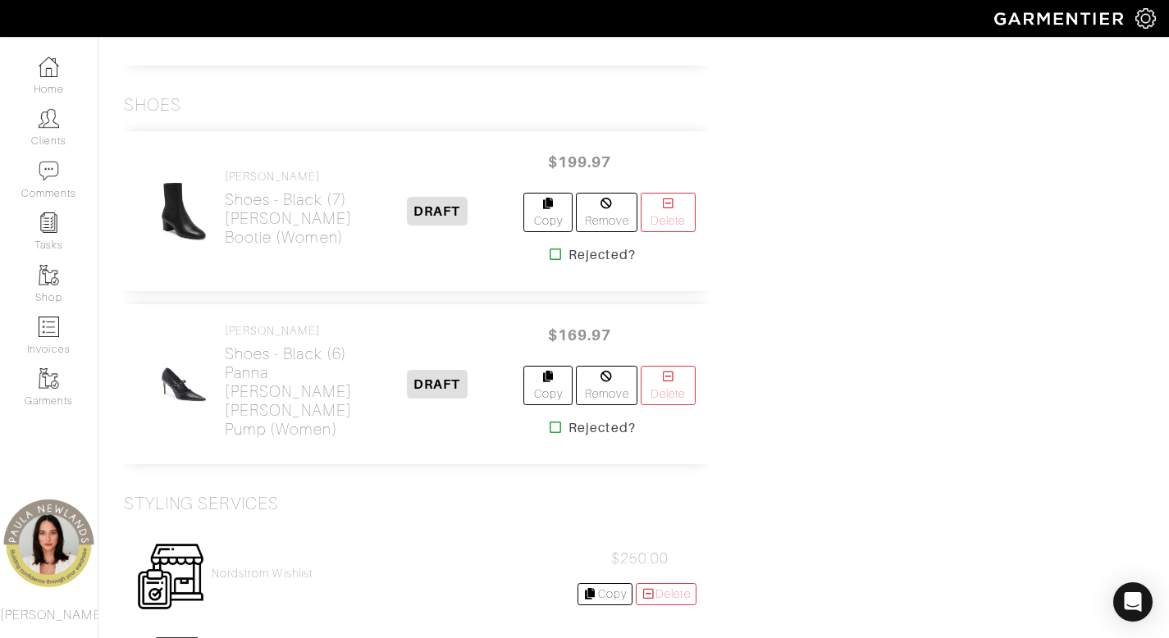
scroll to position [2623, 0]
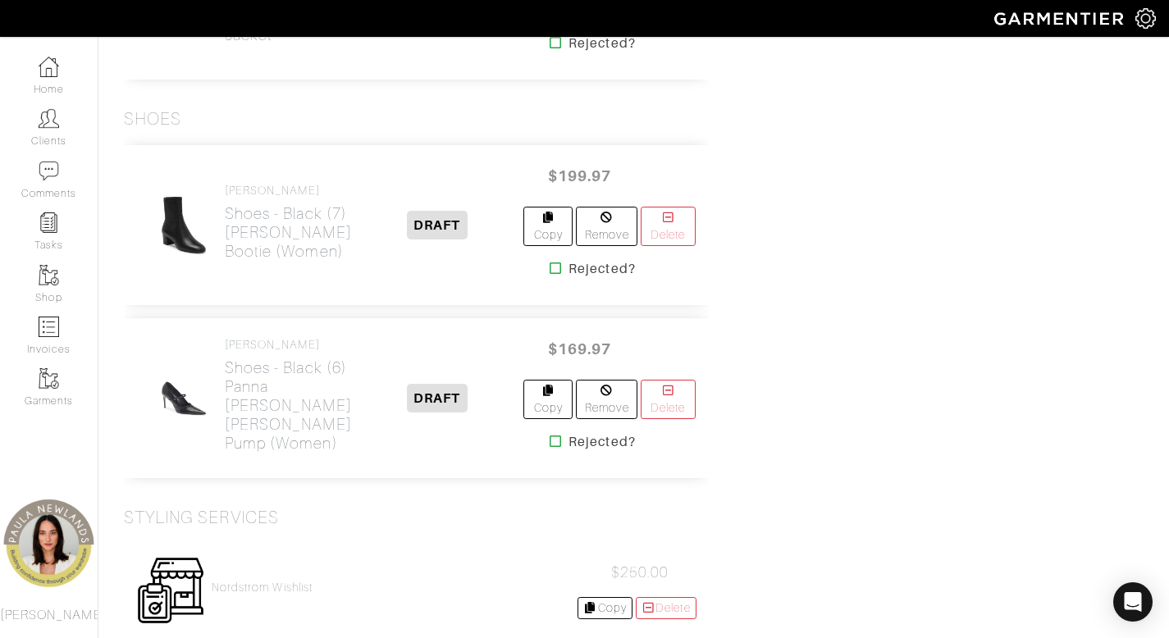
click at [549, 275] on icon at bounding box center [555, 268] width 12 height 13
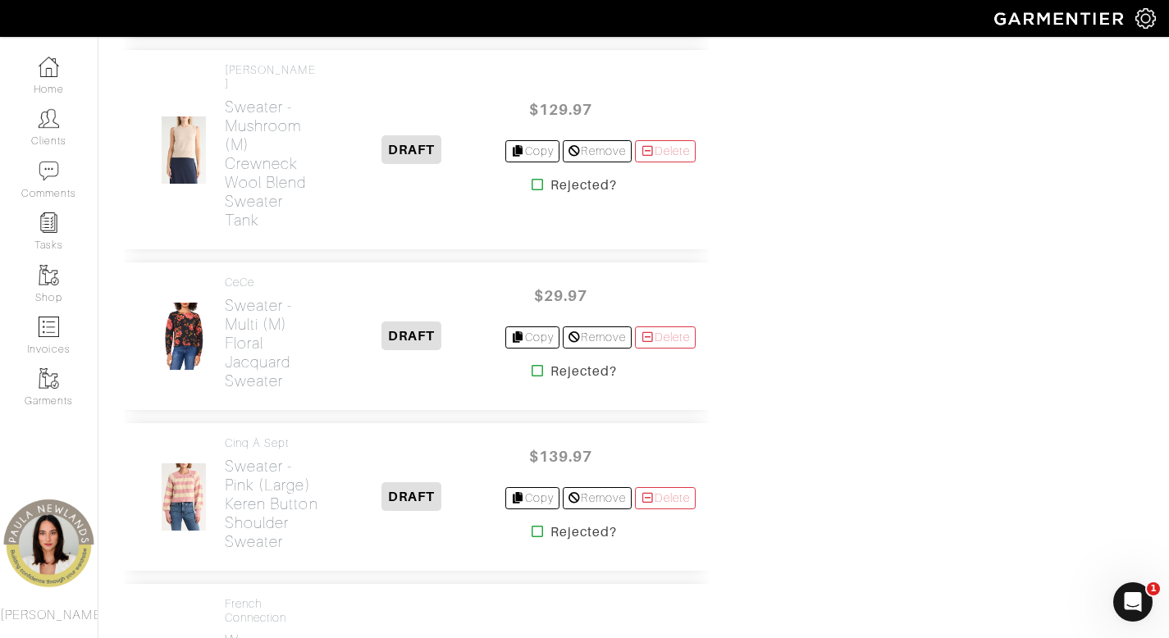
scroll to position [1451, 0]
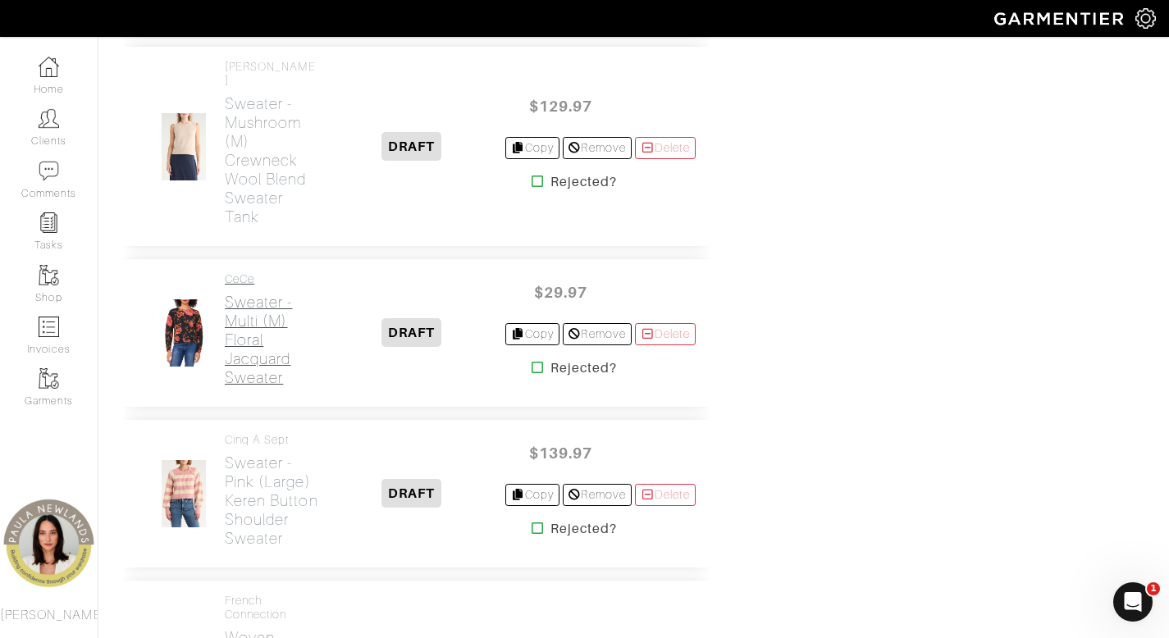
click at [236, 356] on h2 "Sweater - multi (m) Floral Jacquard Sweater" at bounding box center [272, 340] width 94 height 94
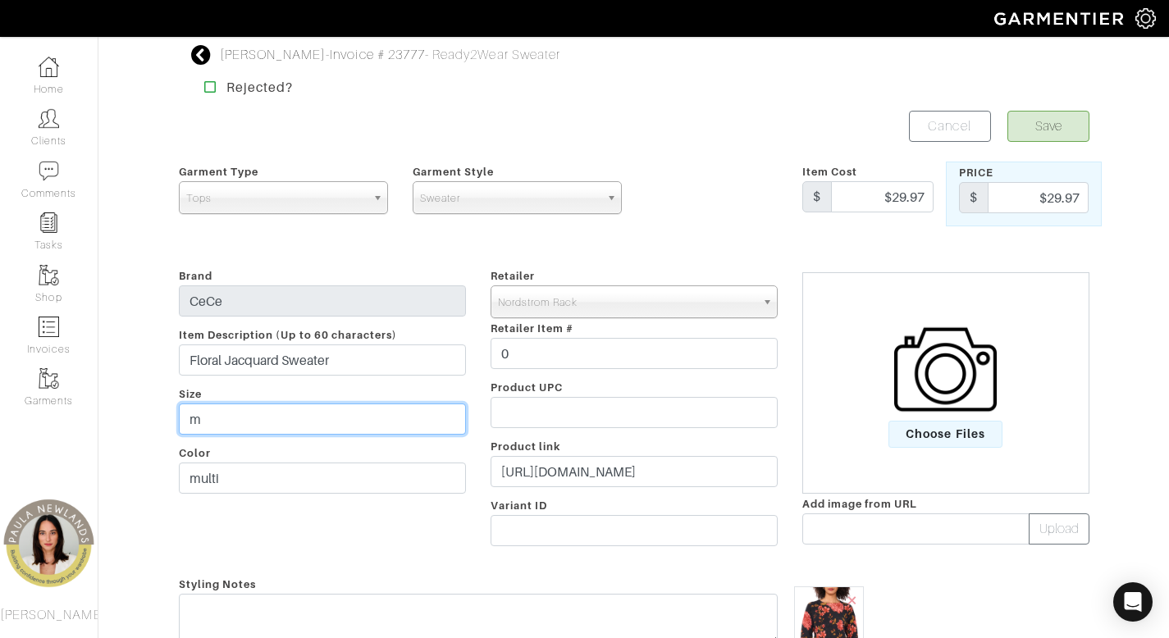
click at [280, 422] on input "m" at bounding box center [322, 418] width 287 height 31
type input "small"
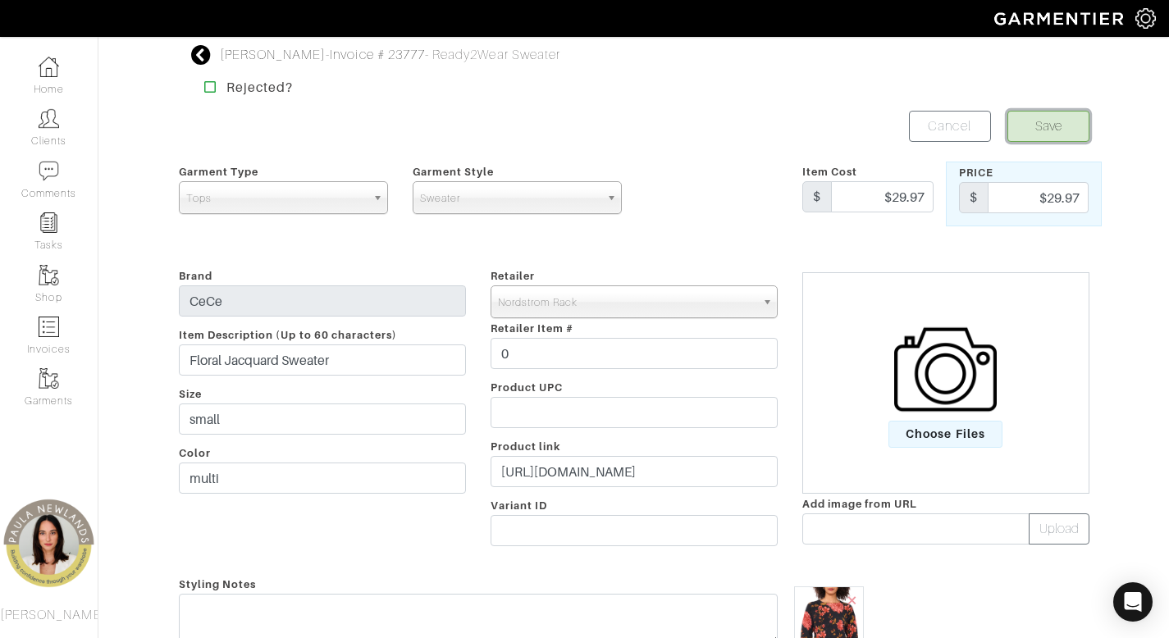
click at [1028, 121] on button "Save" at bounding box center [1048, 126] width 82 height 31
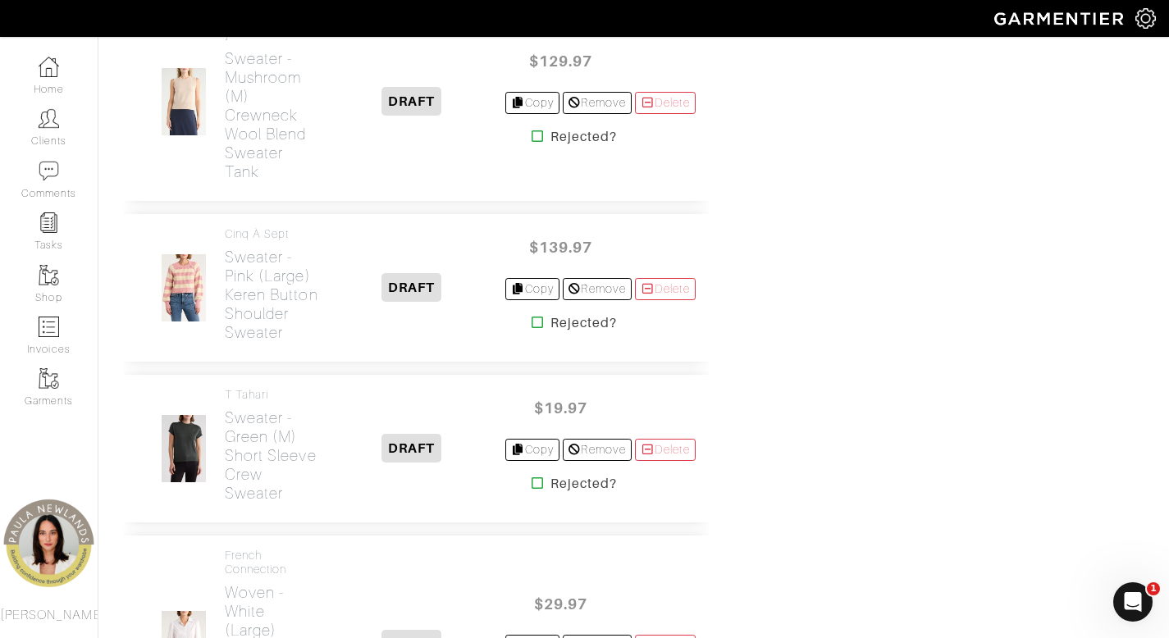
scroll to position [1502, 0]
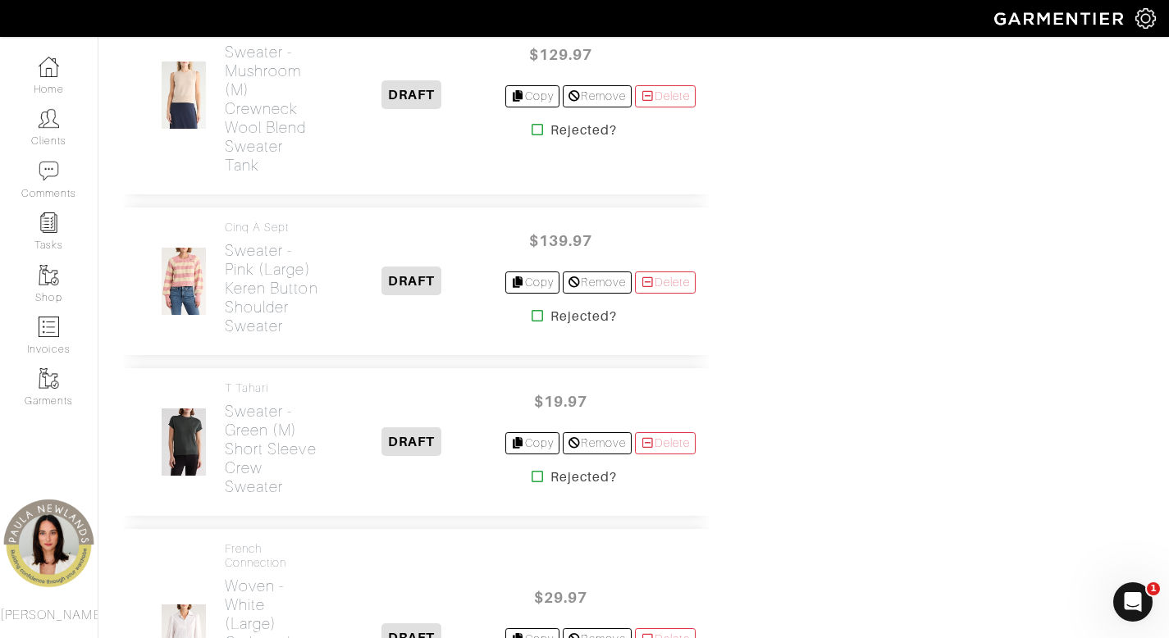
click at [531, 322] on icon at bounding box center [537, 315] width 12 height 13
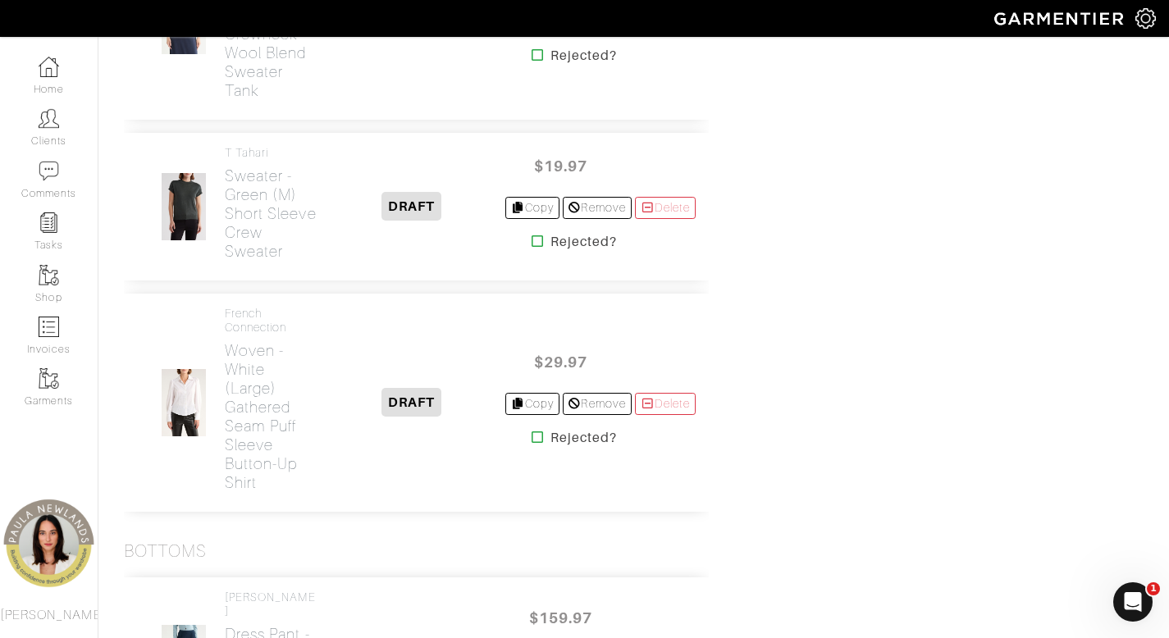
scroll to position [1727, 0]
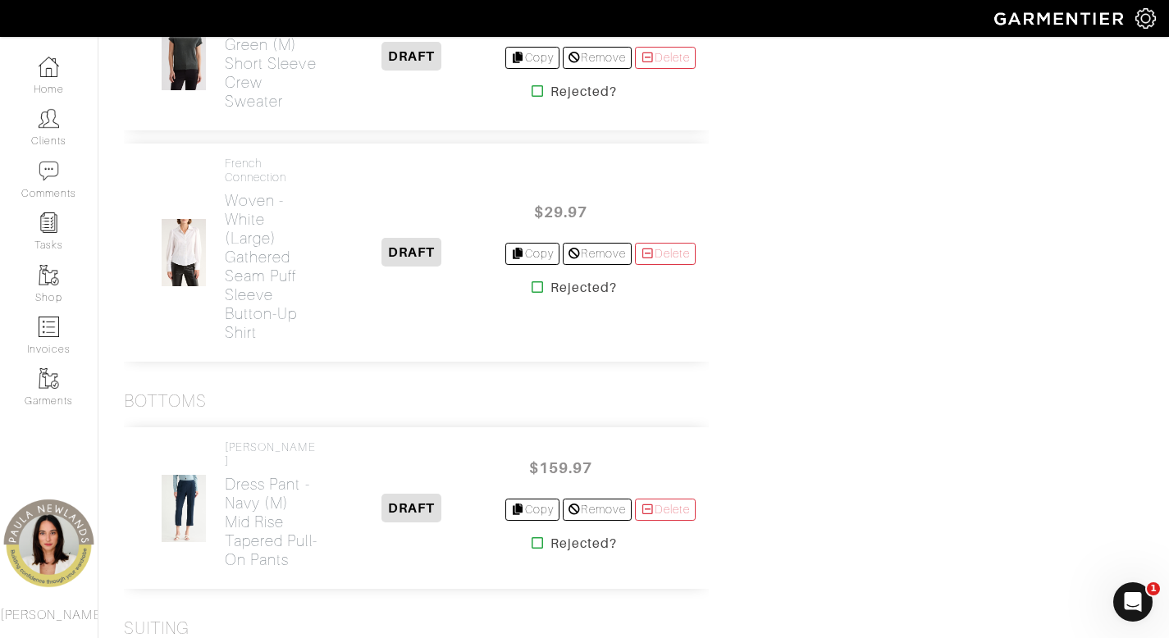
click at [531, 294] on icon at bounding box center [537, 286] width 12 height 13
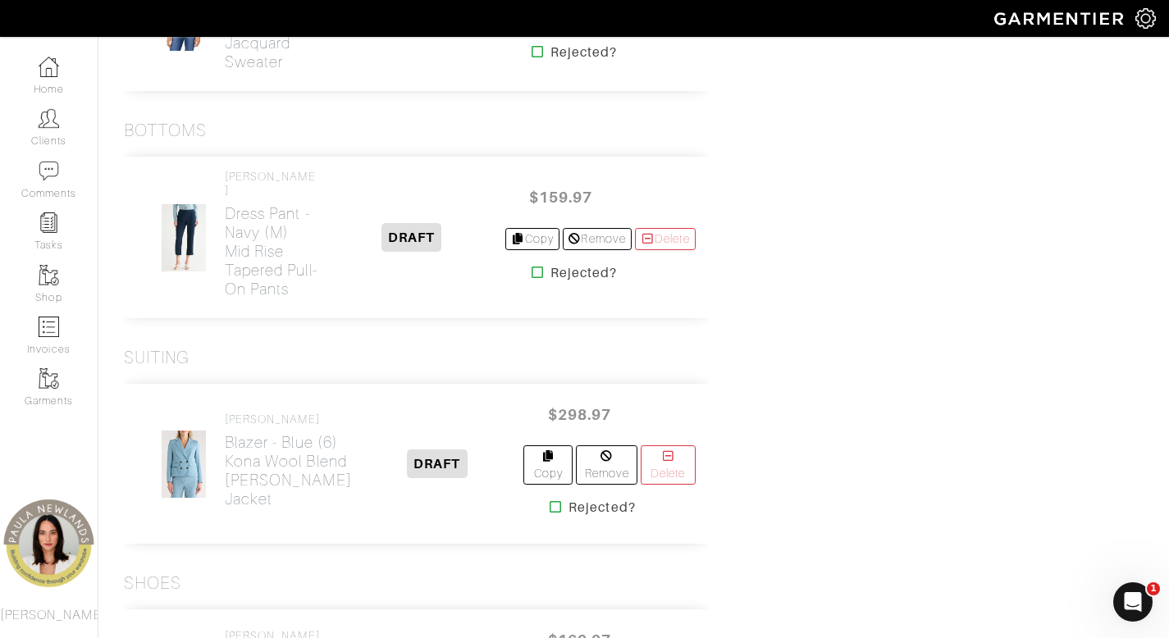
scroll to position [1773, 0]
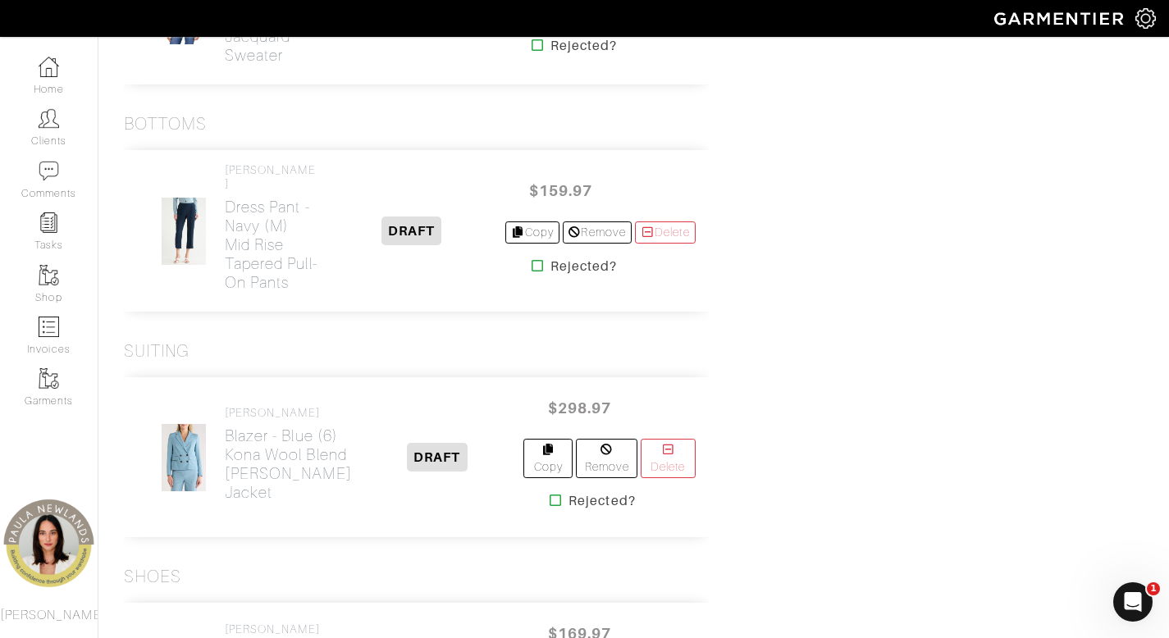
click at [531, 272] on icon at bounding box center [537, 265] width 12 height 13
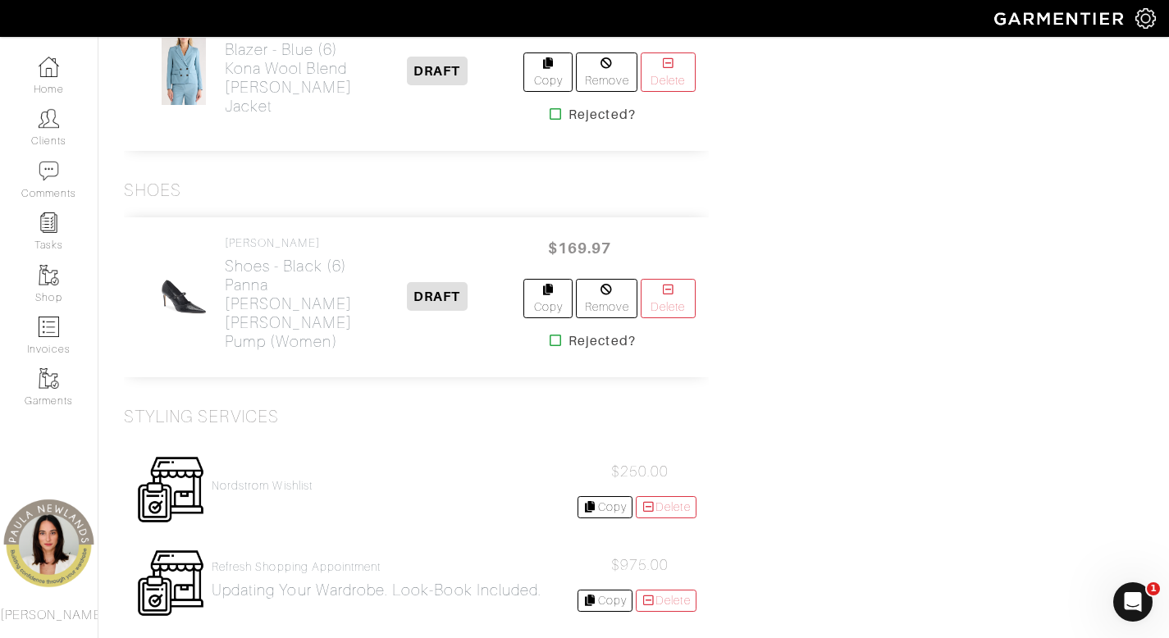
scroll to position [1999, 0]
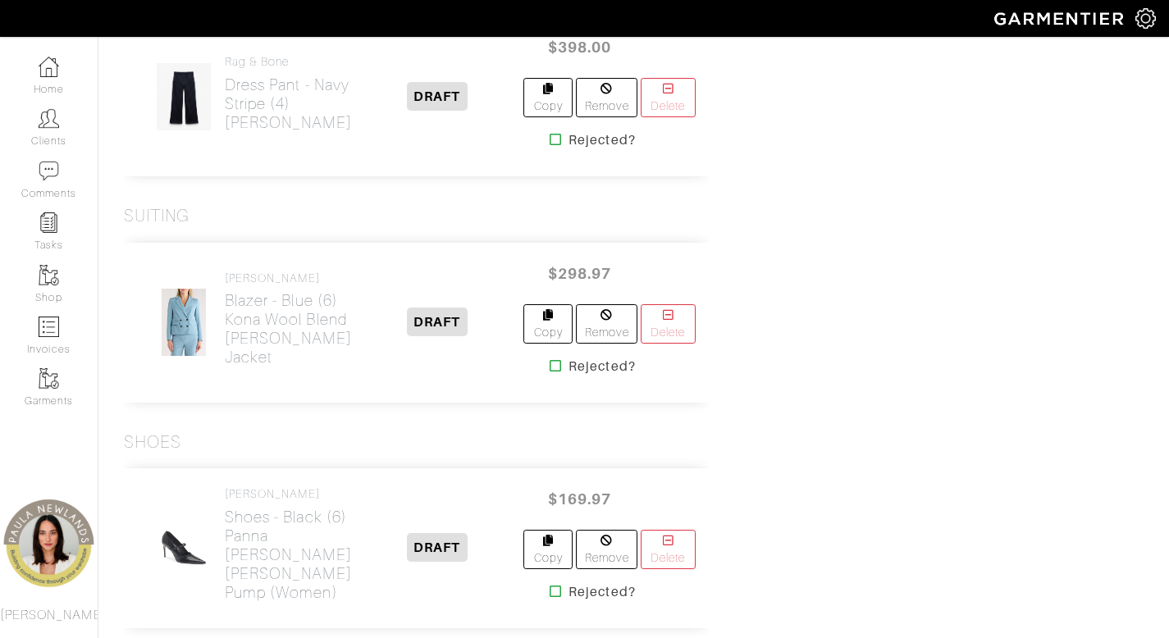
scroll to position [1751, 0]
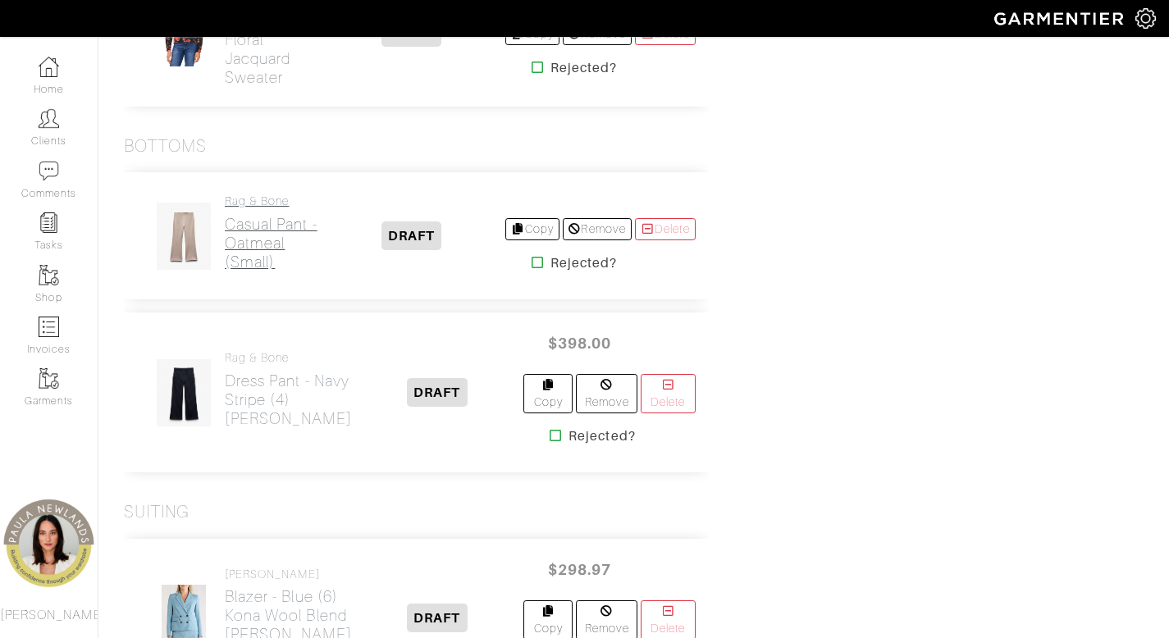
click at [244, 271] on h2 "Casual Pant - oatmeal (small)" at bounding box center [272, 243] width 94 height 57
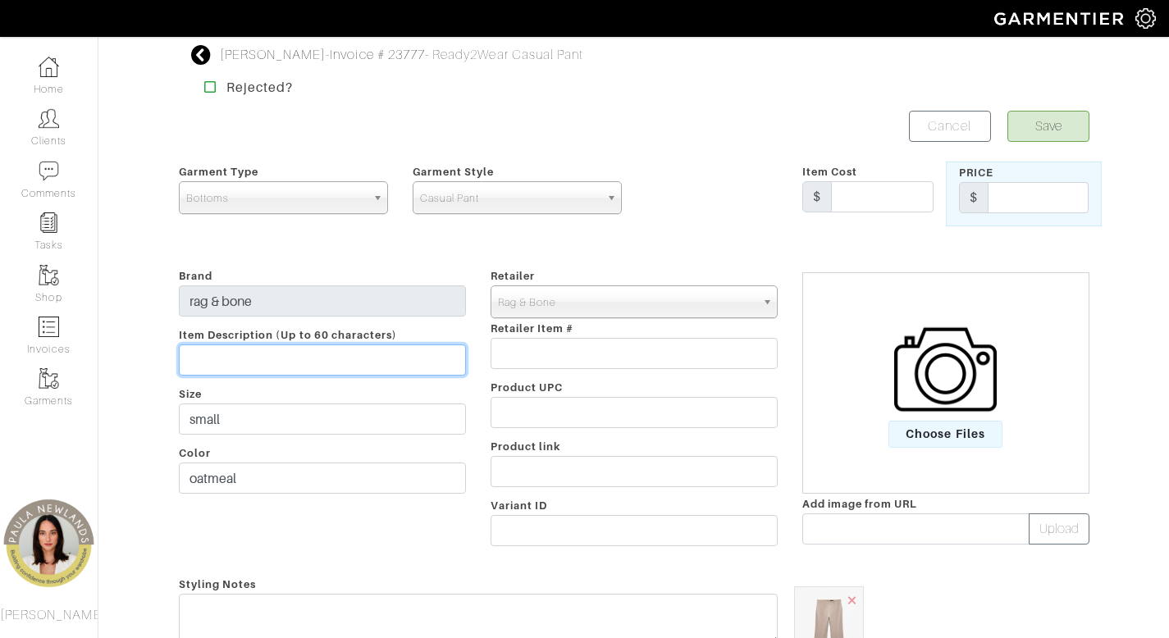
click at [238, 355] on input "text" at bounding box center [322, 359] width 287 height 31
type input "[PERSON_NAME]"
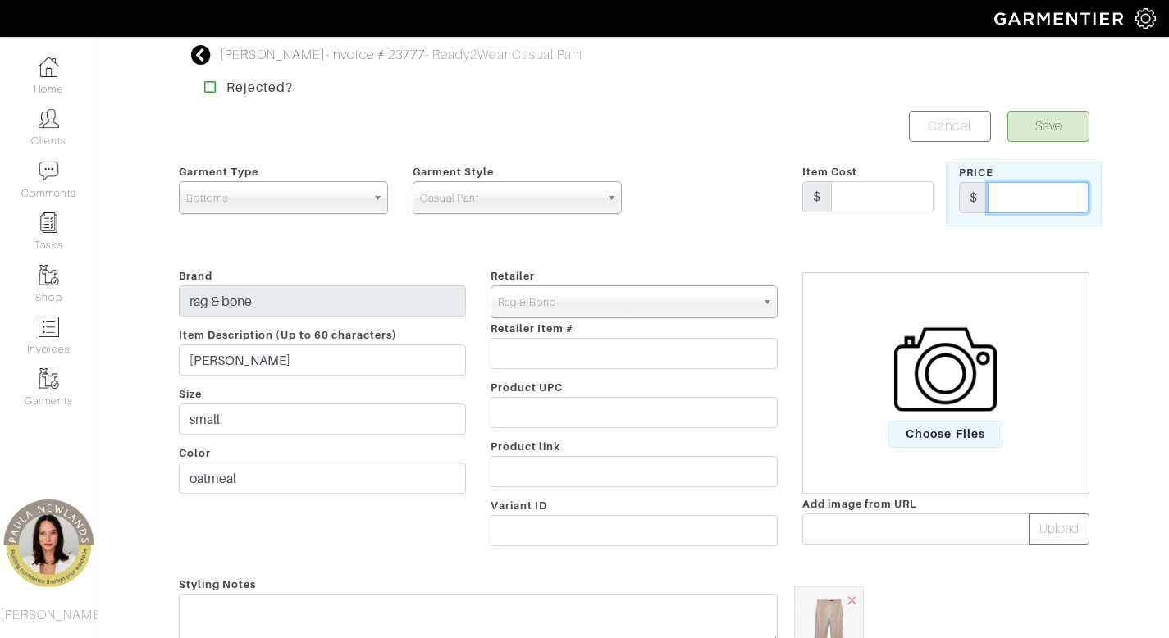
click at [1043, 207] on input "text" at bounding box center [1037, 197] width 101 height 31
type input "298"
click at [1064, 132] on button "Save" at bounding box center [1048, 126] width 82 height 31
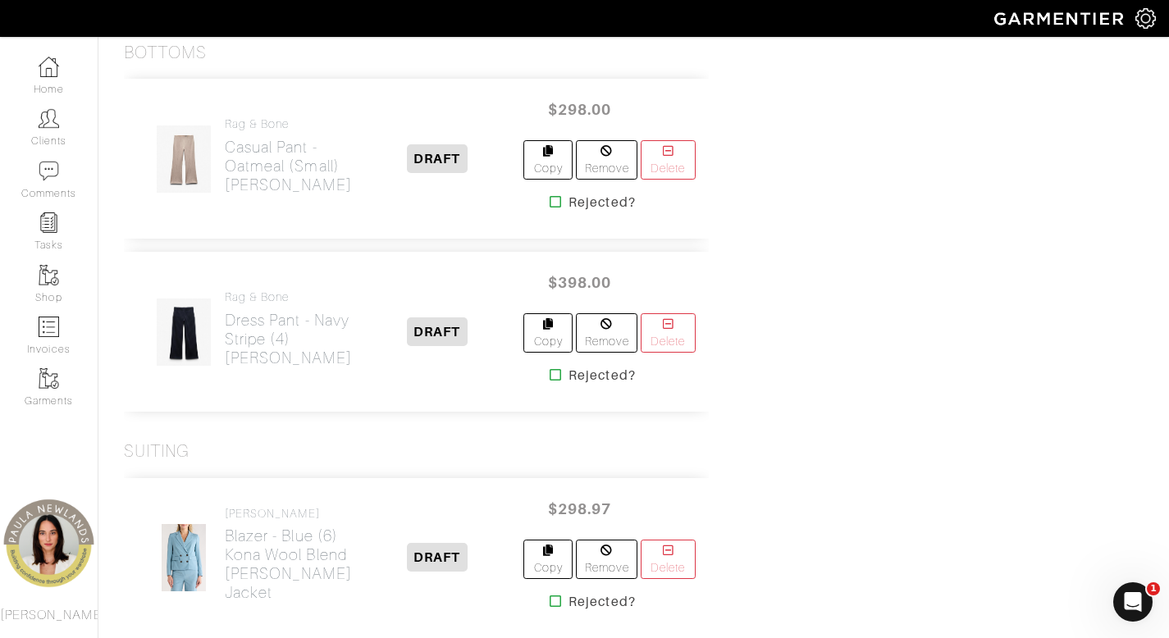
scroll to position [1648, 0]
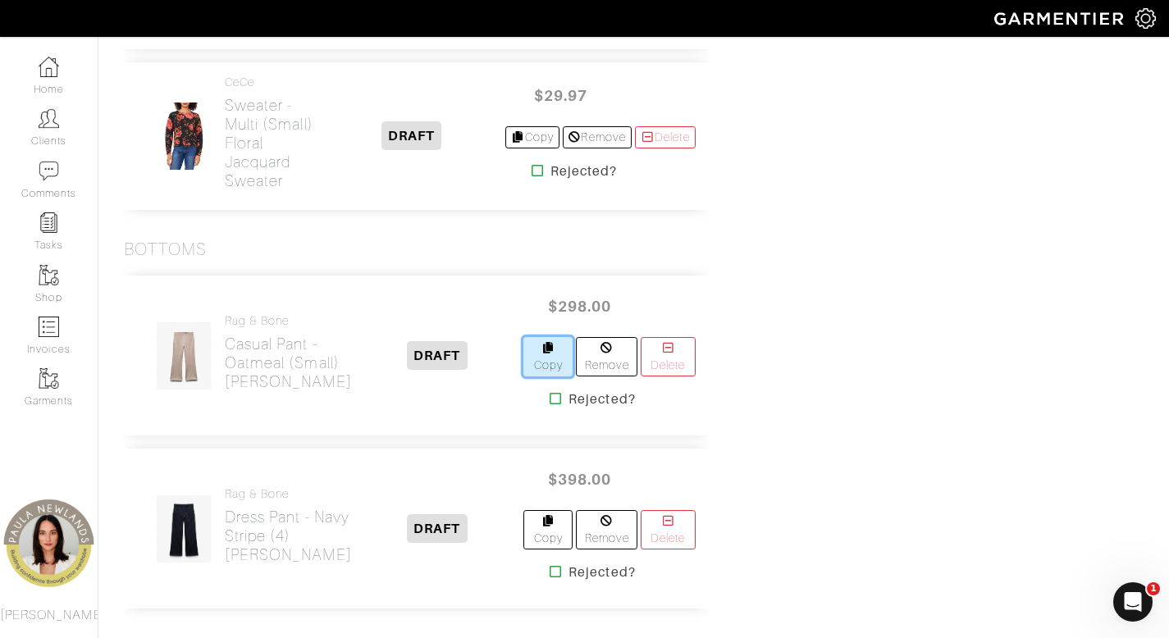
click at [523, 376] on link "Copy" at bounding box center [547, 356] width 49 height 39
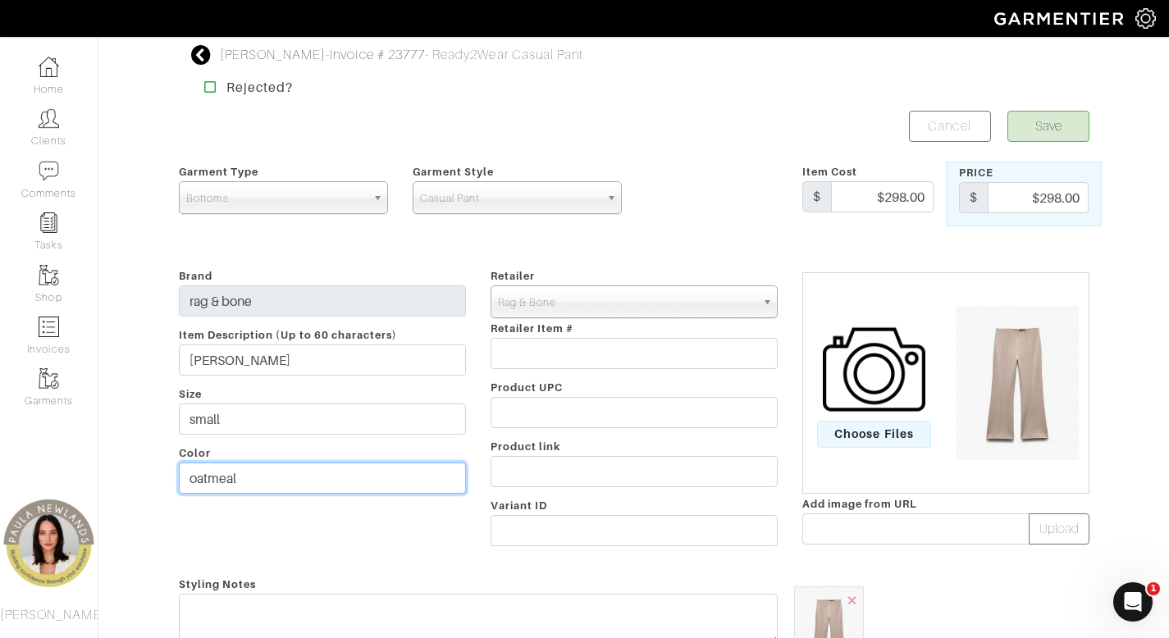
click at [403, 476] on input "oatmeal" at bounding box center [322, 478] width 287 height 31
type input "black"
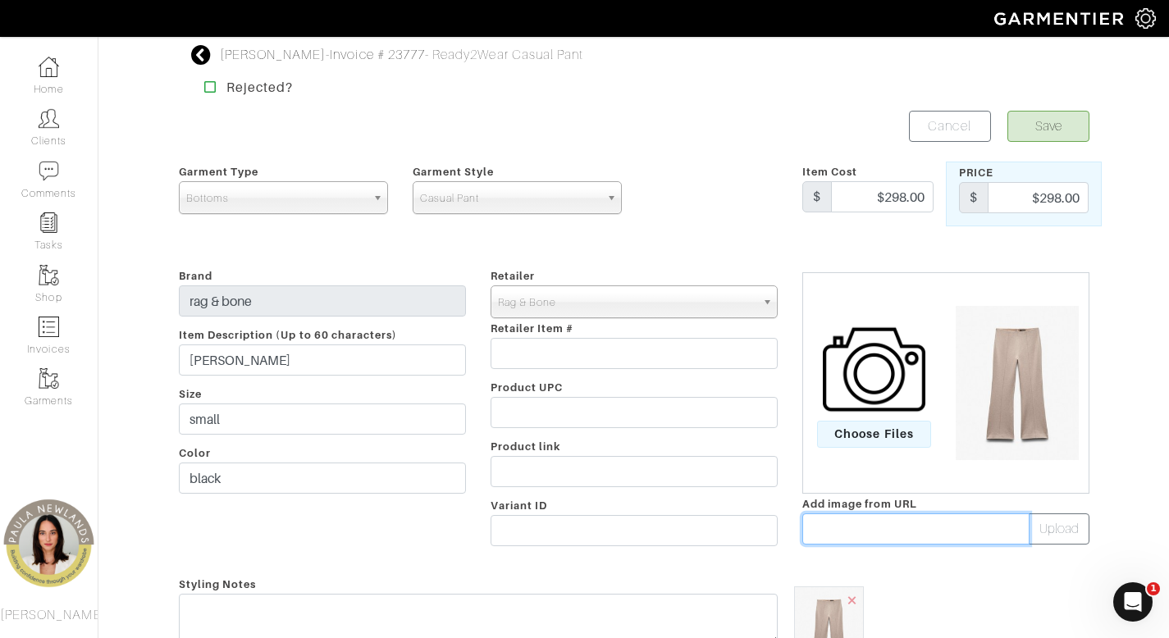
click at [882, 534] on input "text" at bounding box center [915, 528] width 227 height 31
paste input "https://cdn.media.amplience.net/i/rb/WAC25S7003D803-001-B/Irina-Kick-Flare-Pant…"
type input "https://cdn.media.amplience.net/i/rb/WAC25S7003D803-001-B/Irina-Kick-Flare-Pant…"
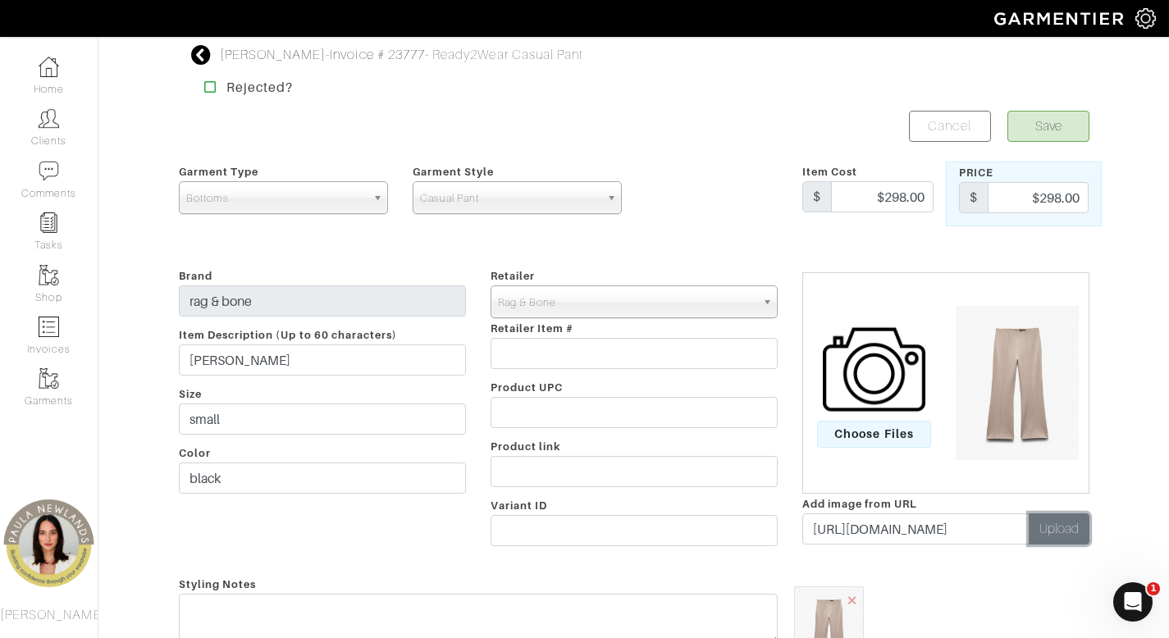
click at [1061, 534] on button "Upload" at bounding box center [1058, 528] width 61 height 31
click at [930, 598] on span "×" at bounding box center [929, 600] width 13 height 22
click at [1043, 130] on button "Save" at bounding box center [1048, 126] width 82 height 31
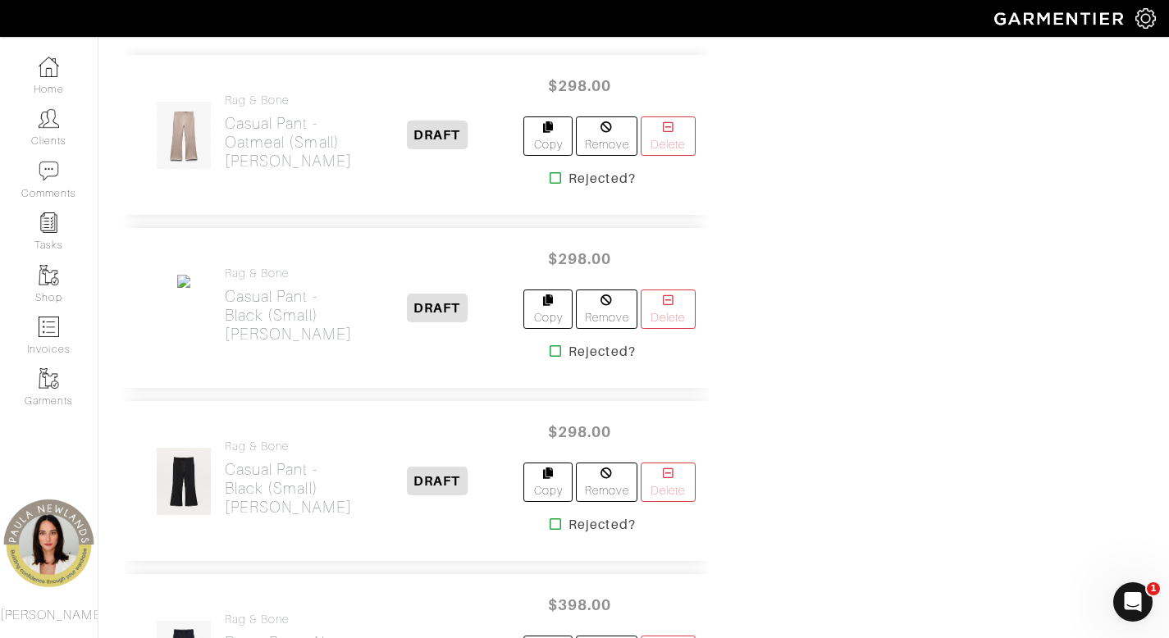
scroll to position [1858, 0]
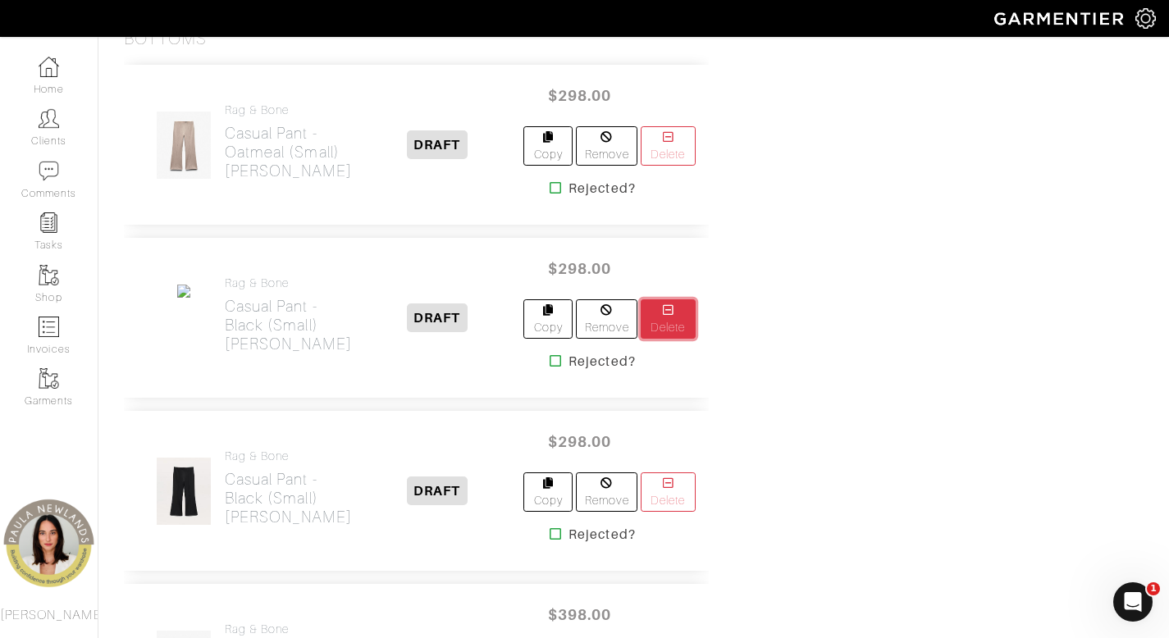
click at [690, 339] on link "Delete" at bounding box center [667, 318] width 54 height 39
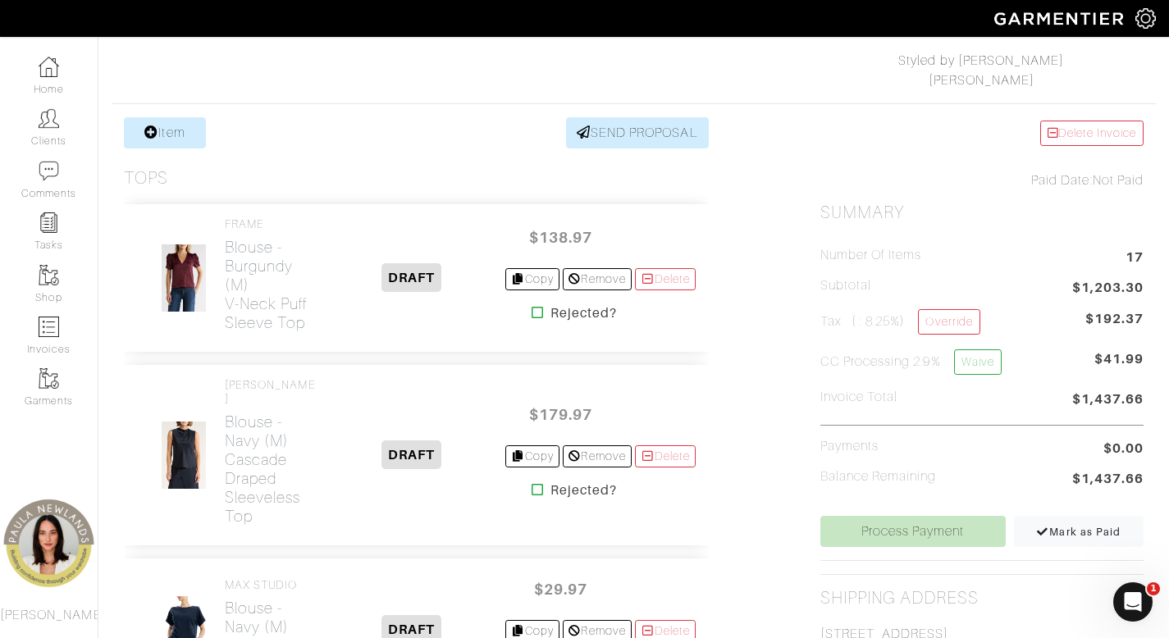
scroll to position [222, 0]
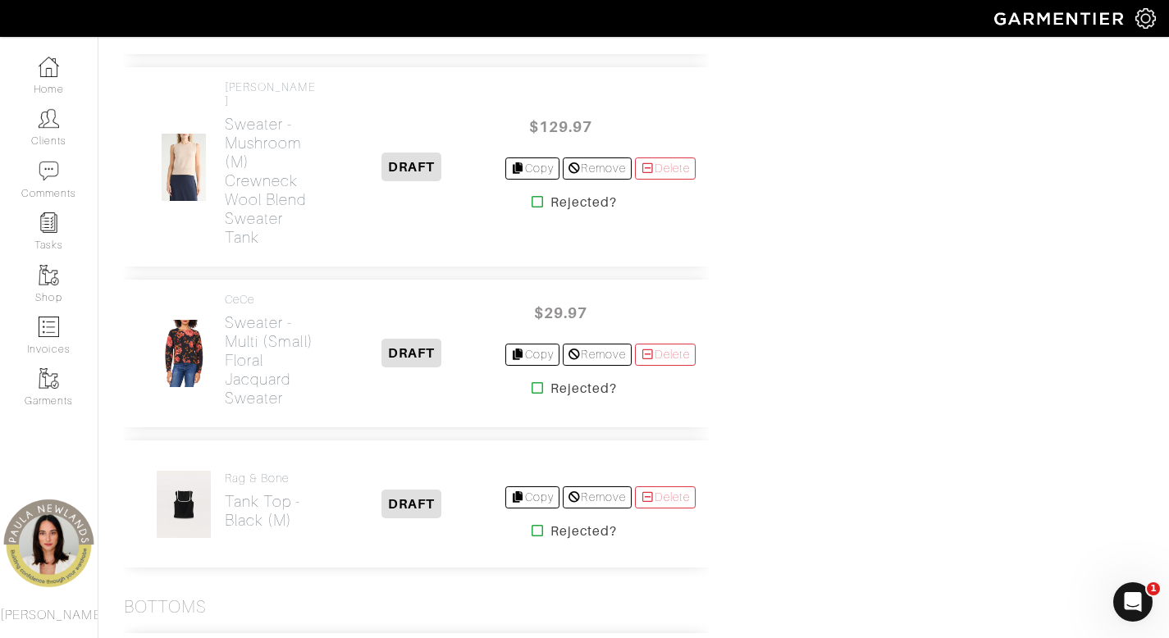
scroll to position [1580, 0]
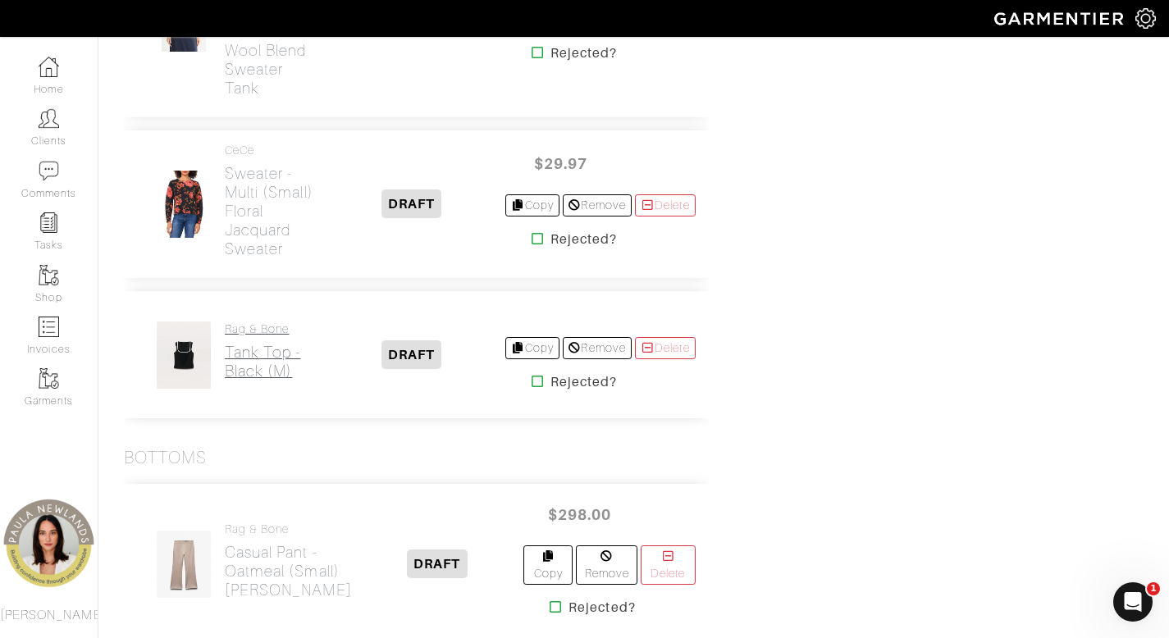
click at [252, 381] on h2 "Tank Top - black (m)" at bounding box center [272, 362] width 94 height 38
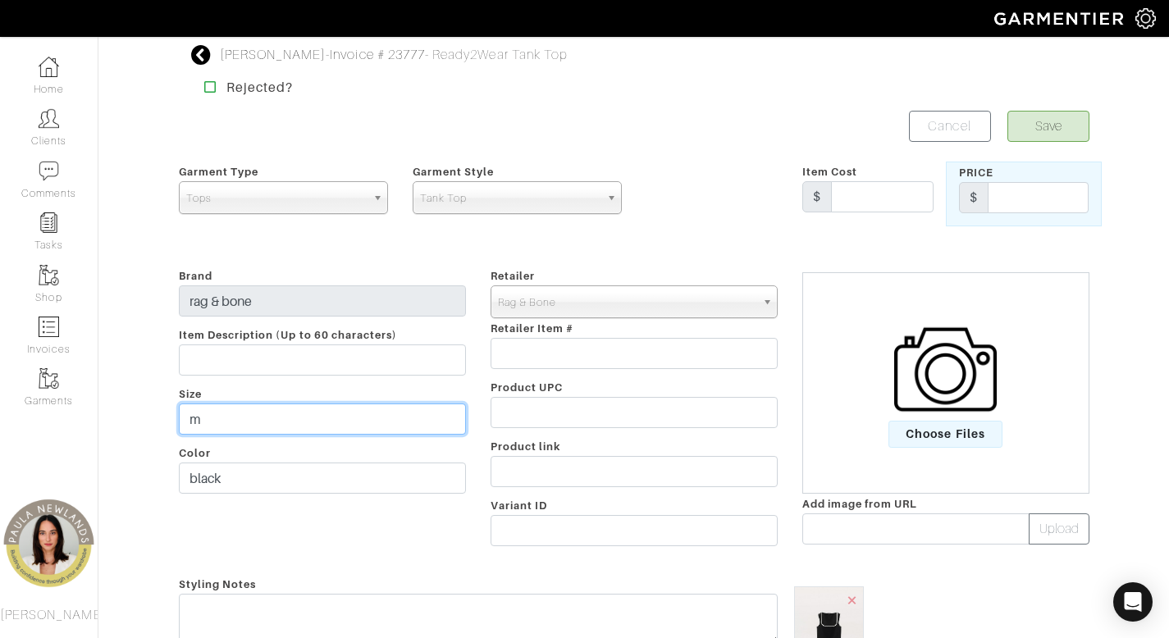
click at [394, 406] on input "m" at bounding box center [322, 418] width 287 height 31
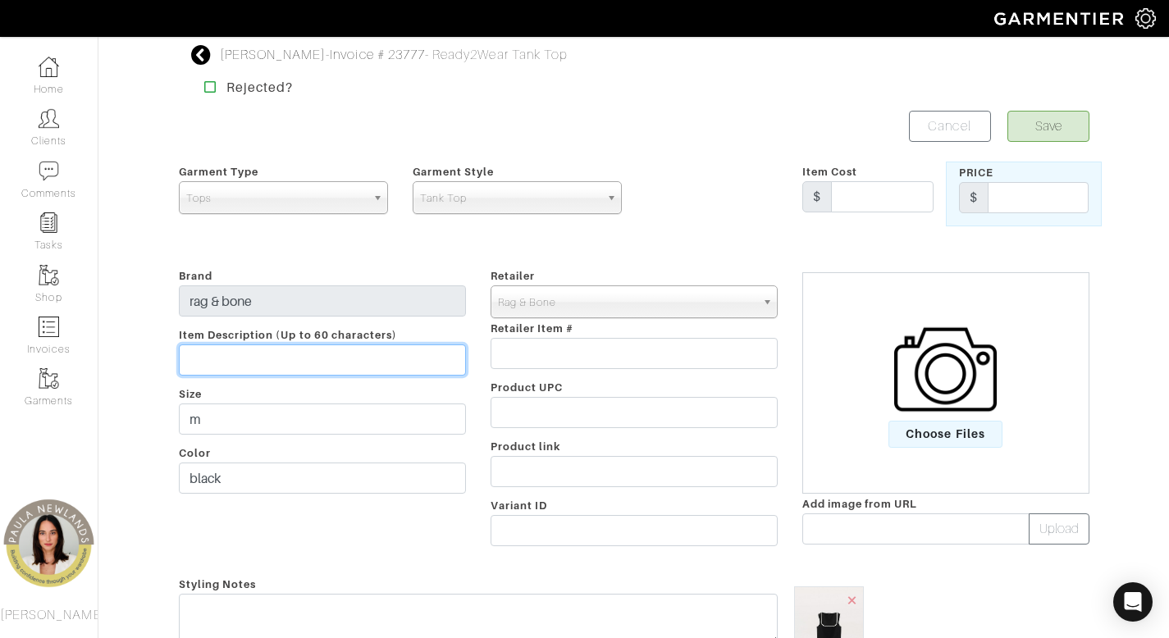
click at [399, 356] on input "text" at bounding box center [322, 359] width 287 height 31
type input "sport tank"
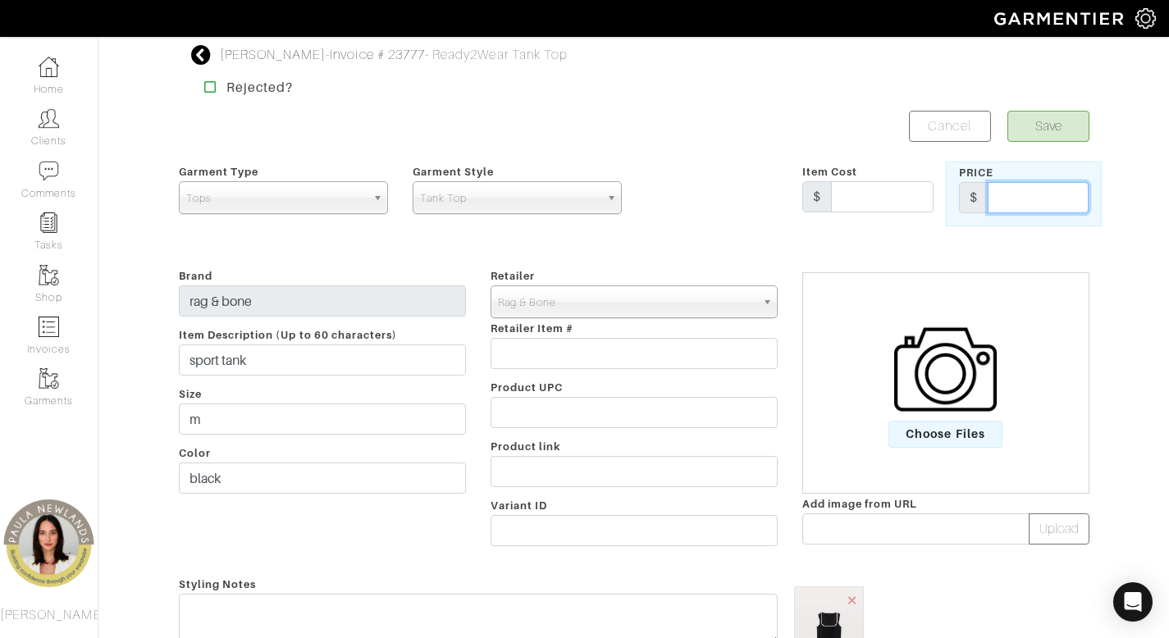
click at [1016, 205] on input "text" at bounding box center [1037, 197] width 101 height 31
type input "188"
click at [1059, 124] on button "Save" at bounding box center [1048, 126] width 82 height 31
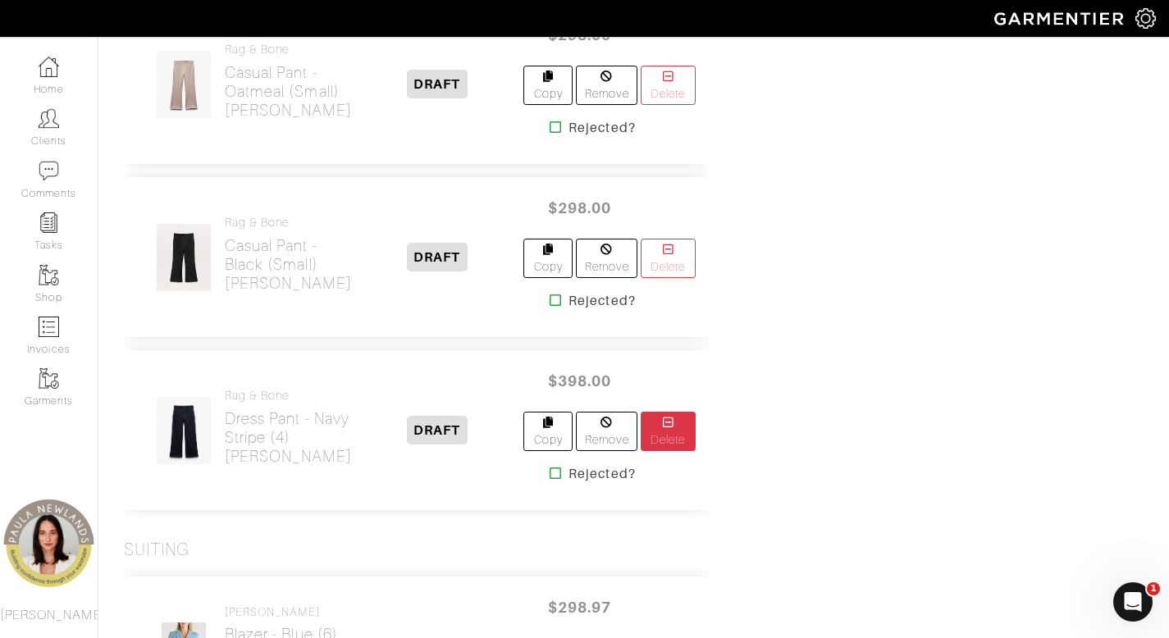
scroll to position [1932, 0]
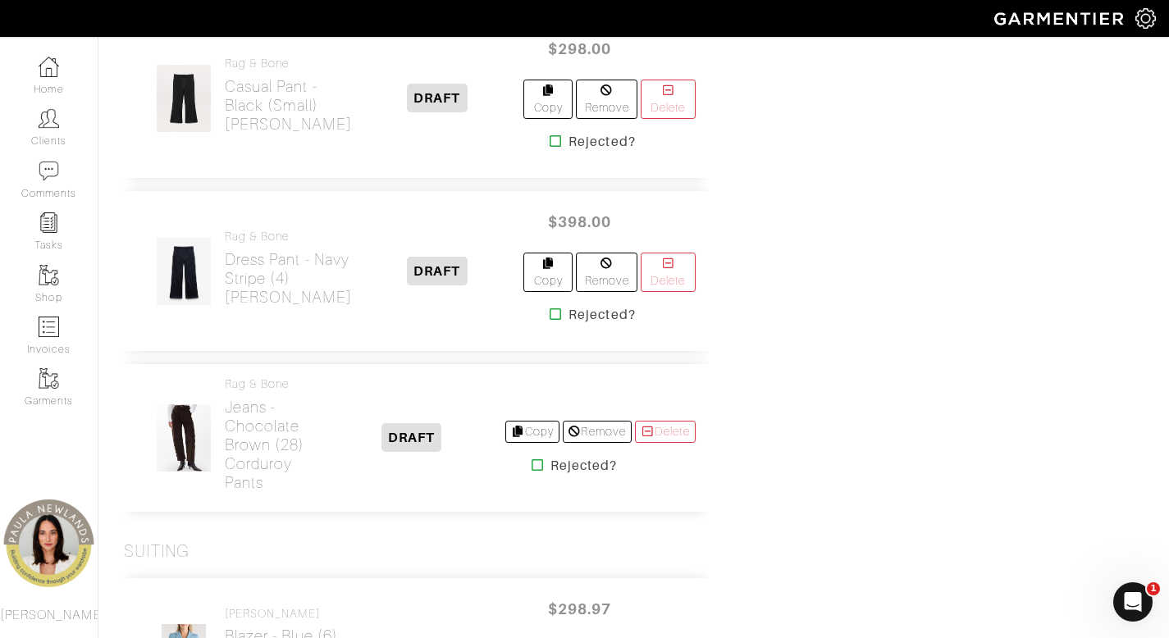
scroll to position [2331, 0]
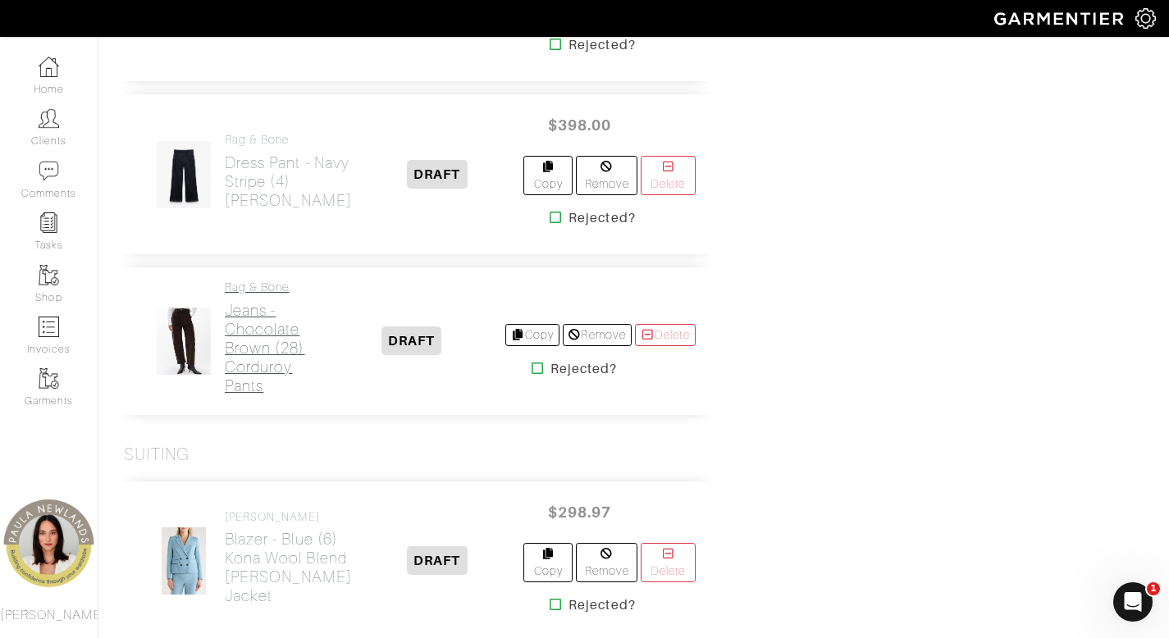
click at [276, 395] on h2 "Jeans - chocolate brown (28) corduroy pants" at bounding box center [272, 348] width 94 height 94
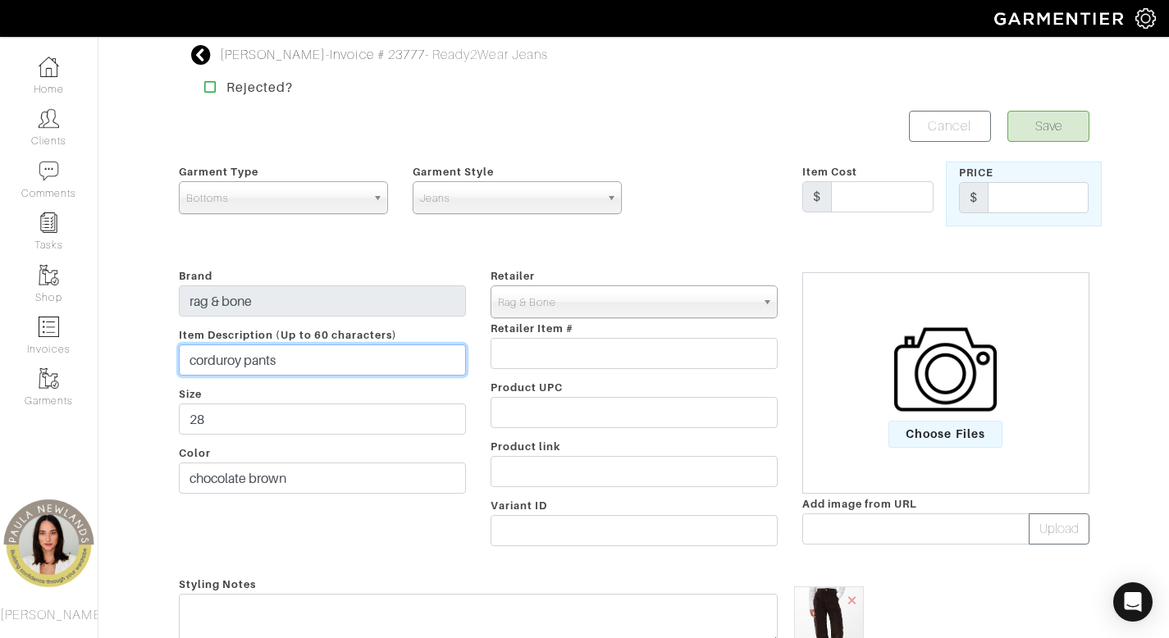
click at [190, 364] on input "corduroy pants" at bounding box center [322, 359] width 287 height 31
type input "[PERSON_NAME] pants"
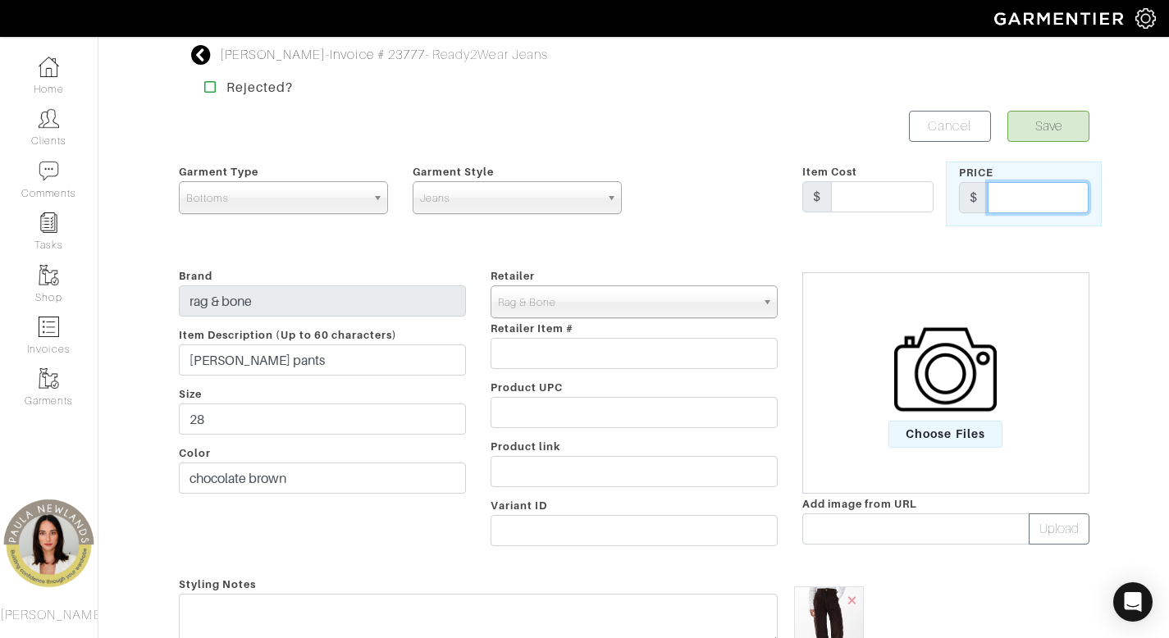
click at [1017, 195] on input "text" at bounding box center [1037, 197] width 101 height 31
type input "328"
click at [1061, 125] on button "Save" at bounding box center [1048, 126] width 82 height 31
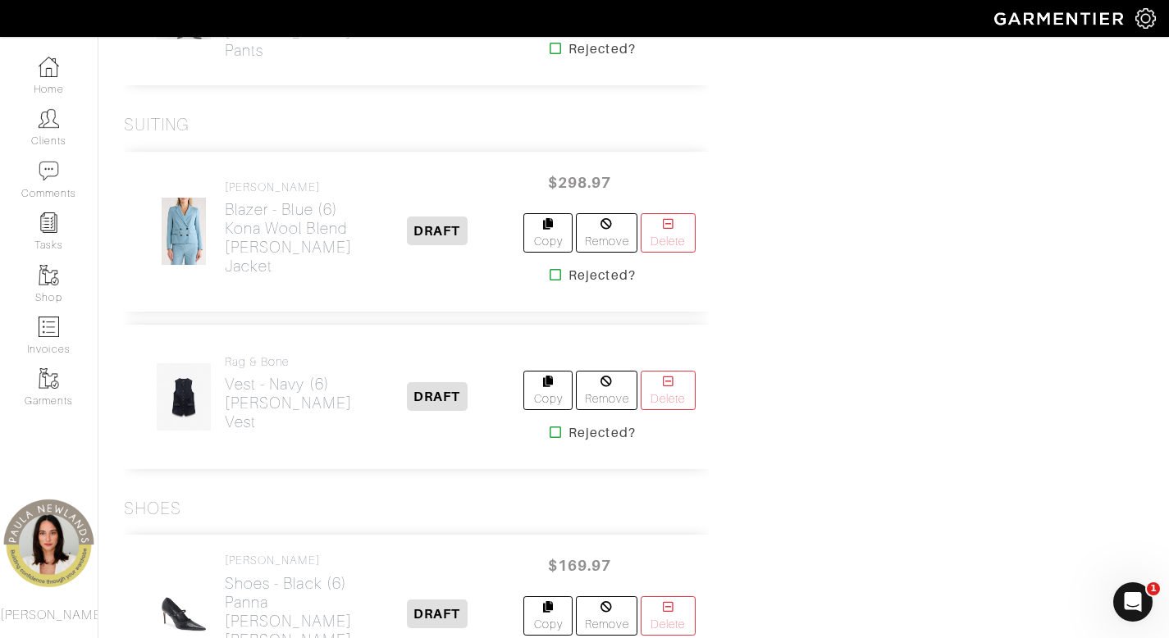
scroll to position [2683, 0]
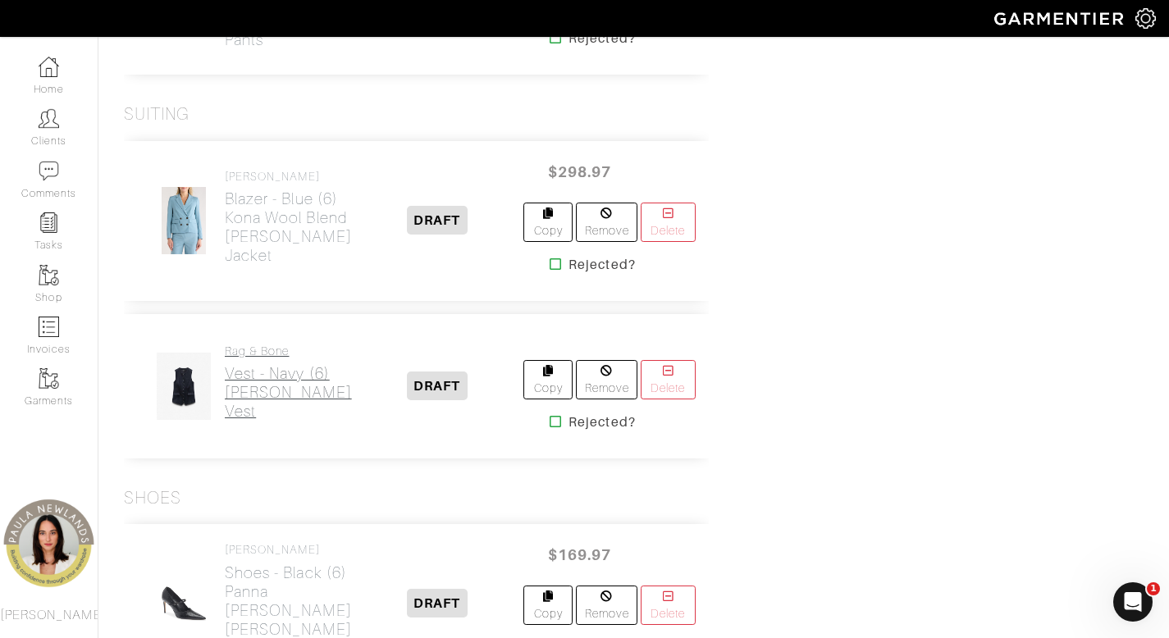
click at [239, 418] on h2 "Vest - navy (6) [PERSON_NAME] vest" at bounding box center [288, 392] width 127 height 57
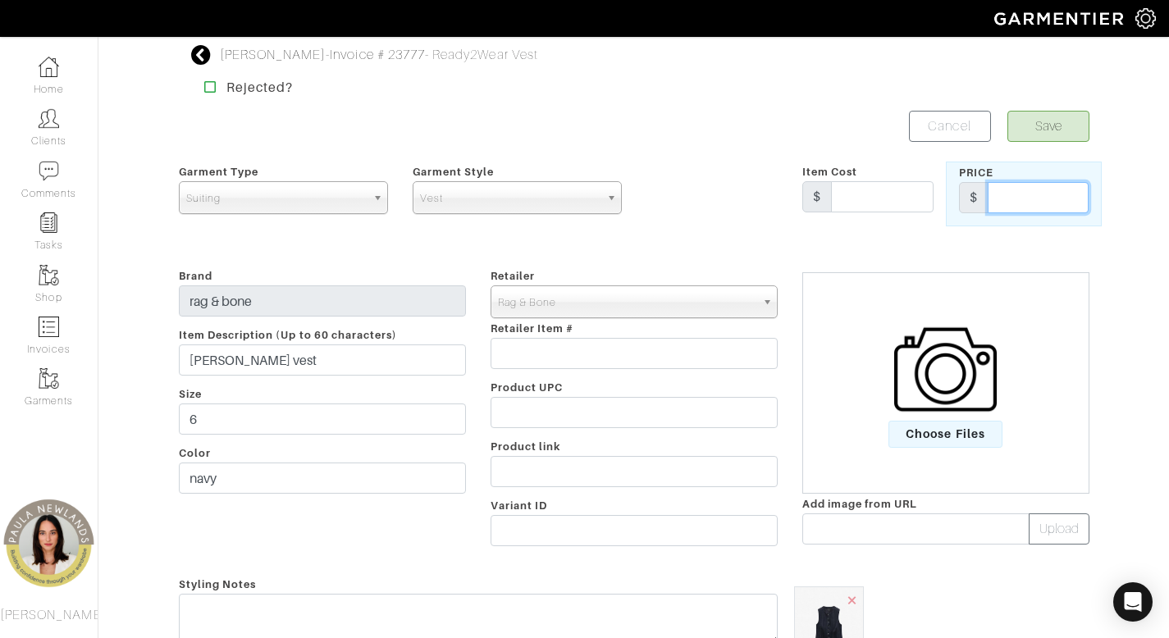
click at [1028, 200] on input "text" at bounding box center [1037, 197] width 101 height 31
type input "2"
type input "368"
click at [1049, 123] on button "Save" at bounding box center [1048, 126] width 82 height 31
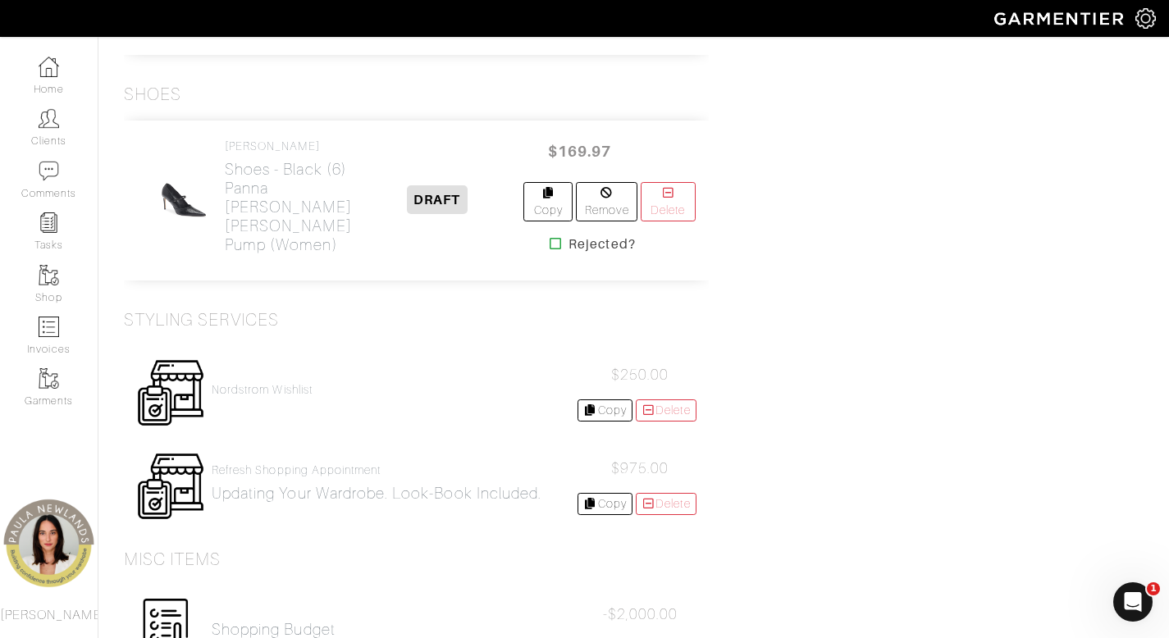
scroll to position [3286, 0]
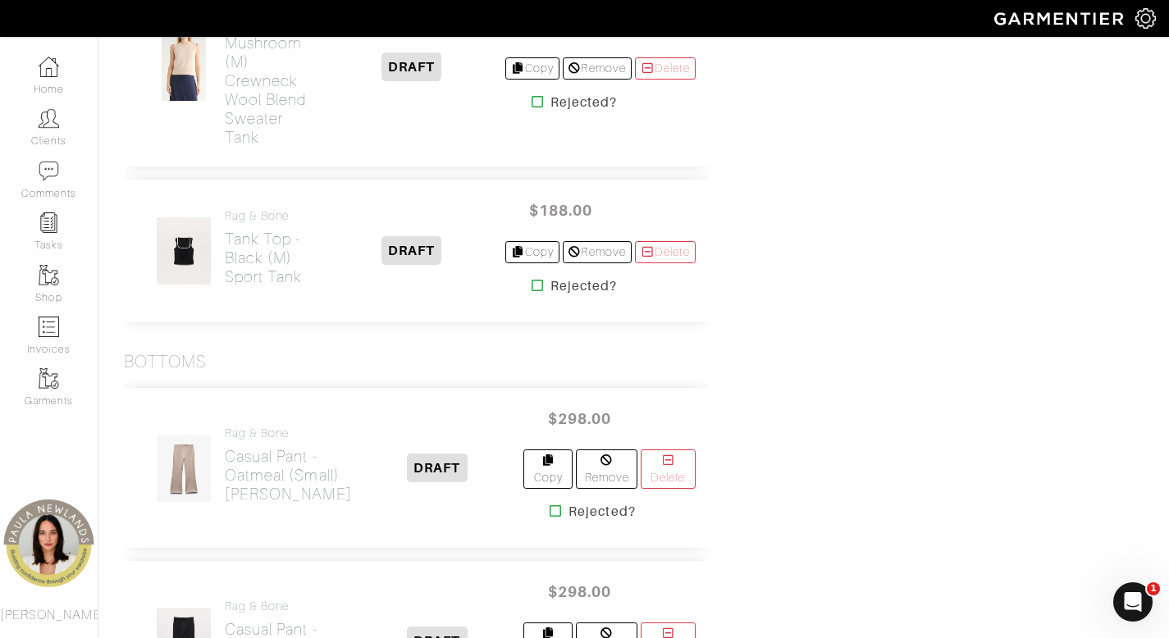
scroll to position [1693, 0]
click at [513, 371] on div "Bottoms" at bounding box center [416, 360] width 585 height 21
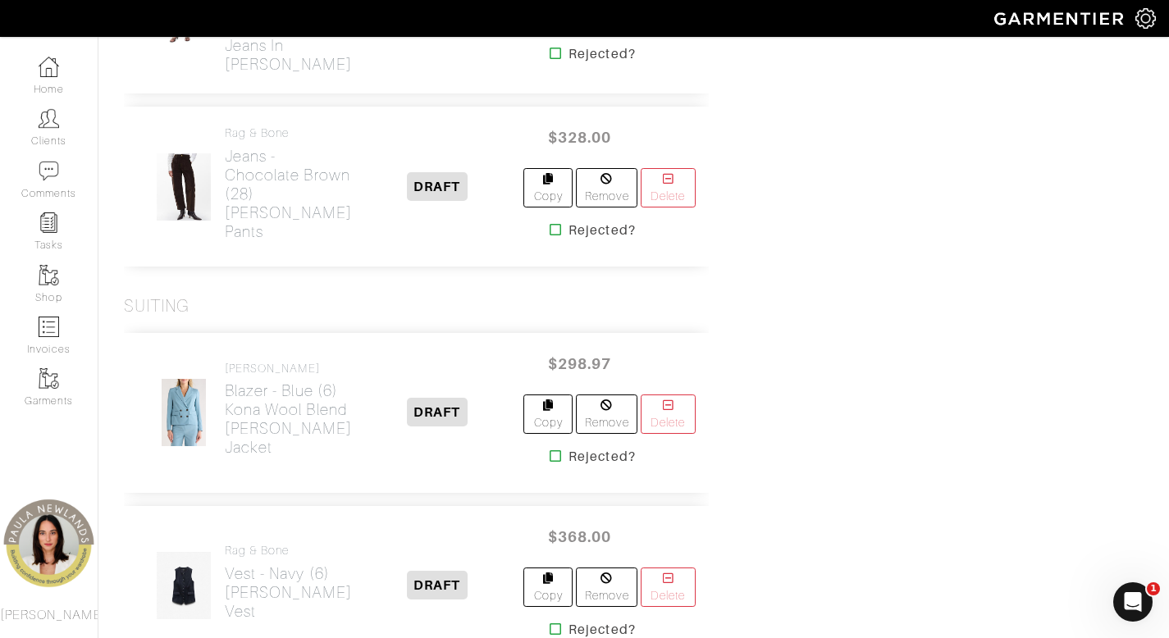
scroll to position [2669, 0]
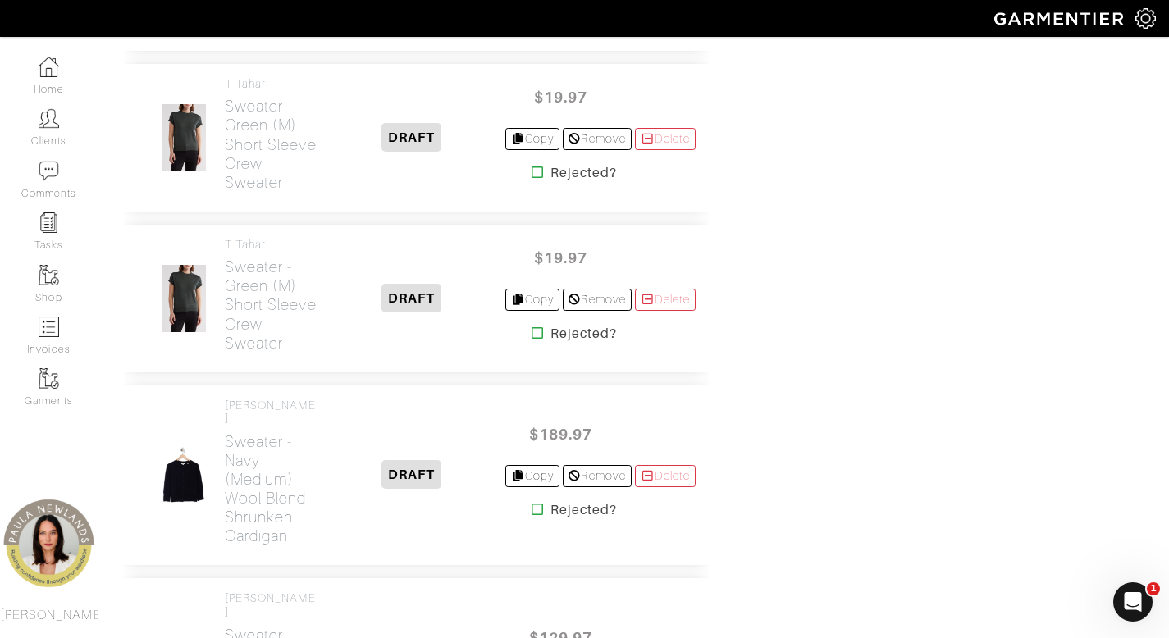
scroll to position [1248, 0]
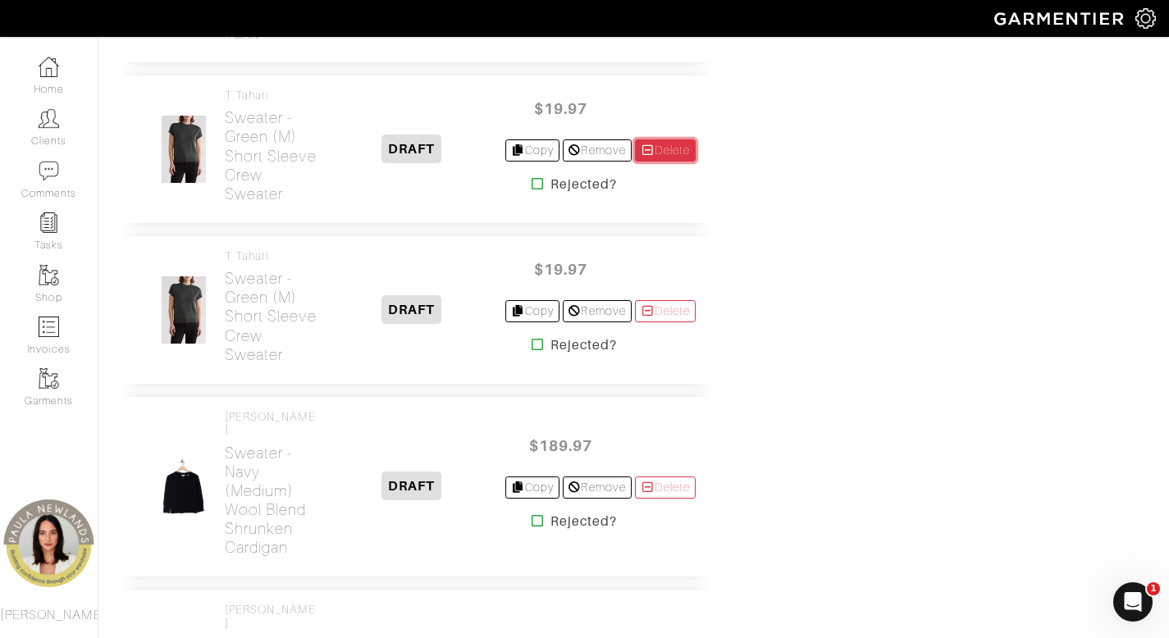
click at [663, 162] on link "Delete" at bounding box center [665, 150] width 61 height 22
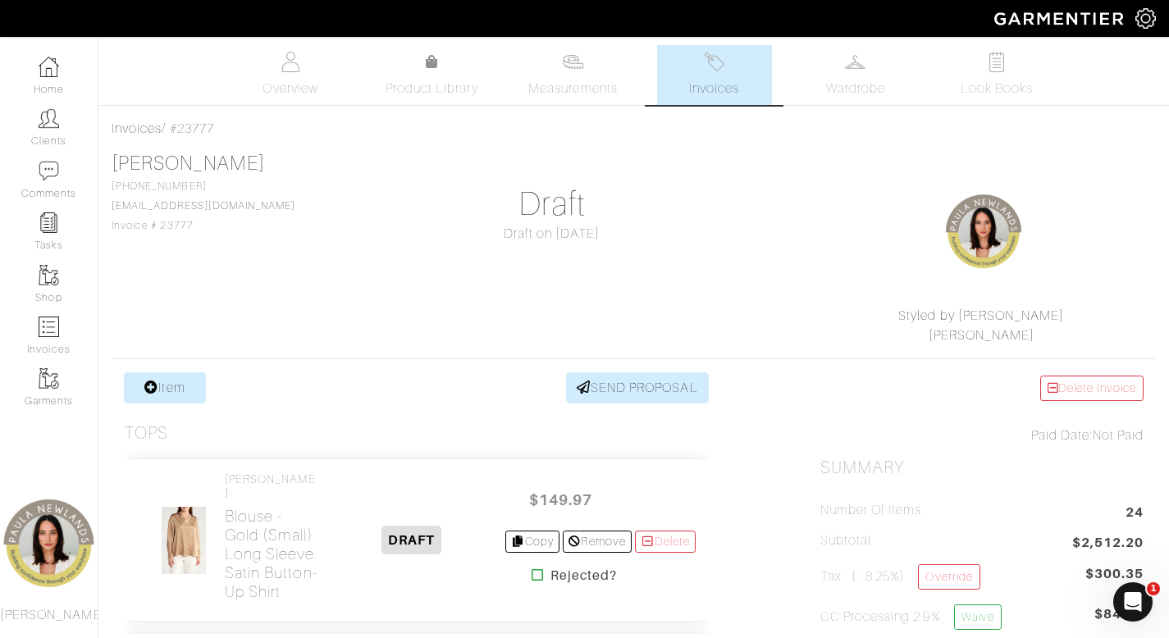
click at [727, 61] on link "Invoices" at bounding box center [714, 75] width 115 height 60
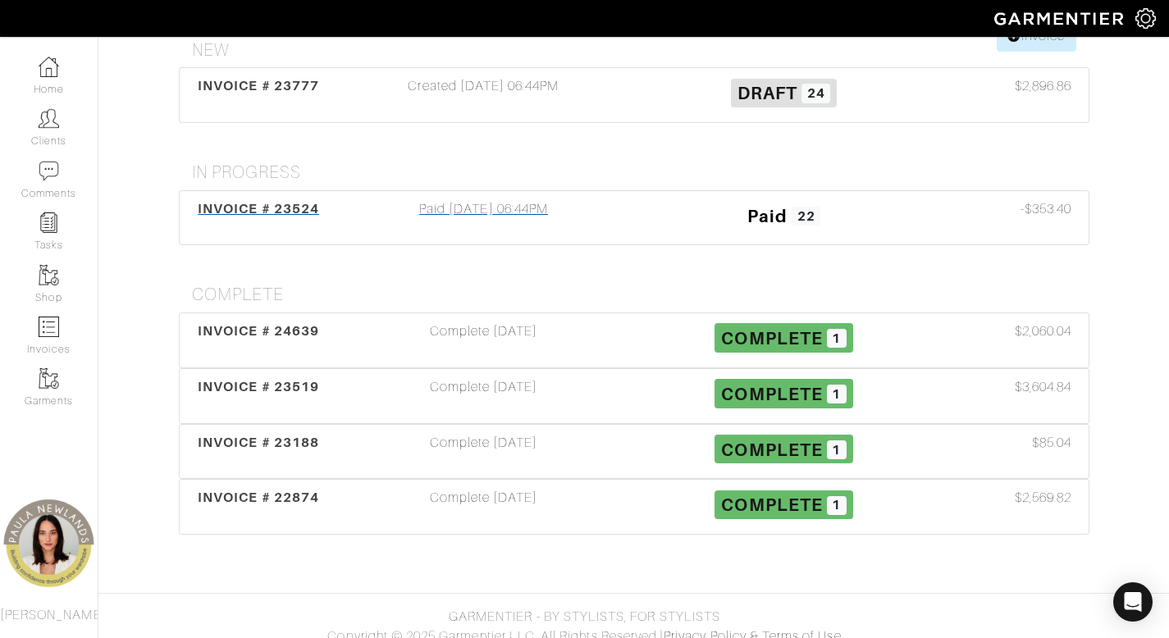
scroll to position [217, 0]
click at [515, 332] on div "Complete [DATE]" at bounding box center [484, 340] width 300 height 38
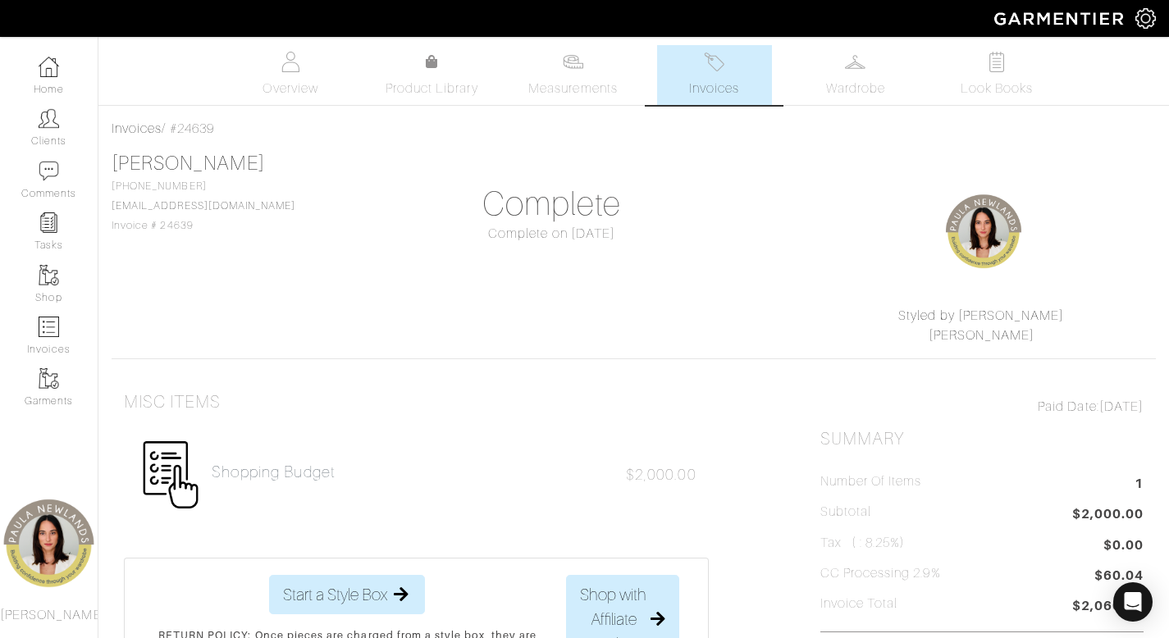
click at [723, 75] on link "Invoices" at bounding box center [714, 75] width 115 height 60
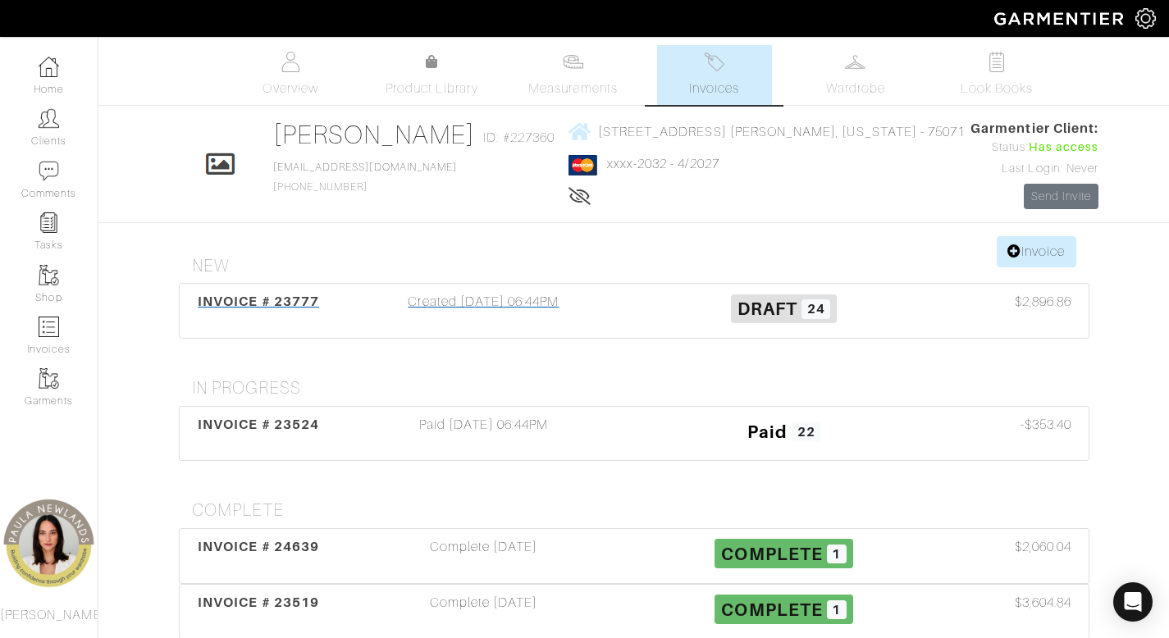
click at [536, 303] on div "Created 05/30/25 06:44PM" at bounding box center [484, 311] width 300 height 38
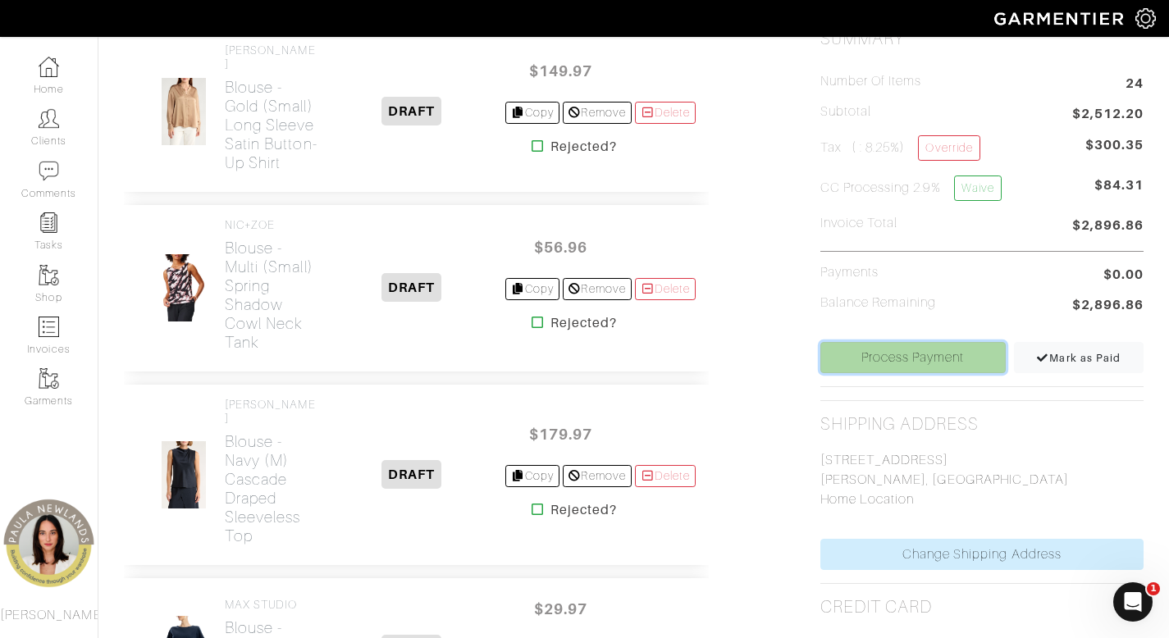
click at [878, 357] on link "Process Payment" at bounding box center [912, 357] width 185 height 31
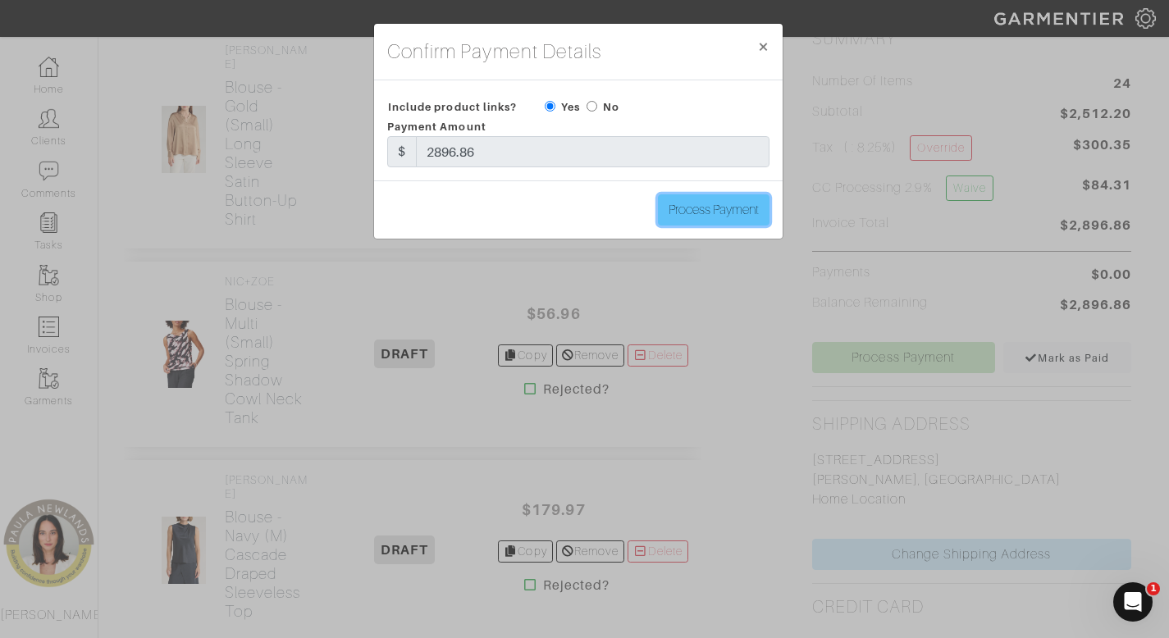
click at [712, 216] on input "Process Payment" at bounding box center [714, 209] width 112 height 31
type input "Process Payment"
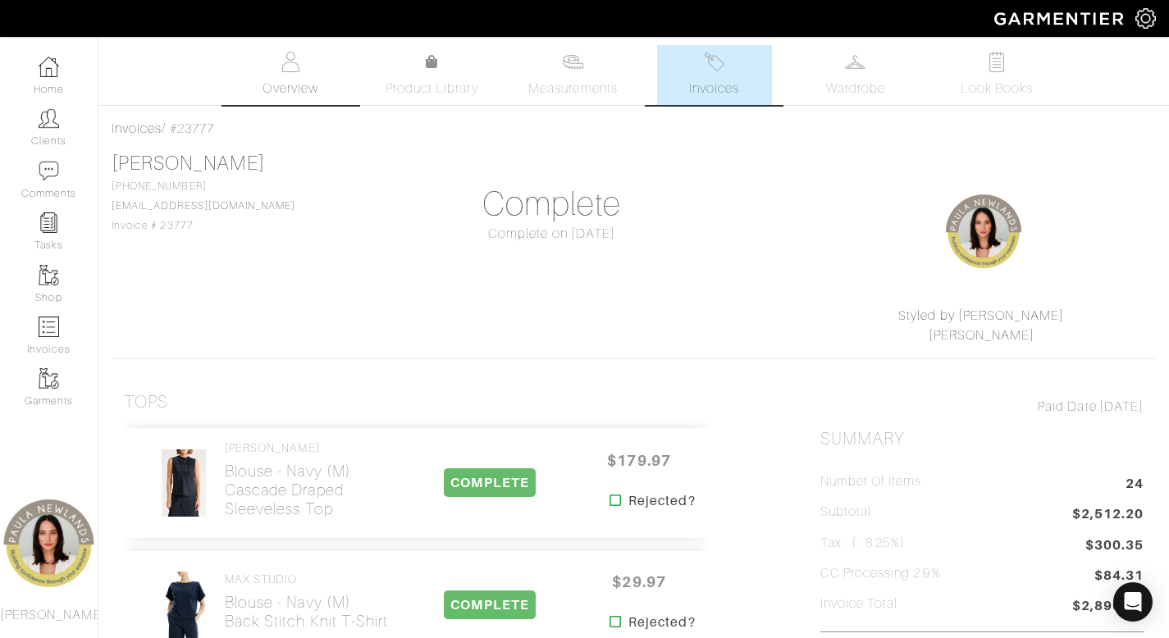
click at [296, 71] on img at bounding box center [290, 62] width 21 height 21
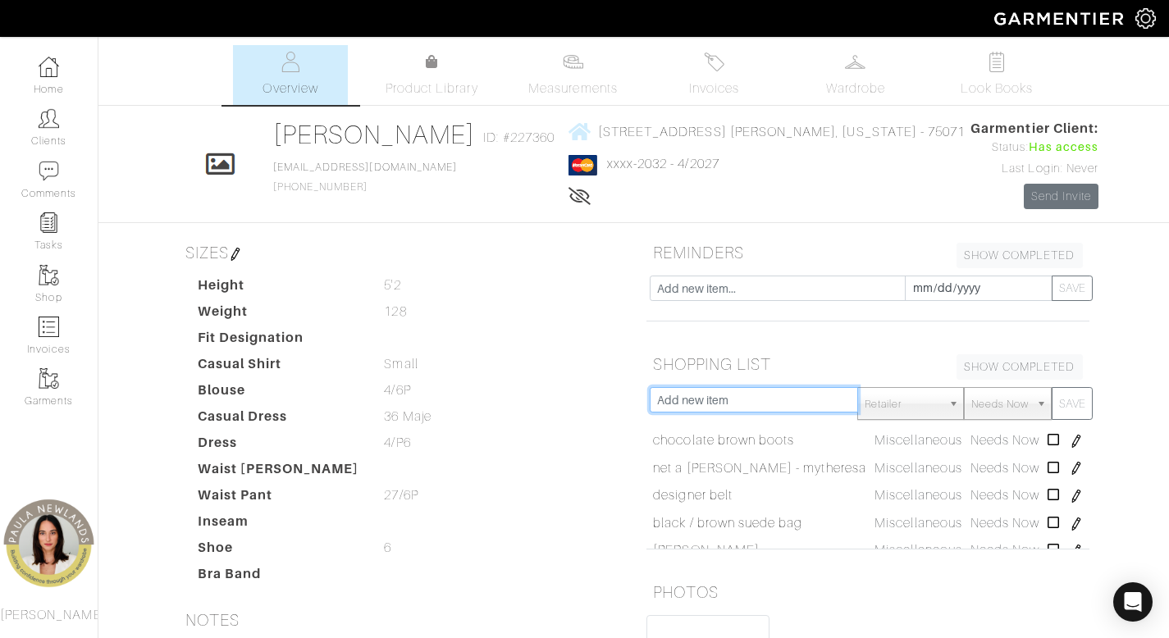
click at [791, 402] on input "text" at bounding box center [754, 399] width 209 height 25
type input "long sleeve for under vest"
click at [1051, 387] on button "SAVE" at bounding box center [1071, 403] width 41 height 33
click at [700, 93] on span "Invoices" at bounding box center [714, 89] width 50 height 20
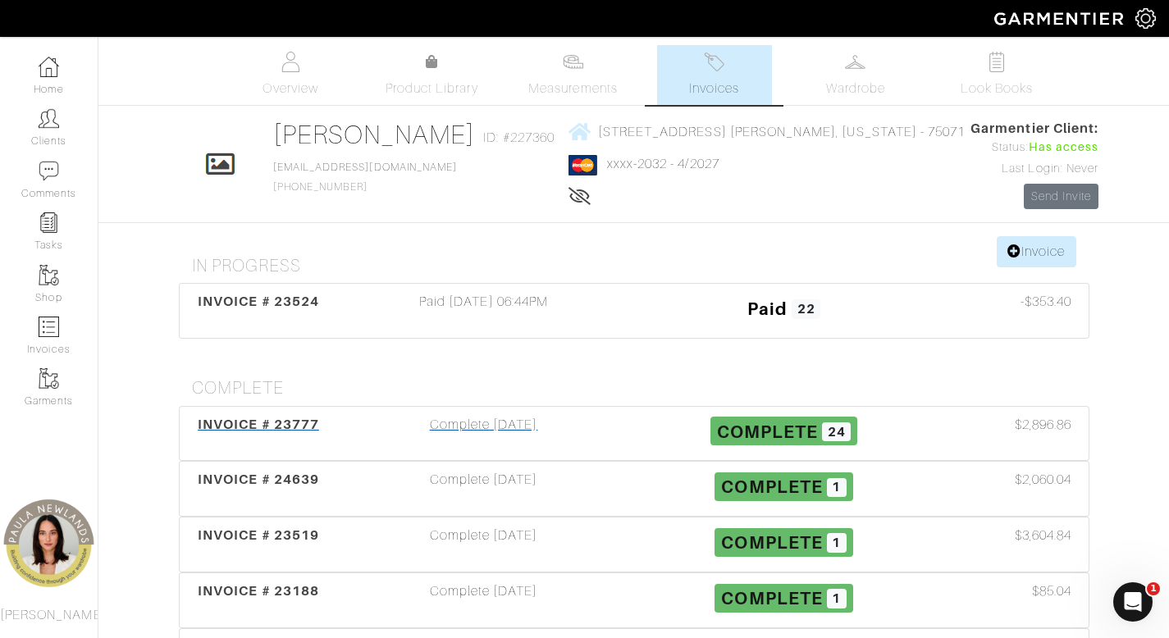
click at [517, 422] on div "Complete 09/26/25" at bounding box center [484, 434] width 300 height 38
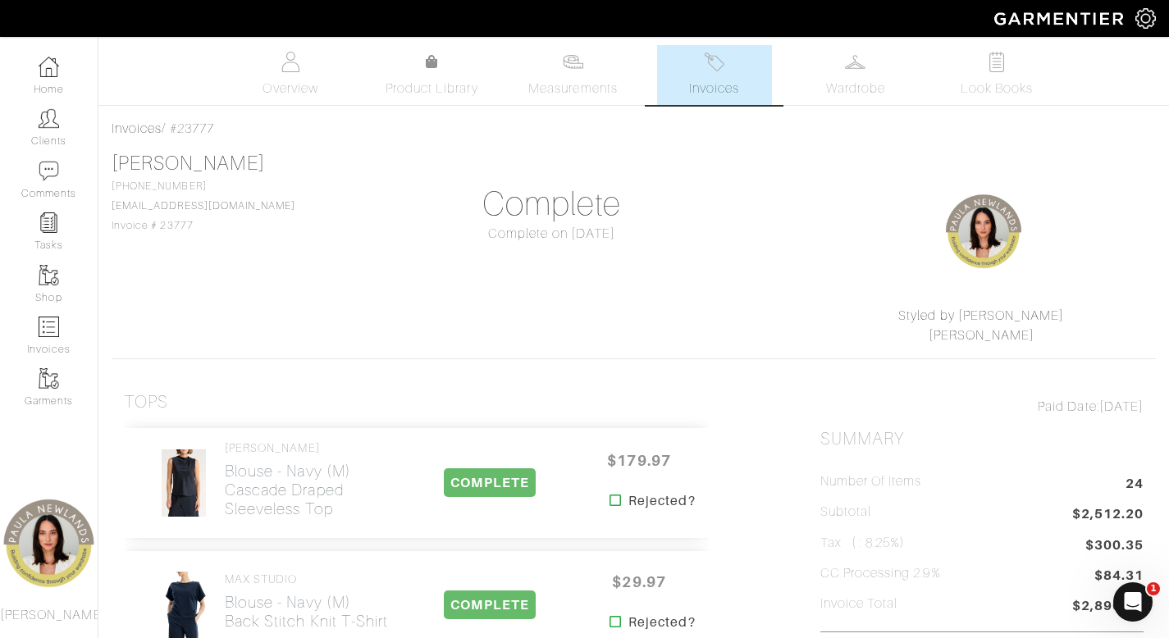
click at [719, 76] on link "Invoices" at bounding box center [714, 75] width 115 height 60
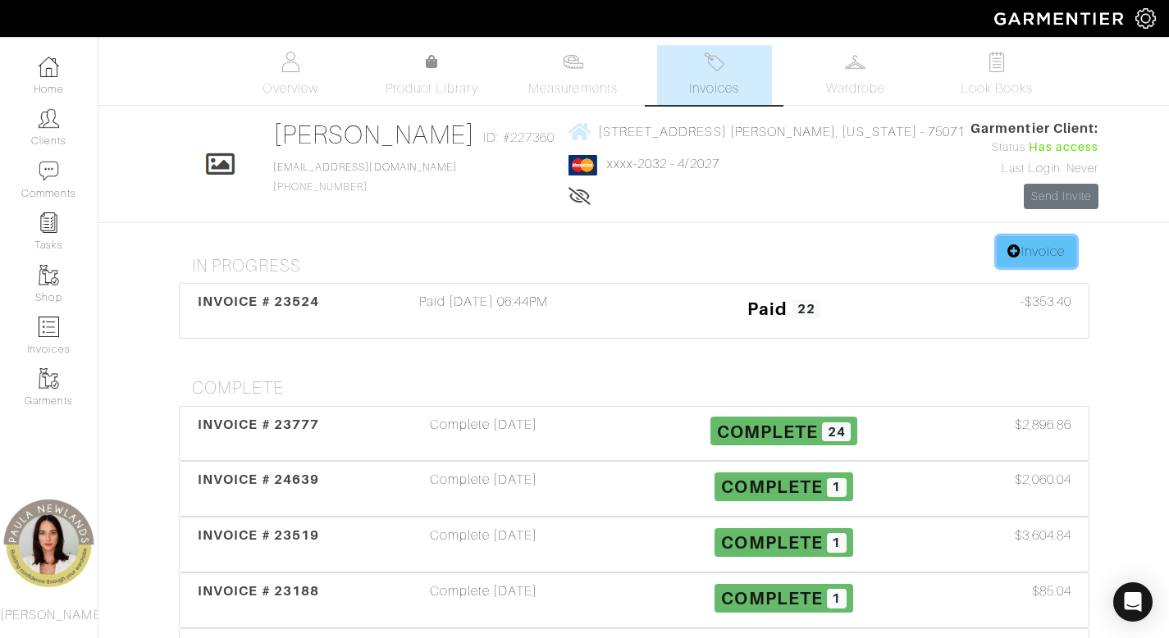
click at [1025, 262] on link "Invoice" at bounding box center [1035, 251] width 79 height 31
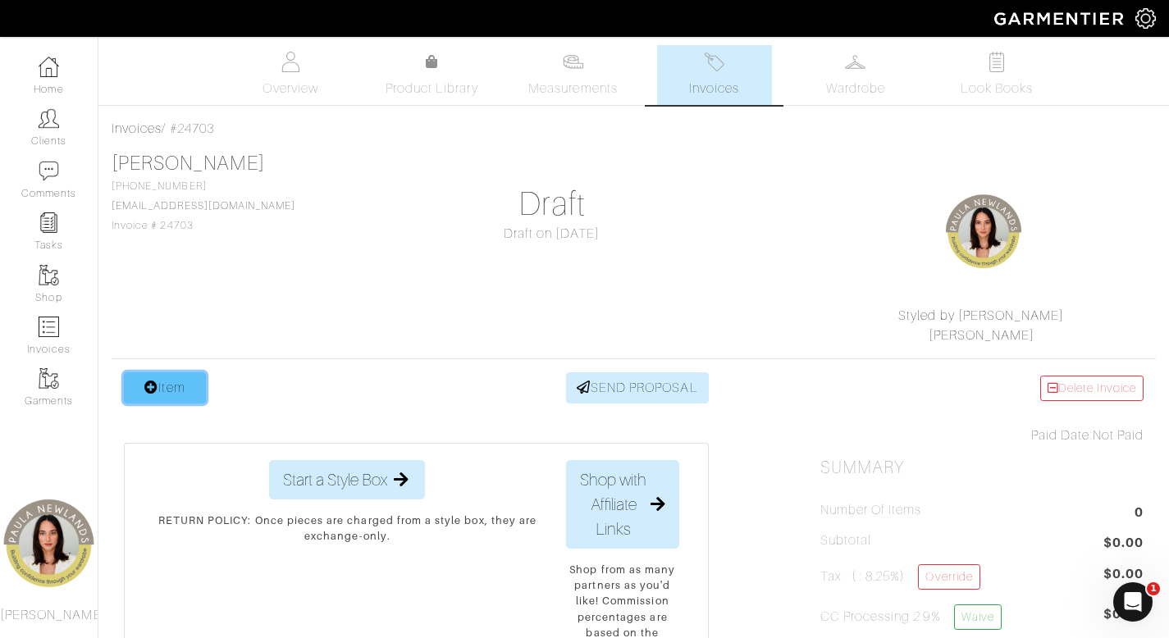
click at [175, 392] on link "Item" at bounding box center [165, 387] width 82 height 31
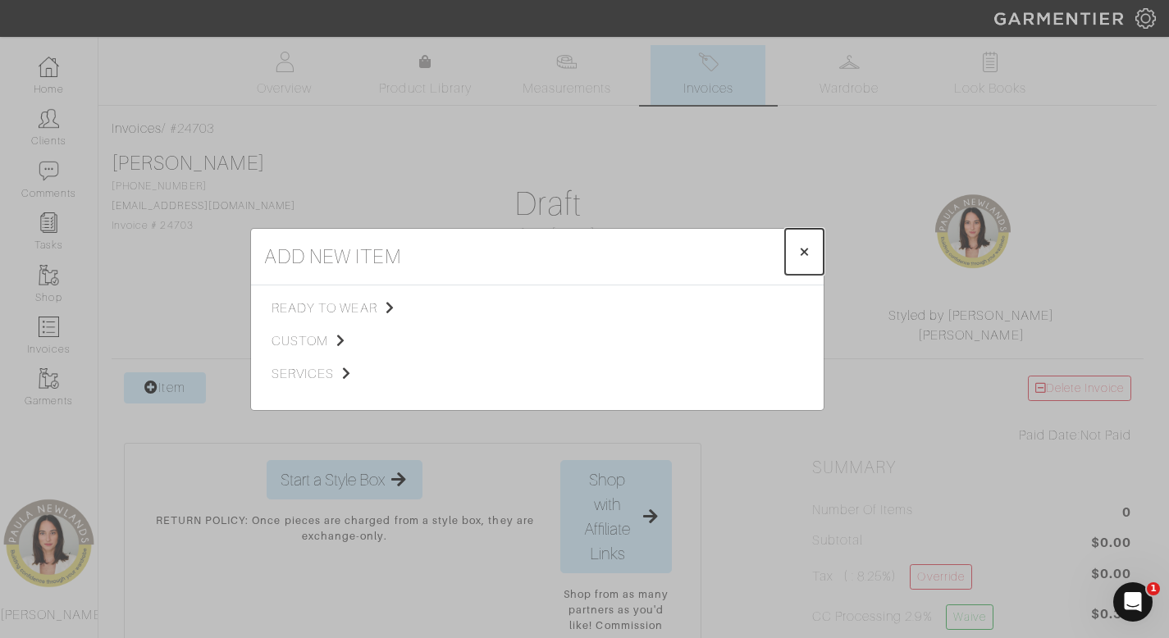
click at [809, 247] on span "×" at bounding box center [804, 251] width 12 height 22
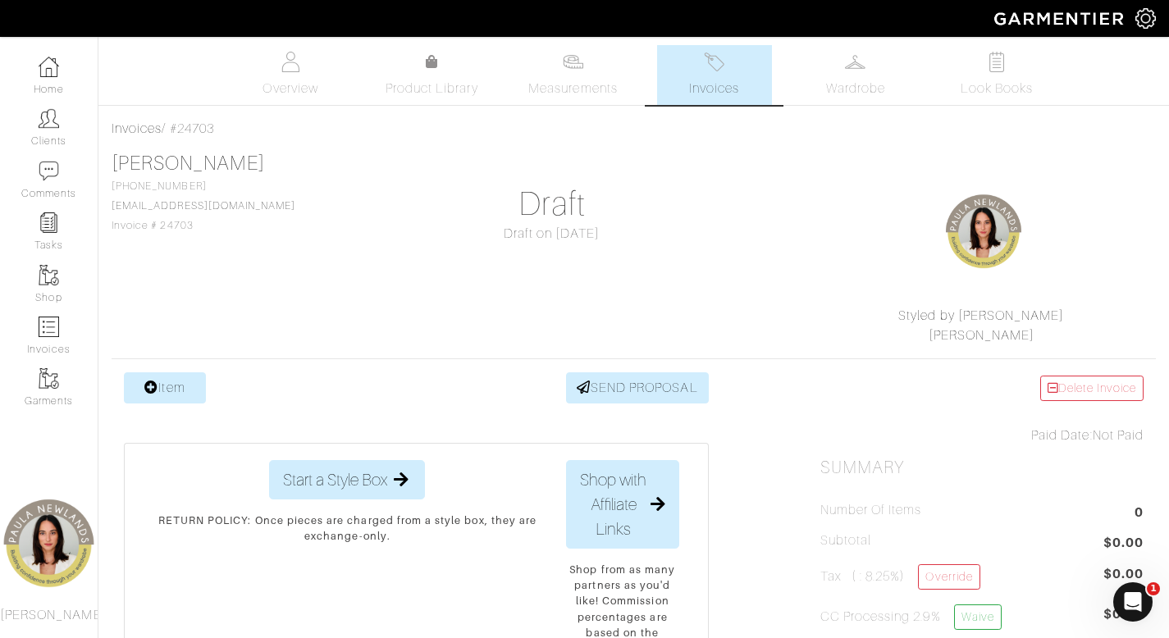
click at [709, 73] on link "Invoices" at bounding box center [714, 75] width 115 height 60
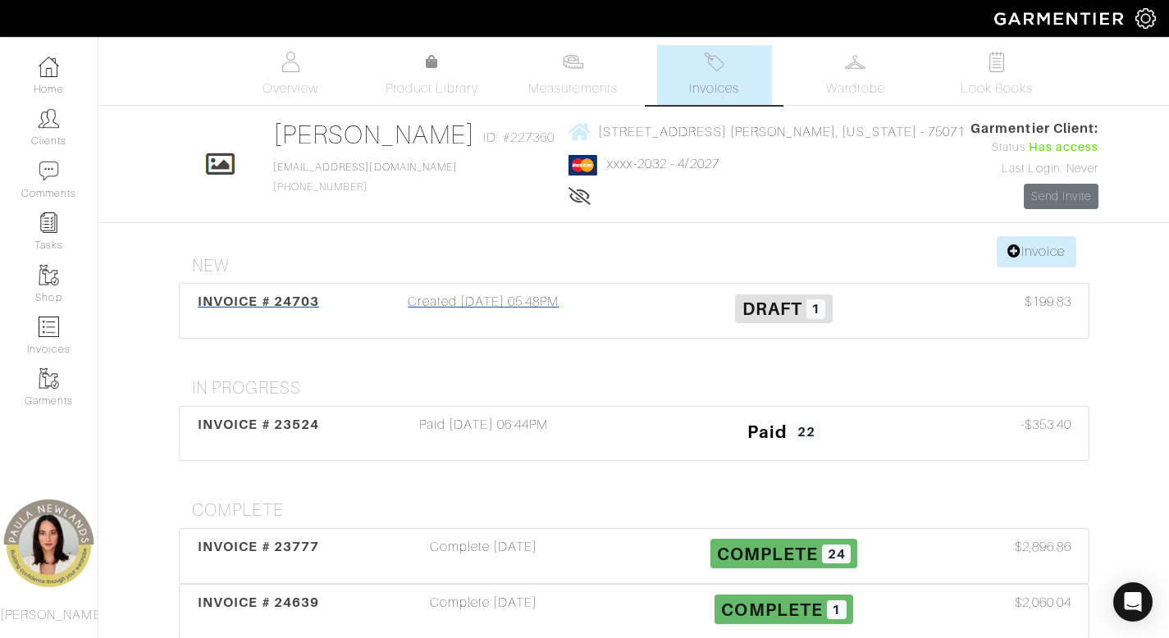
click at [549, 299] on div "Created 09/26/25 05:48PM" at bounding box center [484, 311] width 300 height 38
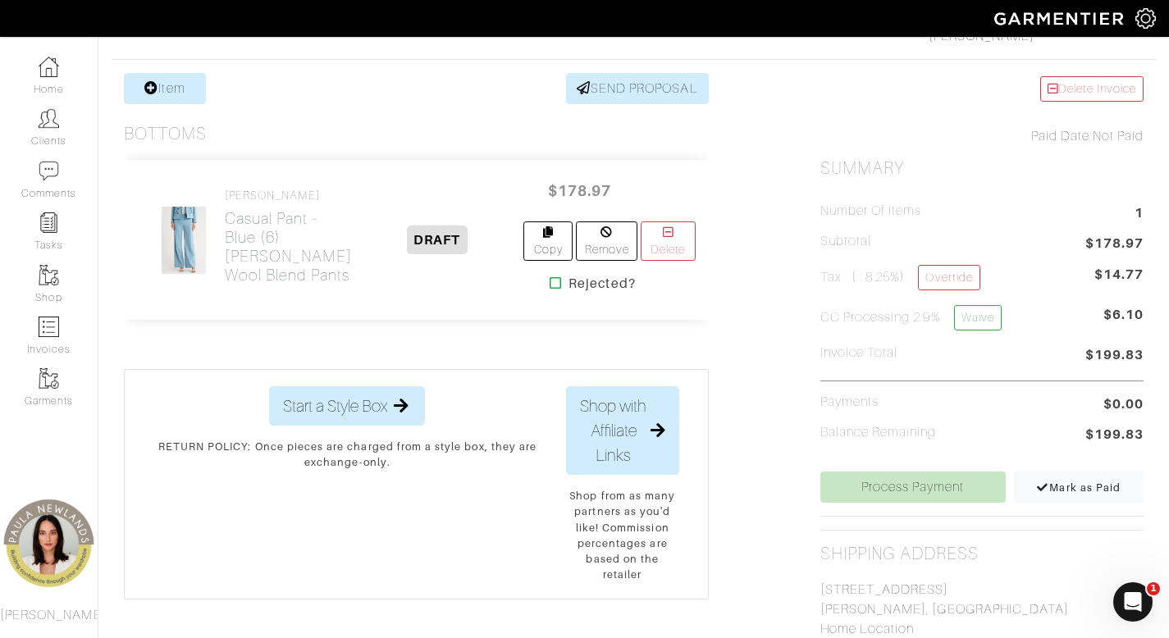
scroll to position [301, 0]
click at [263, 263] on h2 "Casual Pant - blue (6) Tonelli Wool Blend Pants" at bounding box center [288, 244] width 127 height 75
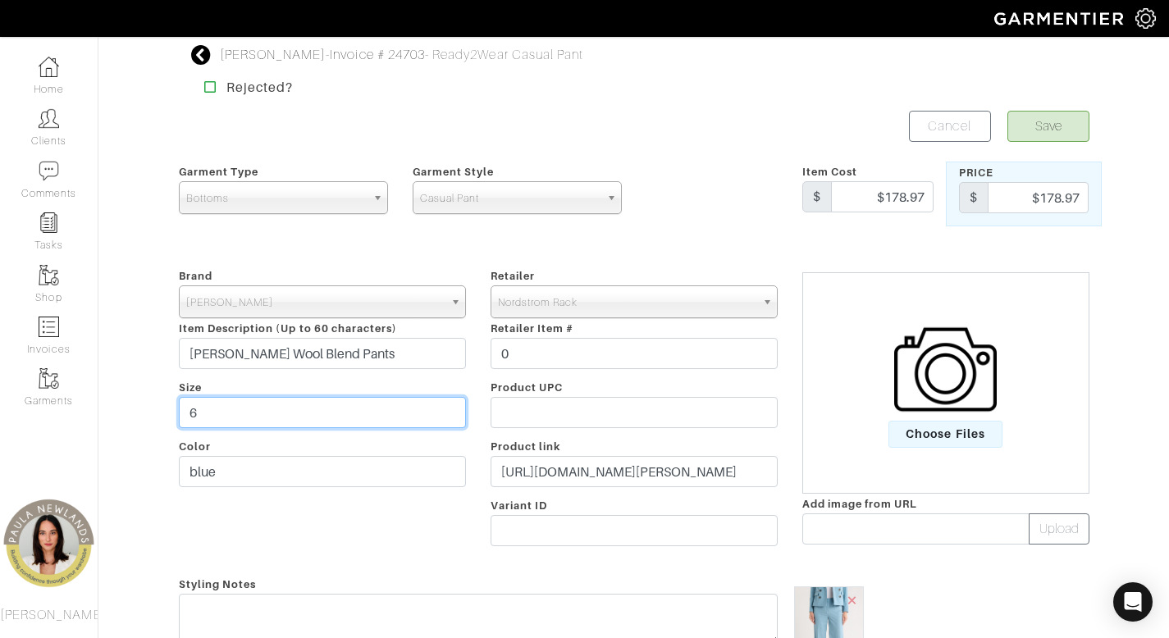
click at [344, 422] on input "6" at bounding box center [322, 412] width 287 height 31
click at [1036, 133] on button "Save" at bounding box center [1048, 126] width 82 height 31
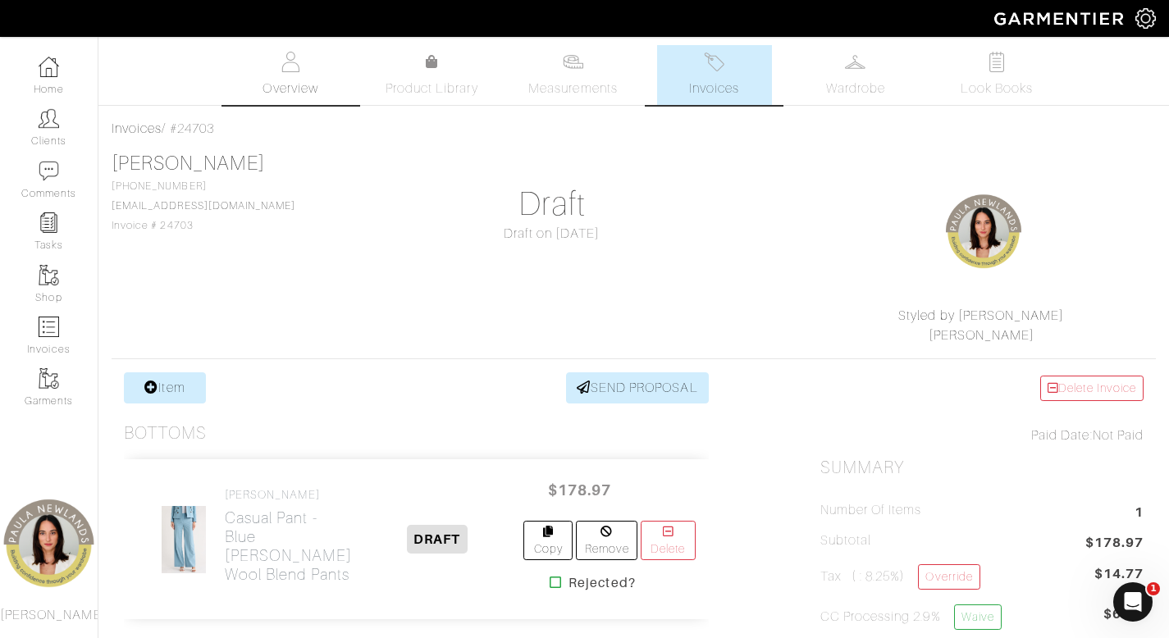
click at [296, 64] on img at bounding box center [290, 62] width 21 height 21
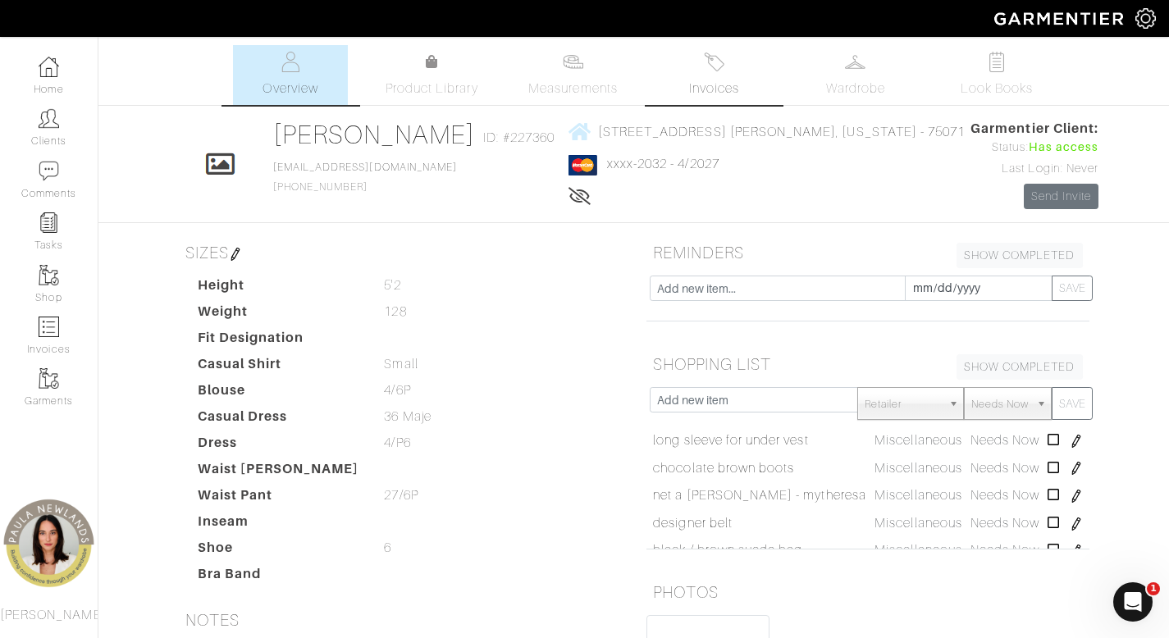
click at [710, 73] on link "Invoices" at bounding box center [714, 75] width 115 height 60
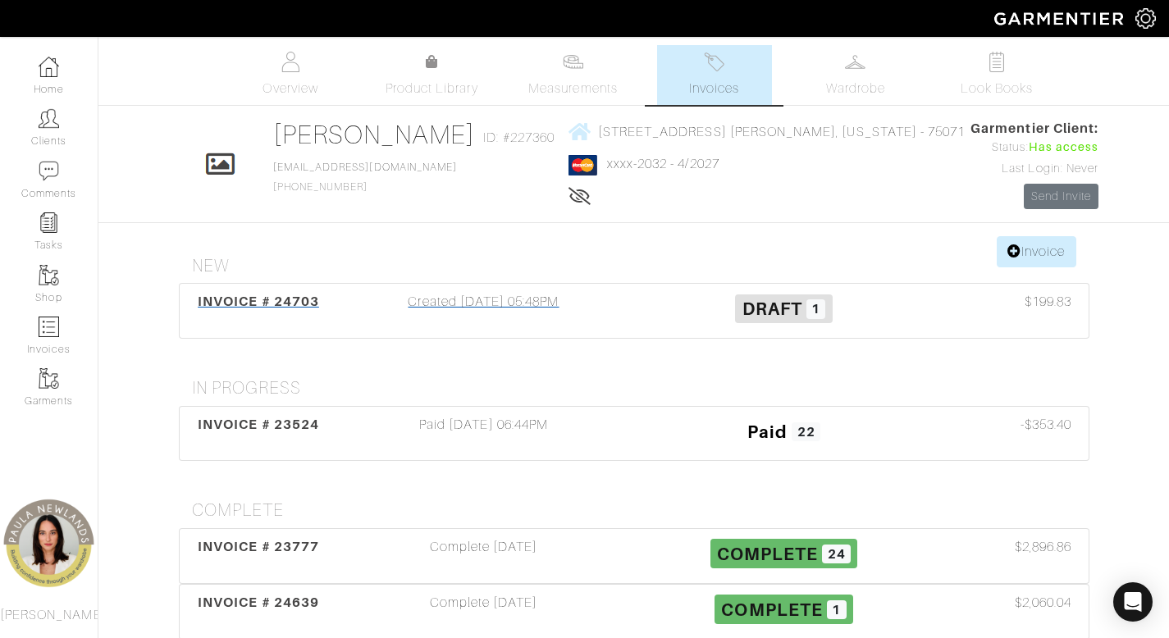
click at [481, 303] on div "Created [DATE] 05:48PM" at bounding box center [484, 311] width 300 height 38
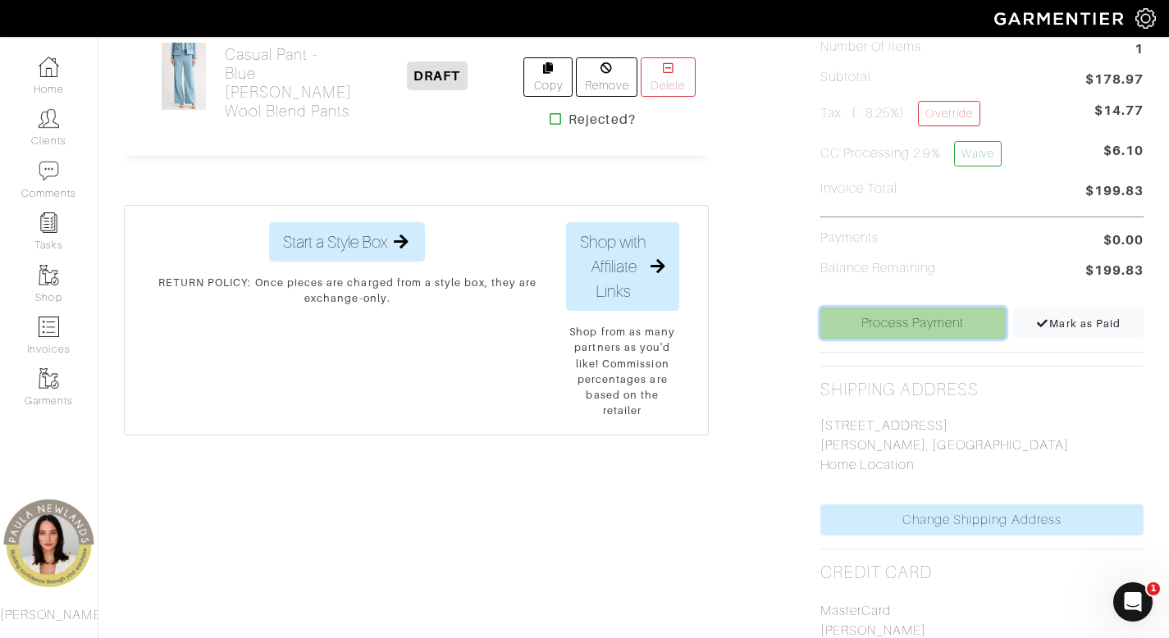
click at [916, 324] on link "Process Payment" at bounding box center [912, 323] width 185 height 31
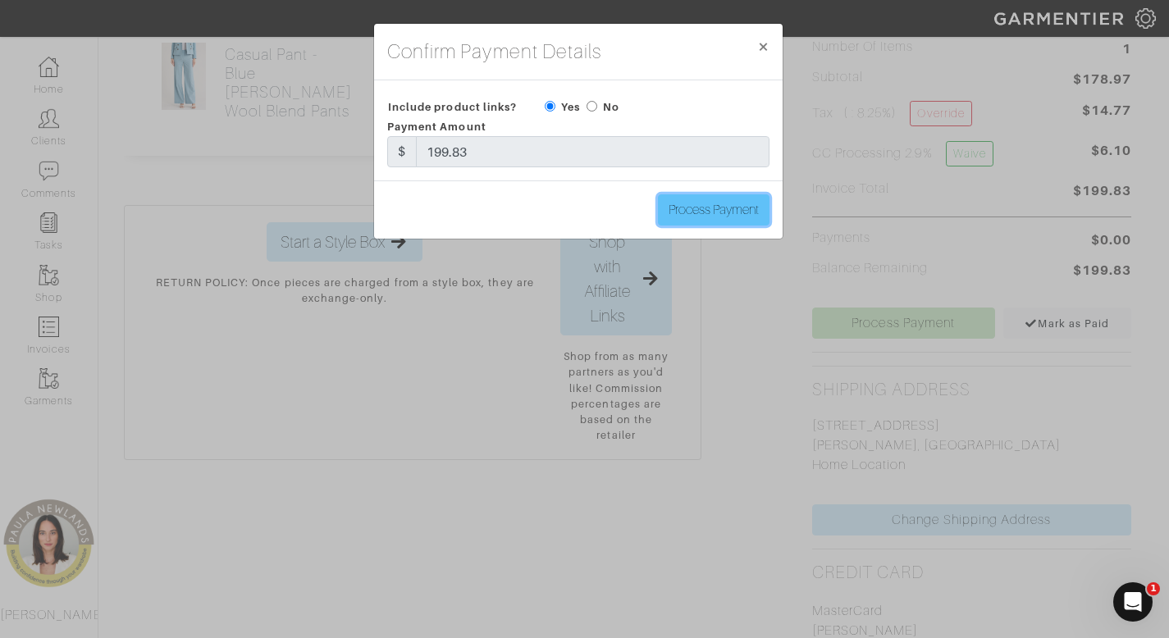
click at [711, 216] on input "Process Payment" at bounding box center [714, 209] width 112 height 31
type input "Process Payment"
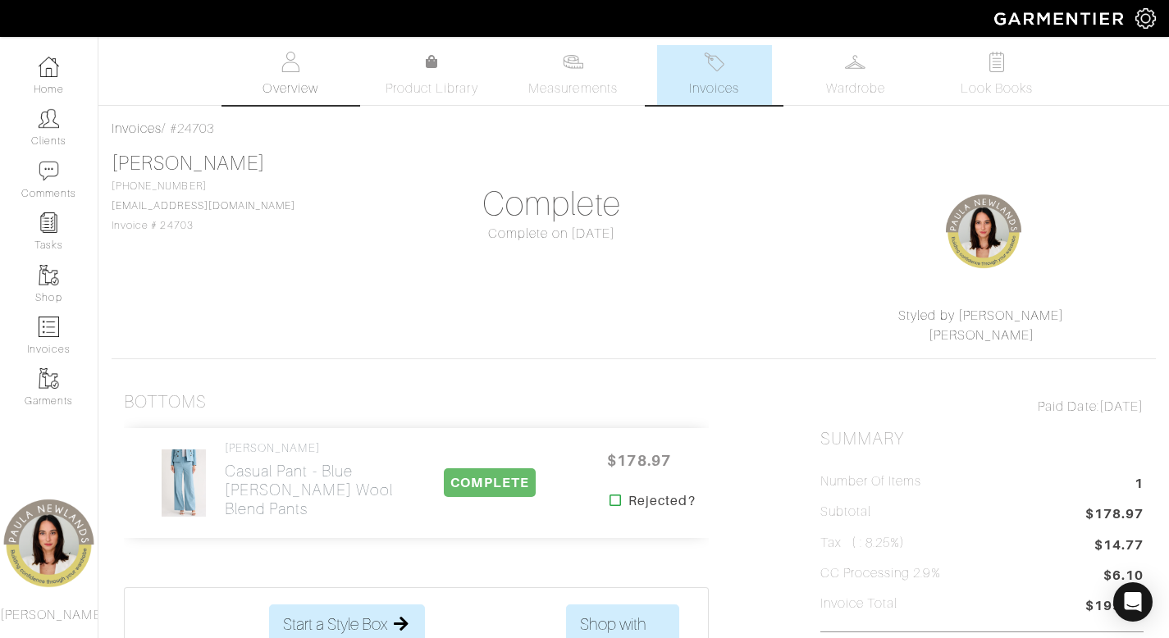
click at [291, 70] on img at bounding box center [290, 62] width 21 height 21
